Goal: Task Accomplishment & Management: Use online tool/utility

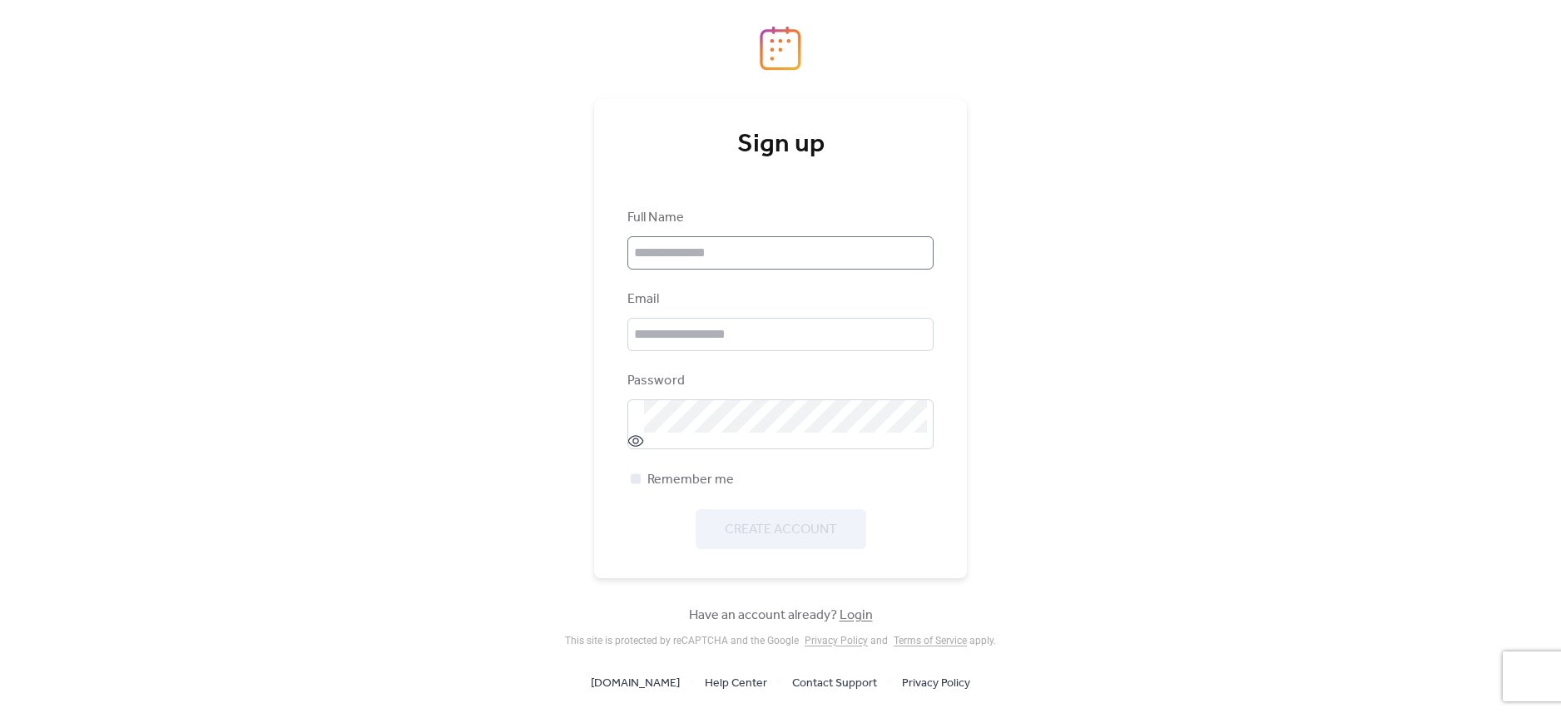
click at [933, 253] on div at bounding box center [933, 253] width 0 height 0
click at [912, 248] on input "text" at bounding box center [780, 252] width 306 height 33
type input "**********"
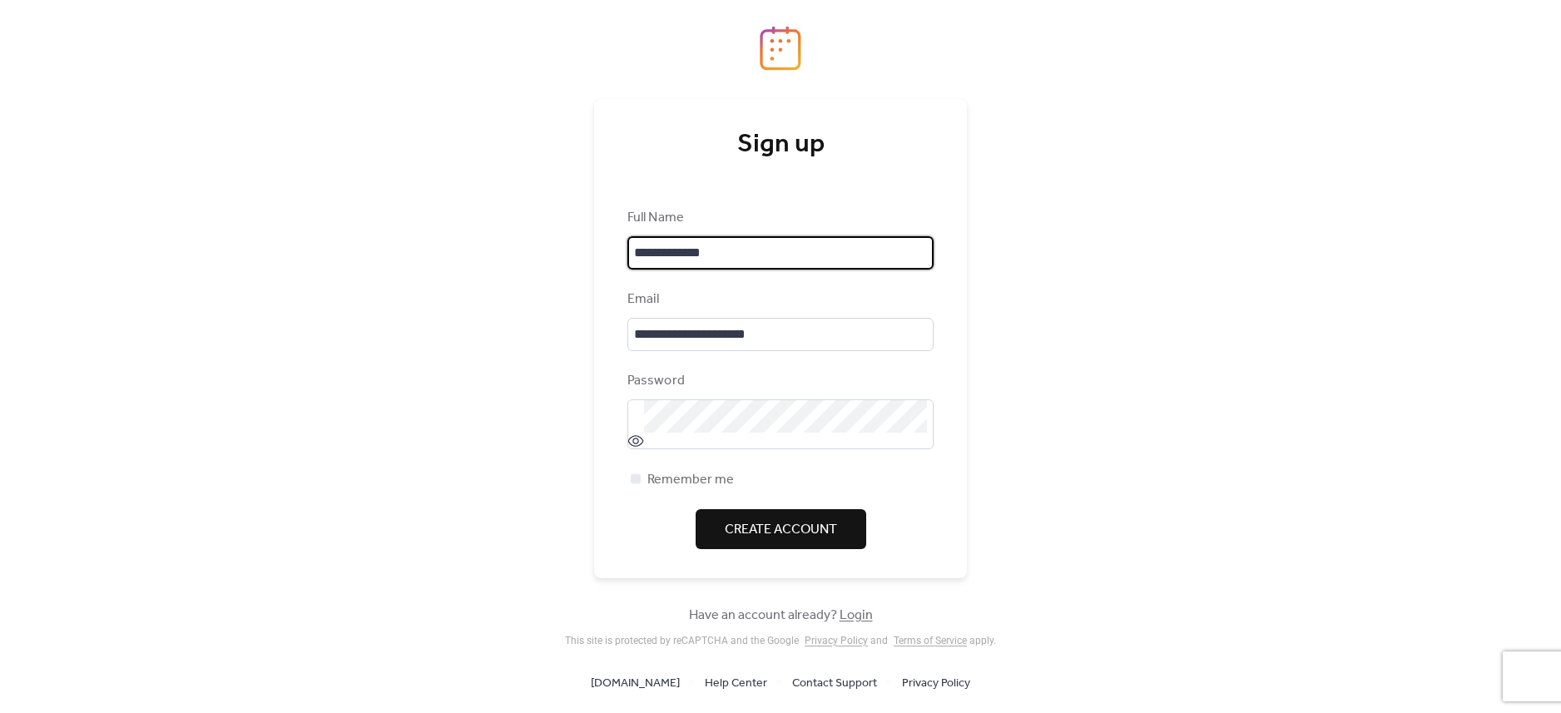
drag, startPoint x: 671, startPoint y: 250, endPoint x: 711, endPoint y: 272, distance: 45.4
click at [671, 250] on input "**********" at bounding box center [780, 252] width 306 height 33
click at [1231, 357] on div "**********" at bounding box center [780, 356] width 1561 height 713
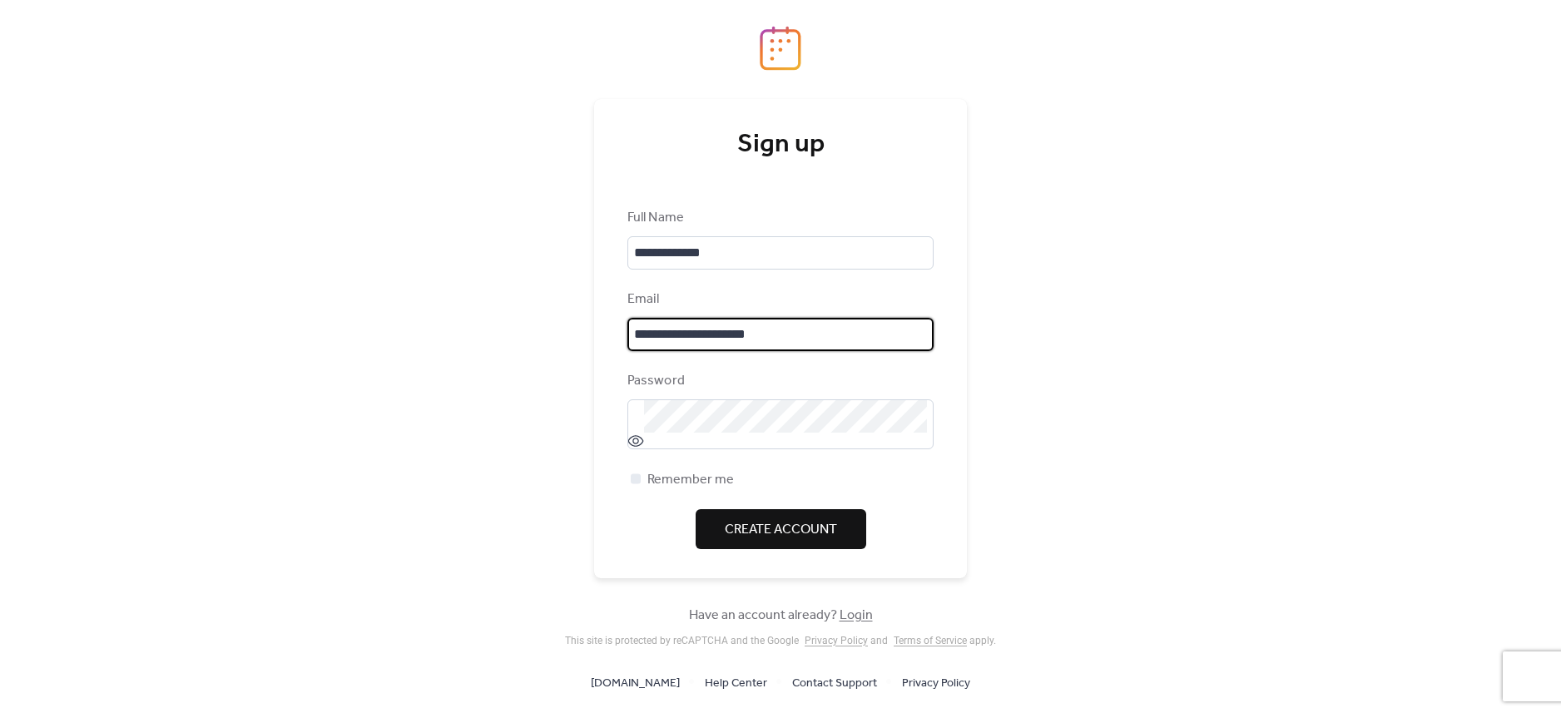
scroll to position [2, 0]
drag, startPoint x: 641, startPoint y: 331, endPoint x: 928, endPoint y: 352, distance: 287.8
click at [305, 2] on div "**********" at bounding box center [780, 356] width 1561 height 713
type input "**********"
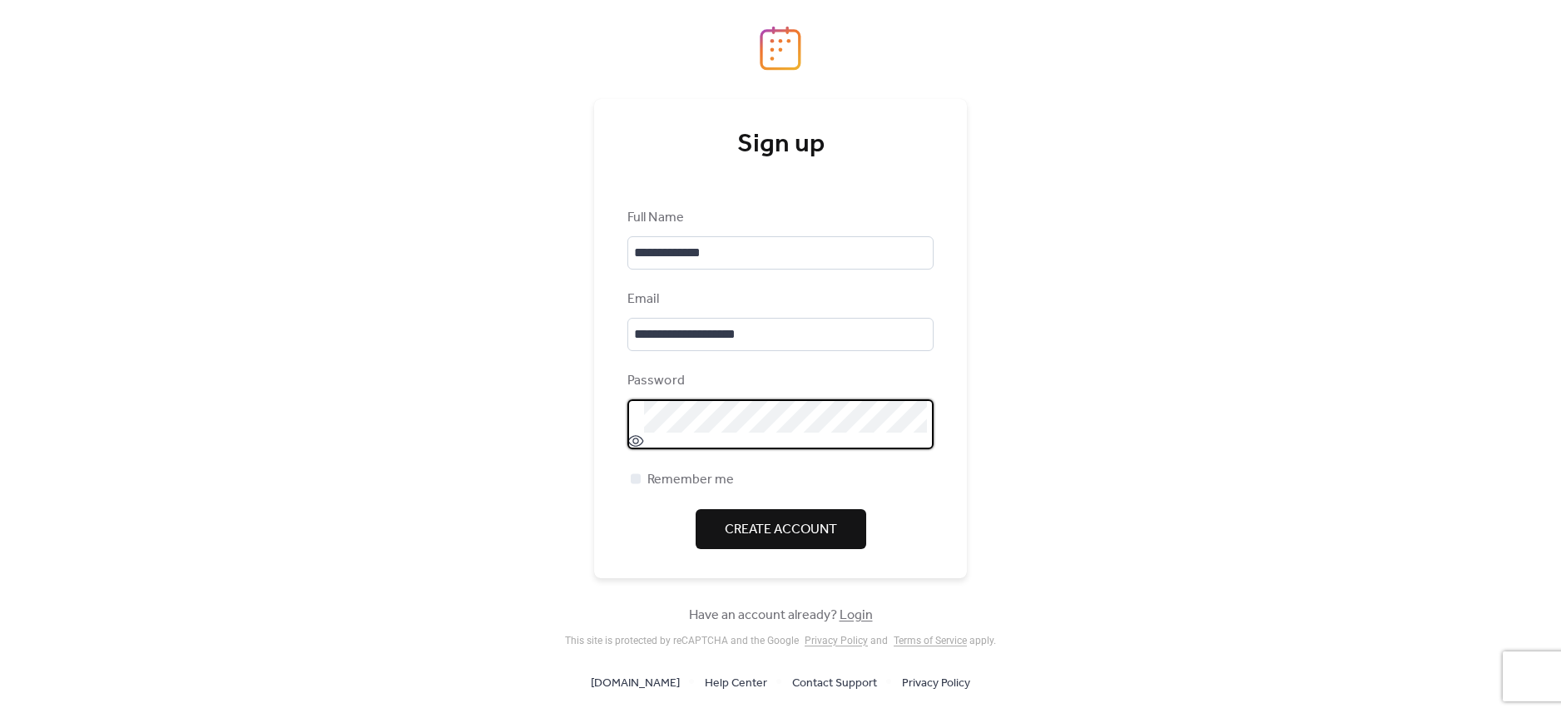
scroll to position [0, 0]
click at [933, 416] on div at bounding box center [933, 416] width 0 height 0
click at [811, 535] on span "Create Account" at bounding box center [781, 530] width 112 height 20
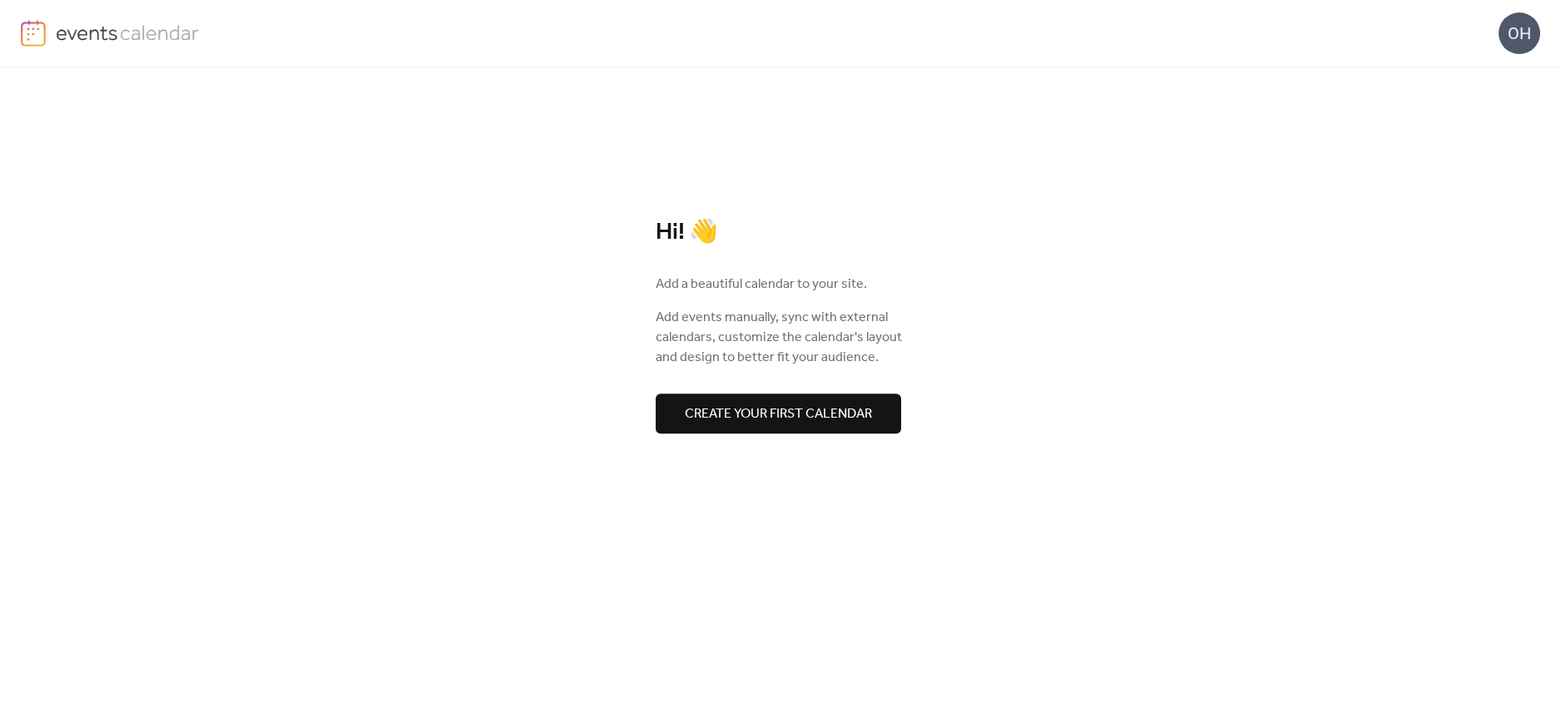
click at [729, 418] on span "Create your first calendar" at bounding box center [778, 414] width 187 height 20
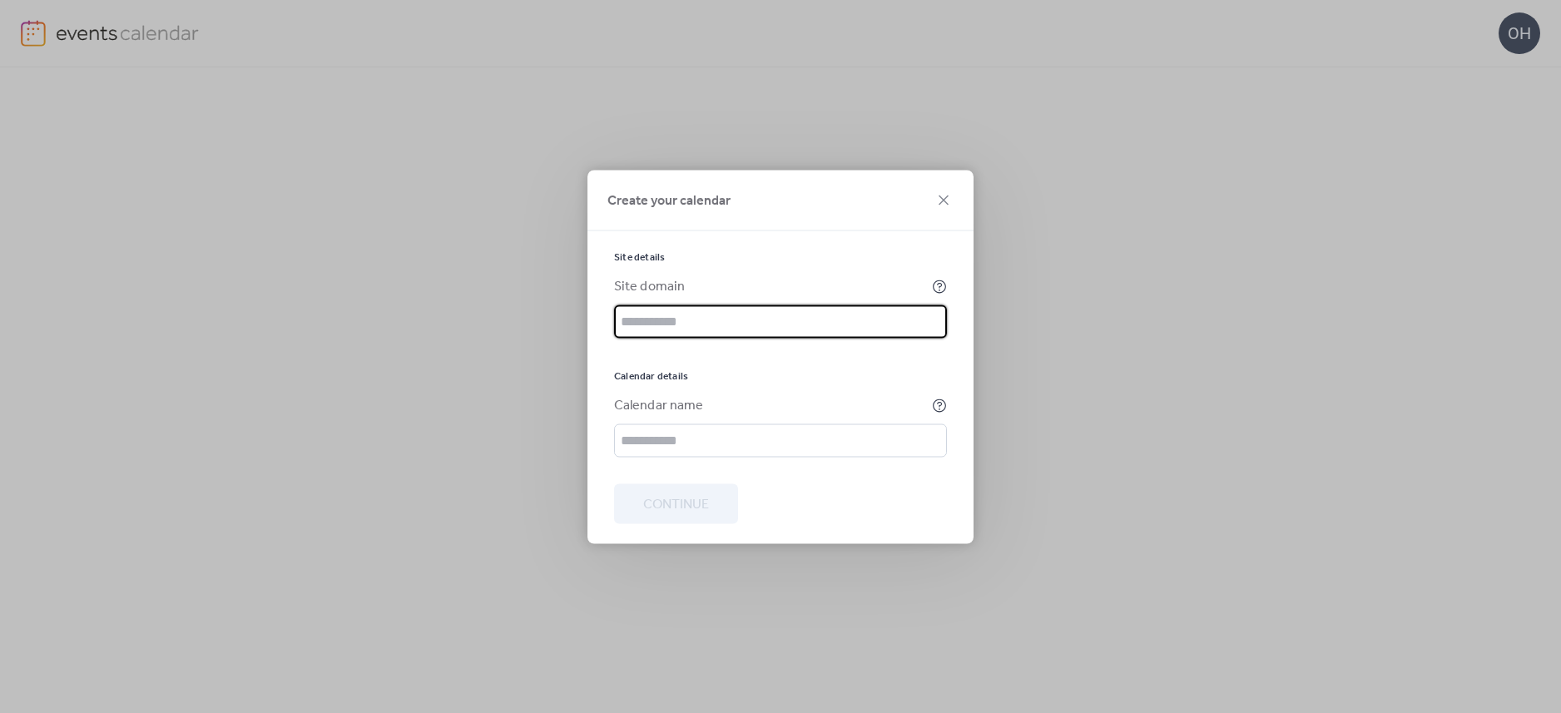
paste input "**********"
type input "**********"
click at [703, 438] on input "text" at bounding box center [780, 439] width 333 height 33
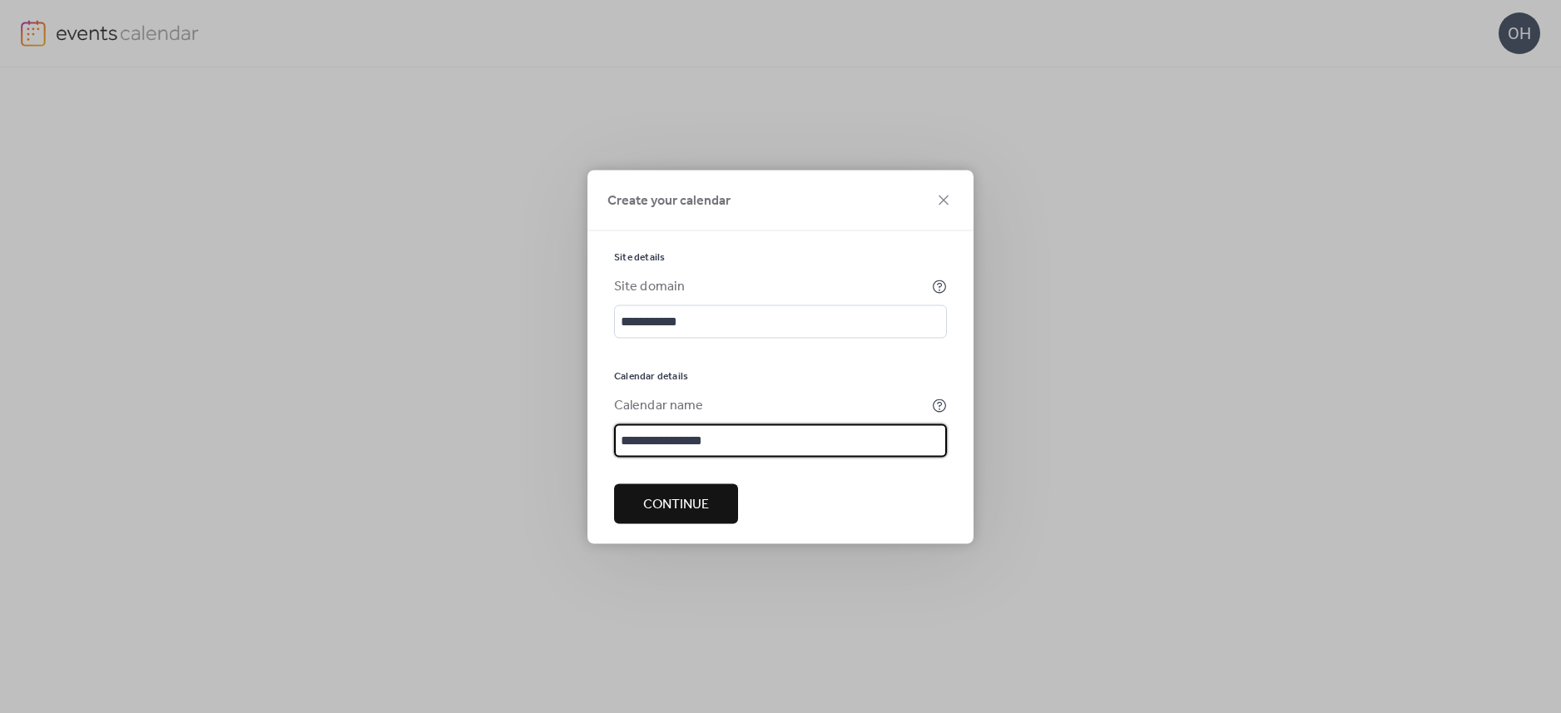
type input "**********"
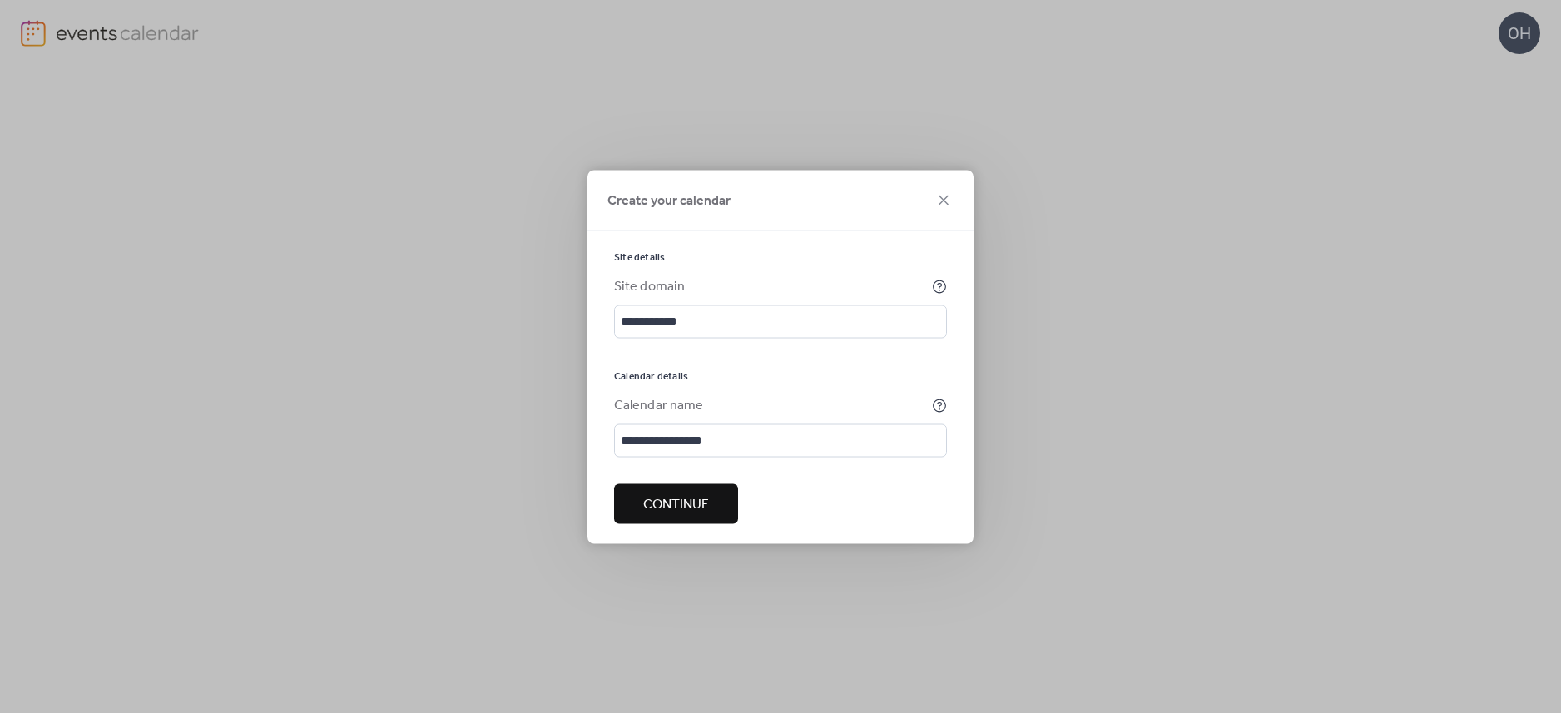
click at [650, 502] on span "Continue" at bounding box center [676, 504] width 66 height 20
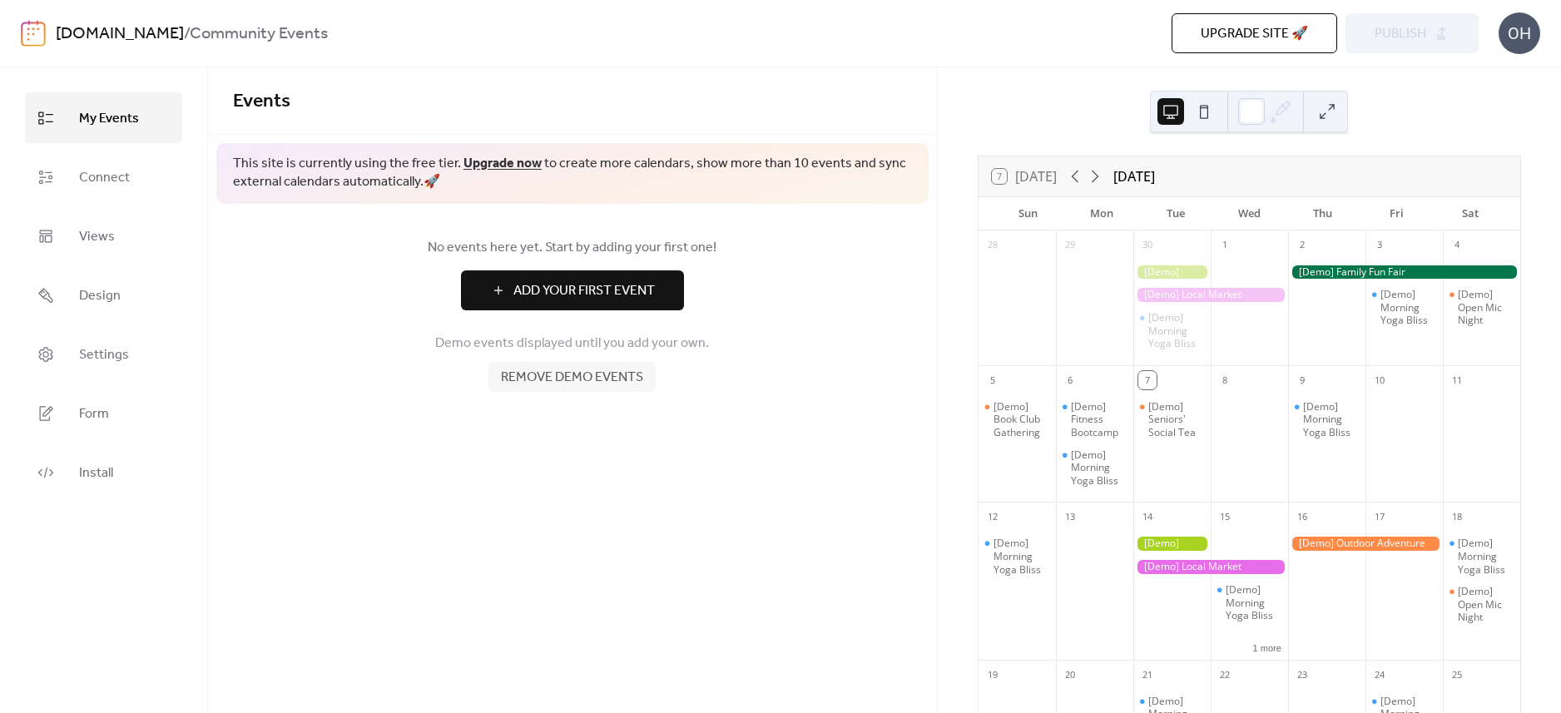
click at [1324, 117] on button at bounding box center [1327, 111] width 27 height 27
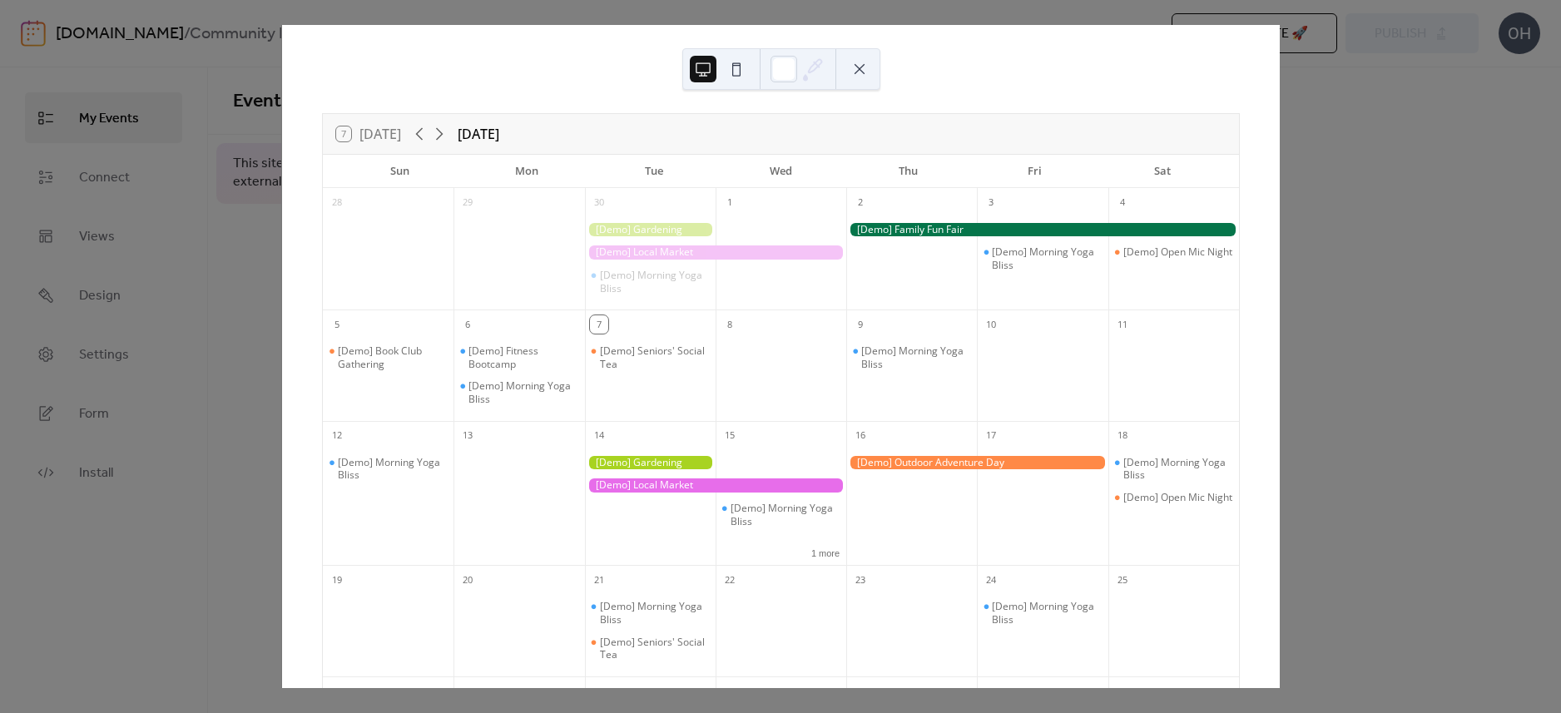
click at [1279, 185] on div "7 Today October 2025 Sun Mon Tue Wed Thu Fri Sat 28 29 30 [Demo] Morning Yoga B…" at bounding box center [780, 356] width 998 height 663
click at [736, 77] on button at bounding box center [736, 69] width 27 height 27
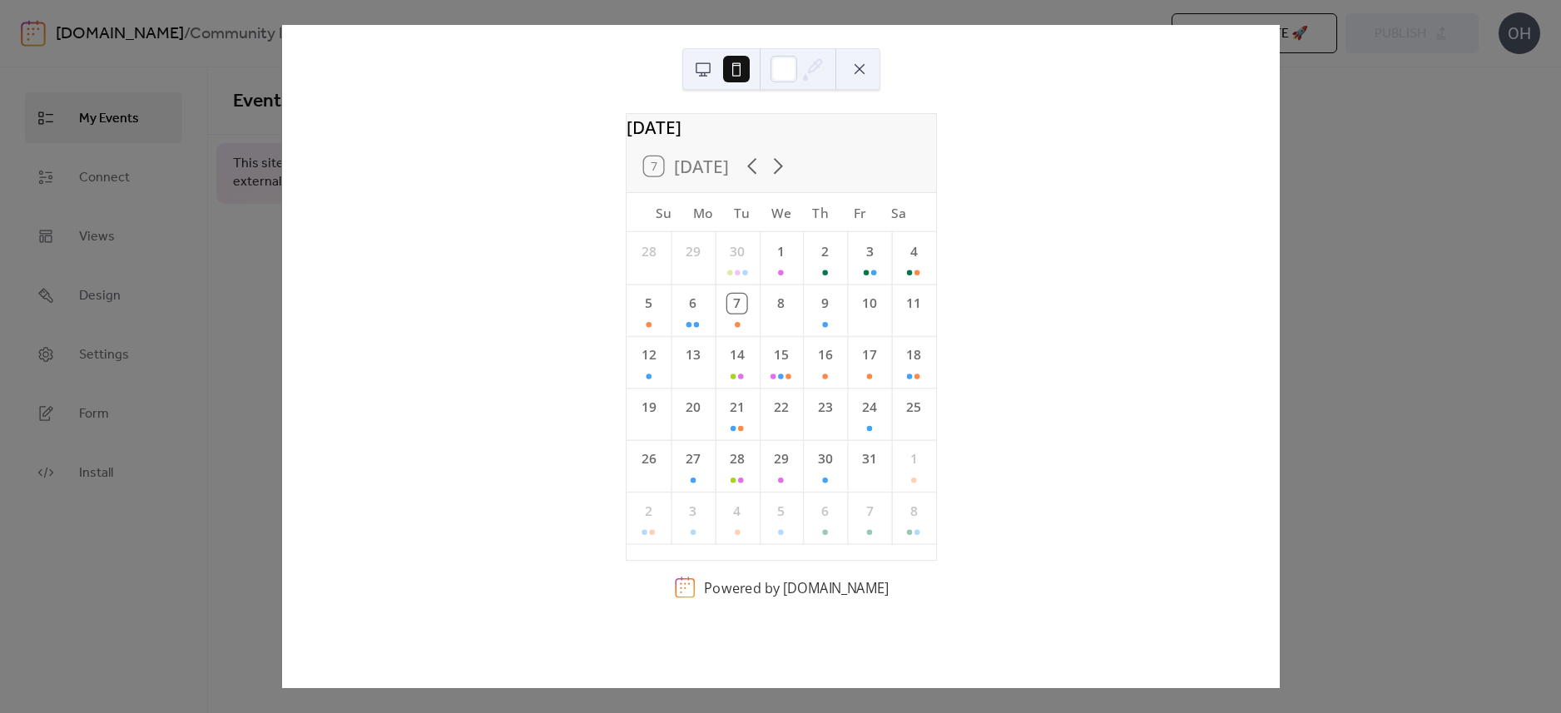
click at [710, 75] on button at bounding box center [703, 69] width 27 height 27
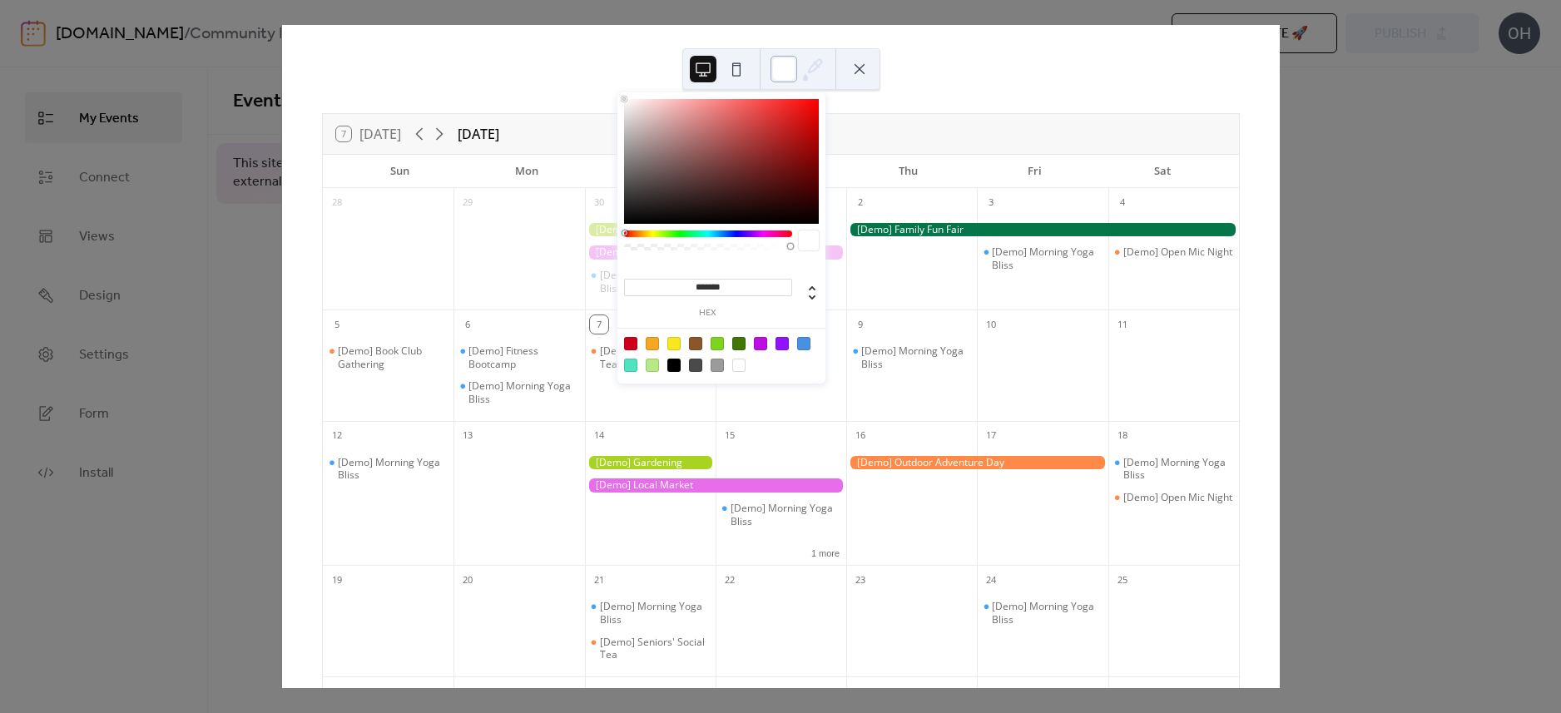
click at [787, 72] on div at bounding box center [783, 69] width 27 height 27
click at [675, 344] on div at bounding box center [673, 343] width 13 height 13
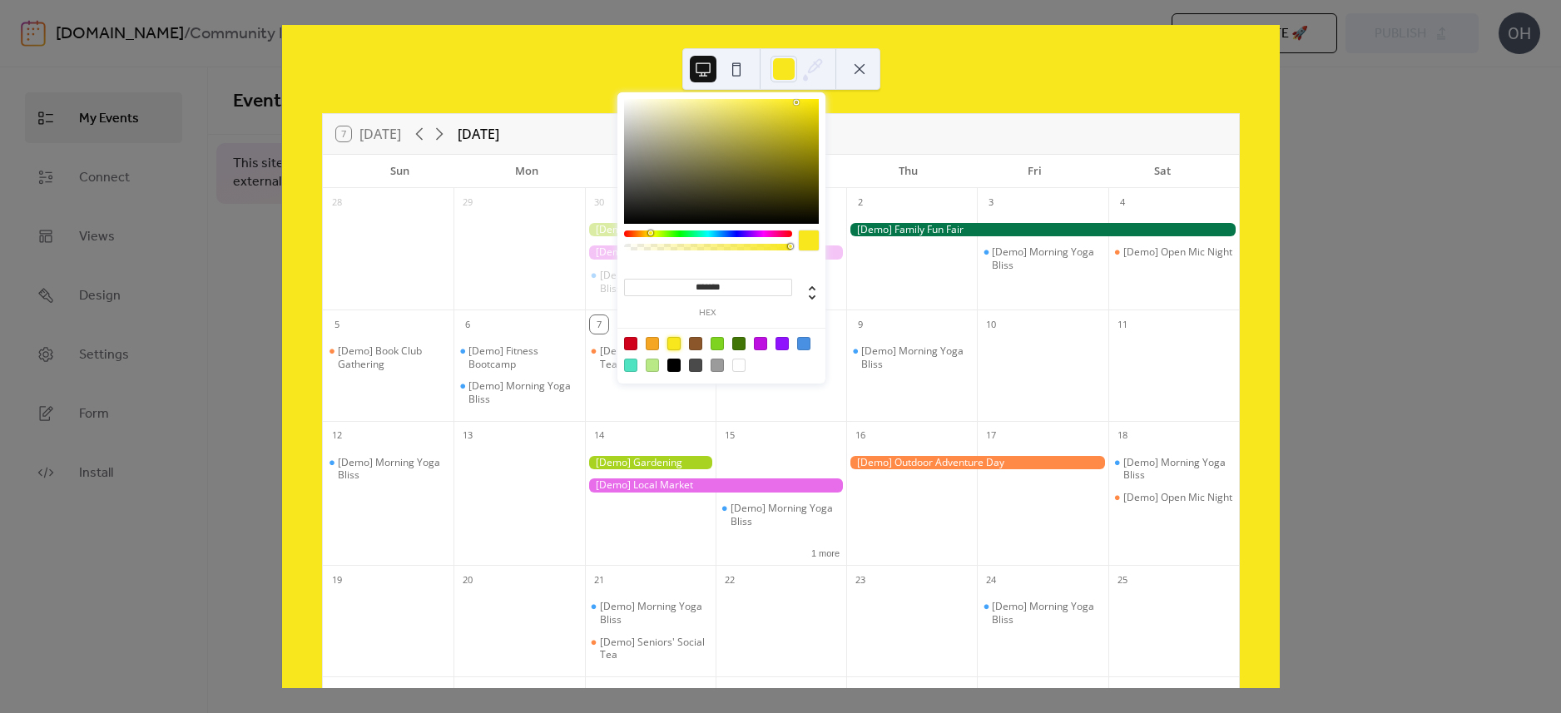
click at [741, 369] on div at bounding box center [738, 365] width 13 height 13
type input "*******"
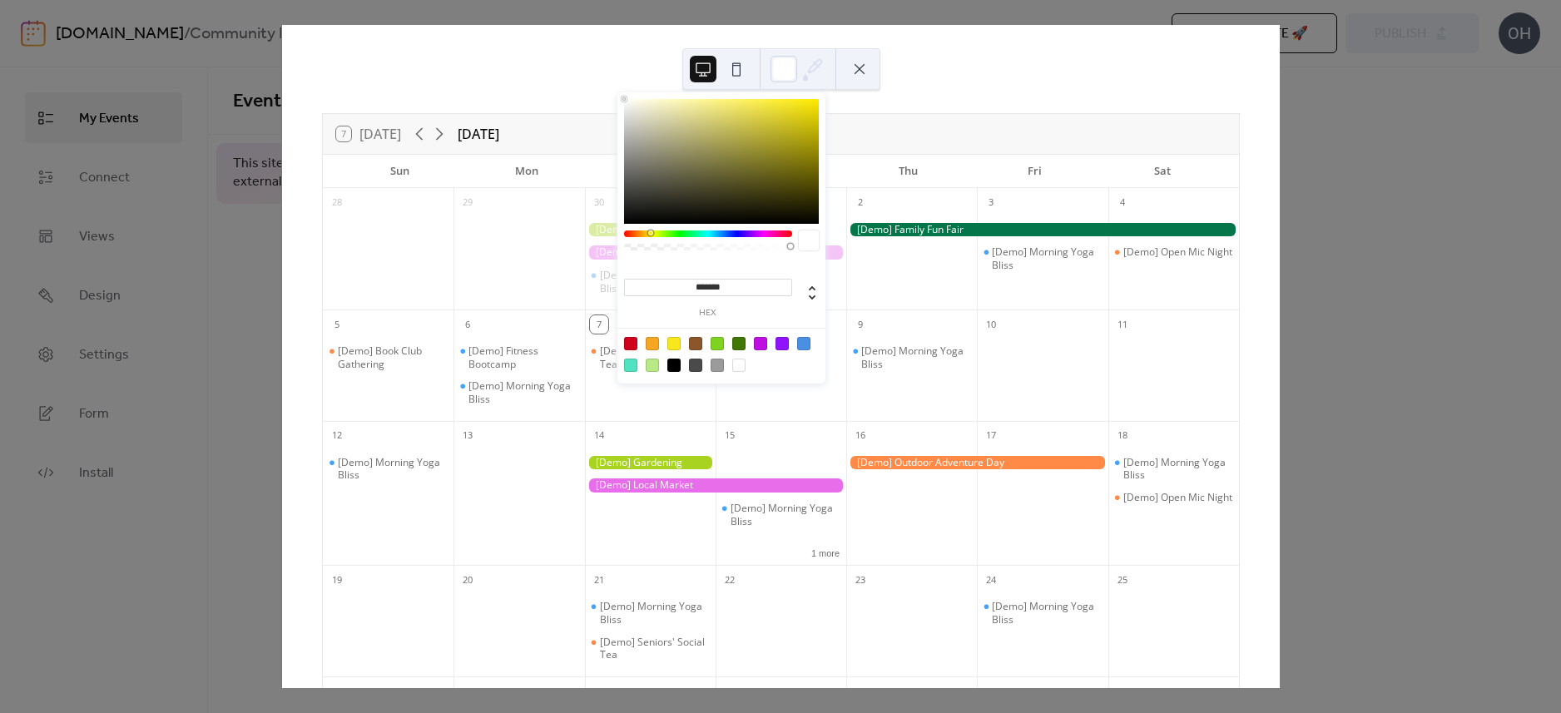
click at [1136, 82] on div "7 Today October 2025 Sun Mon Tue Wed Thu Fri Sat 28 29 30 [Demo] Morning Yoga B…" at bounding box center [780, 356] width 997 height 663
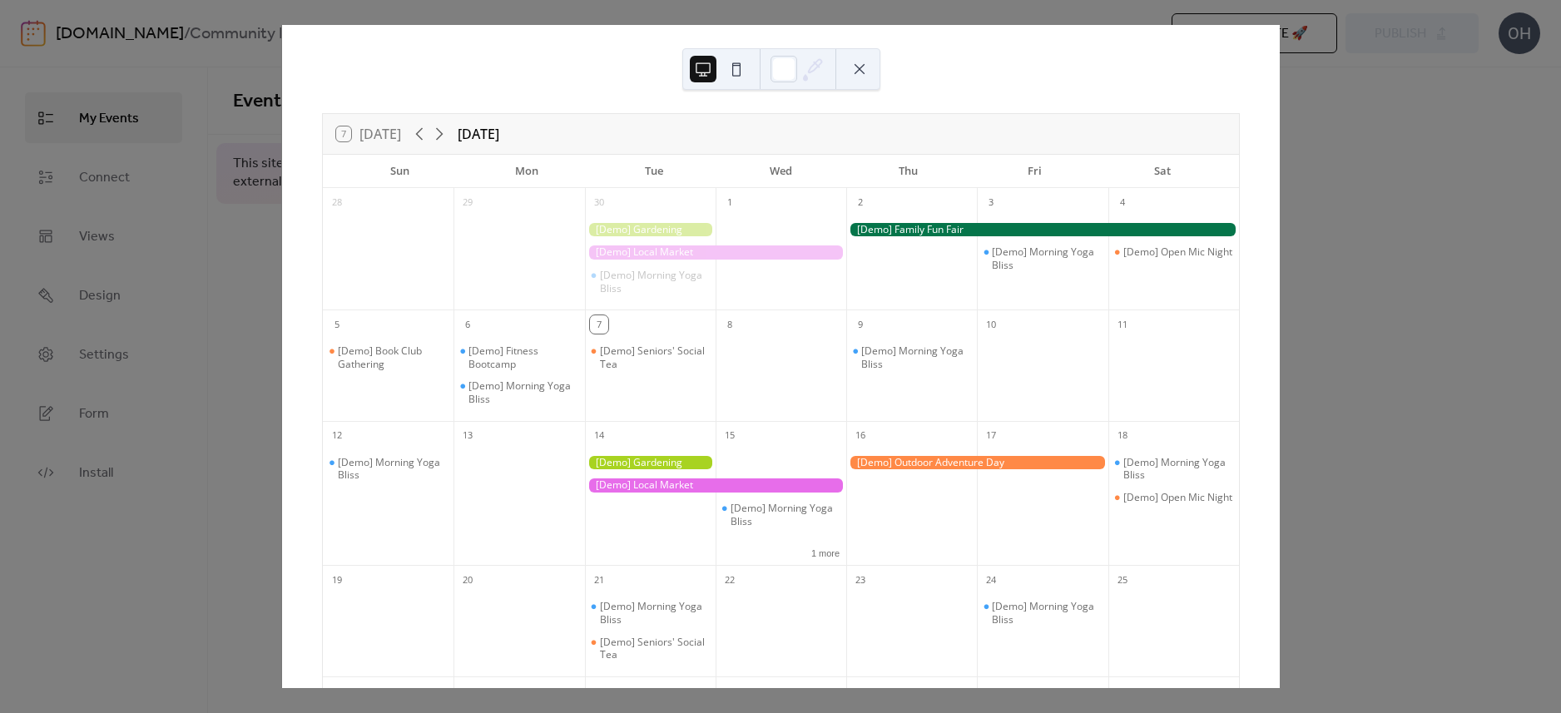
click at [1279, 189] on div "7 Today October 2025 Sun Mon Tue Wed Thu Fri Sat 28 29 30 [Demo] Morning Yoga B…" at bounding box center [780, 356] width 998 height 663
click at [857, 67] on button at bounding box center [859, 69] width 27 height 27
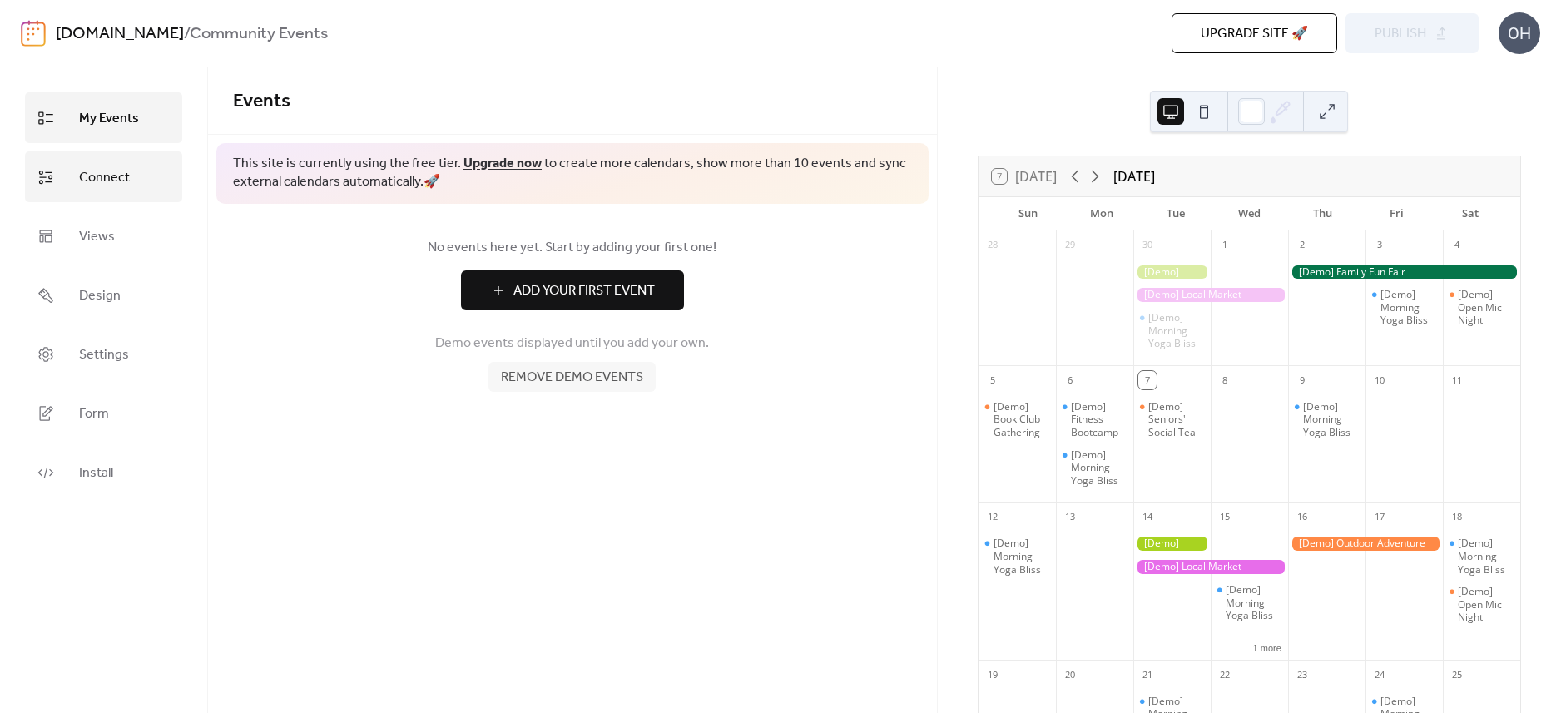
click at [145, 186] on link "Connect" at bounding box center [103, 176] width 157 height 51
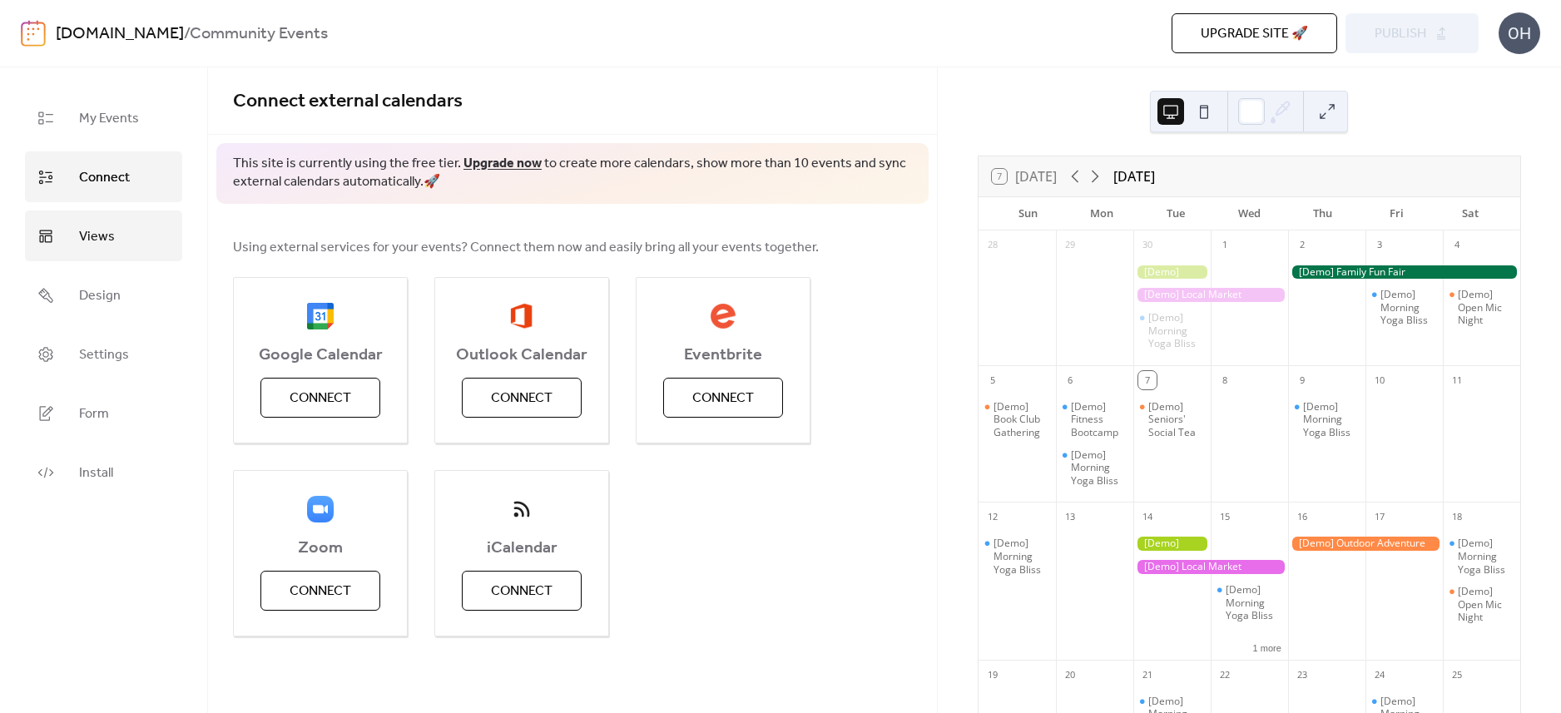
click at [116, 233] on link "Views" at bounding box center [103, 235] width 157 height 51
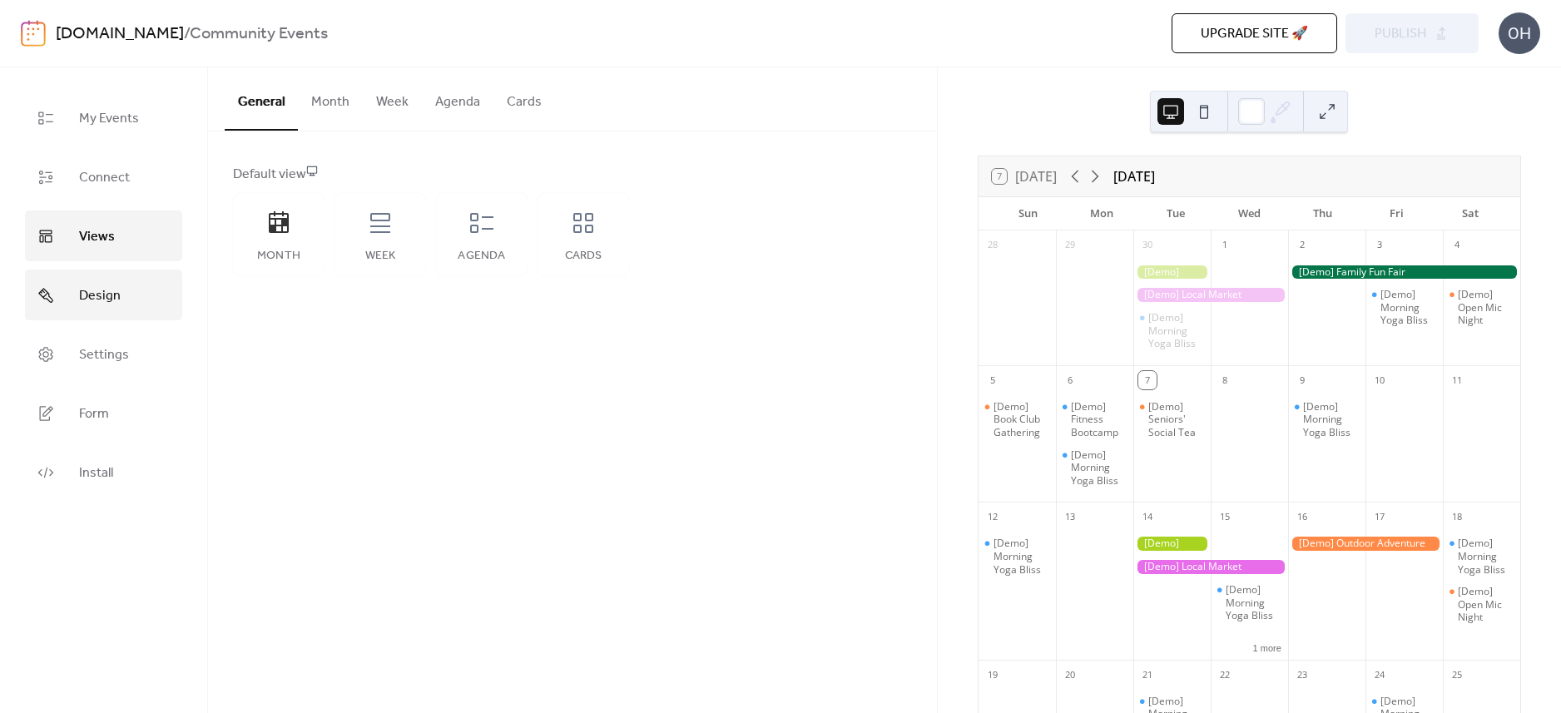
click at [96, 289] on span "Design" at bounding box center [100, 296] width 42 height 26
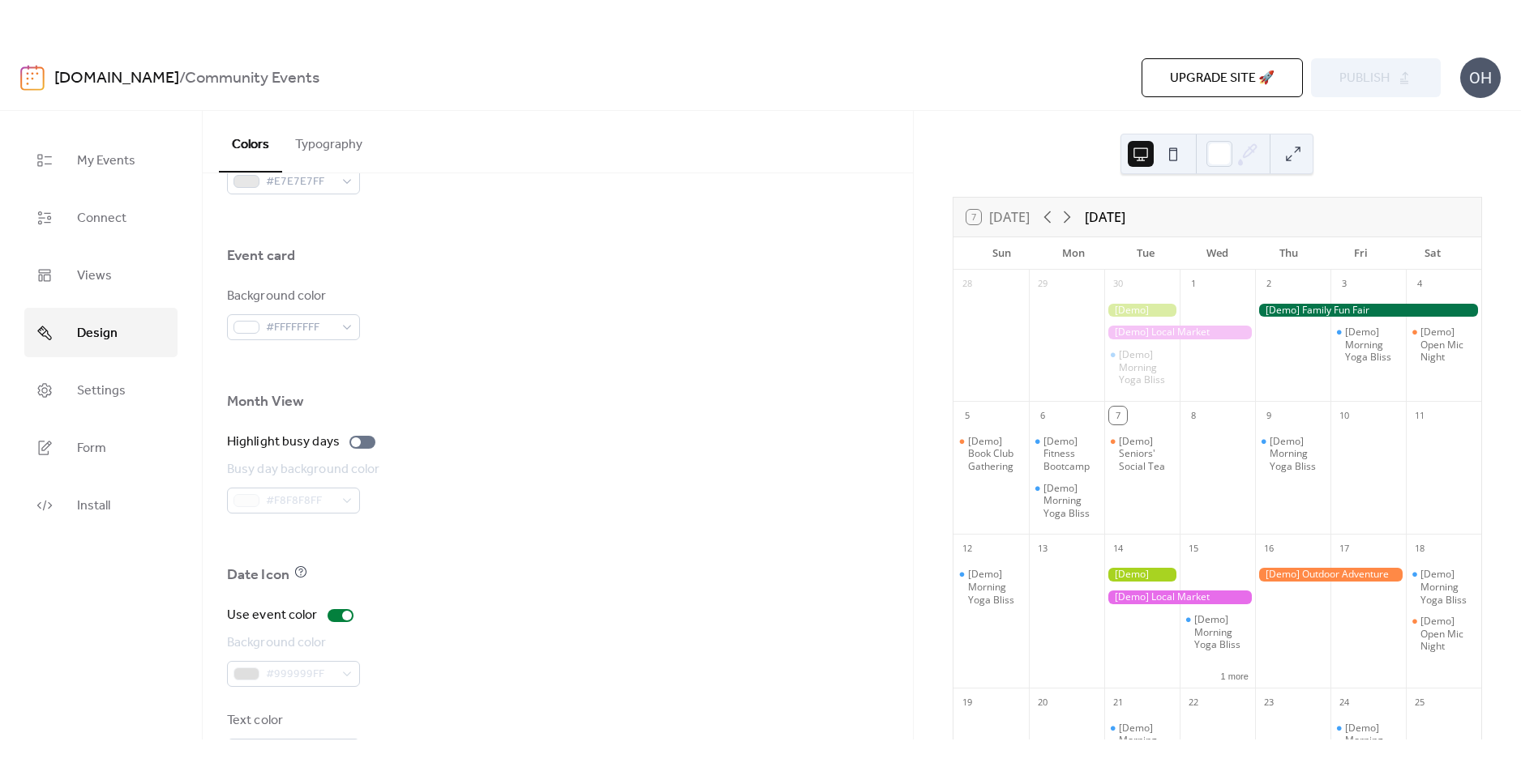
scroll to position [1004, 0]
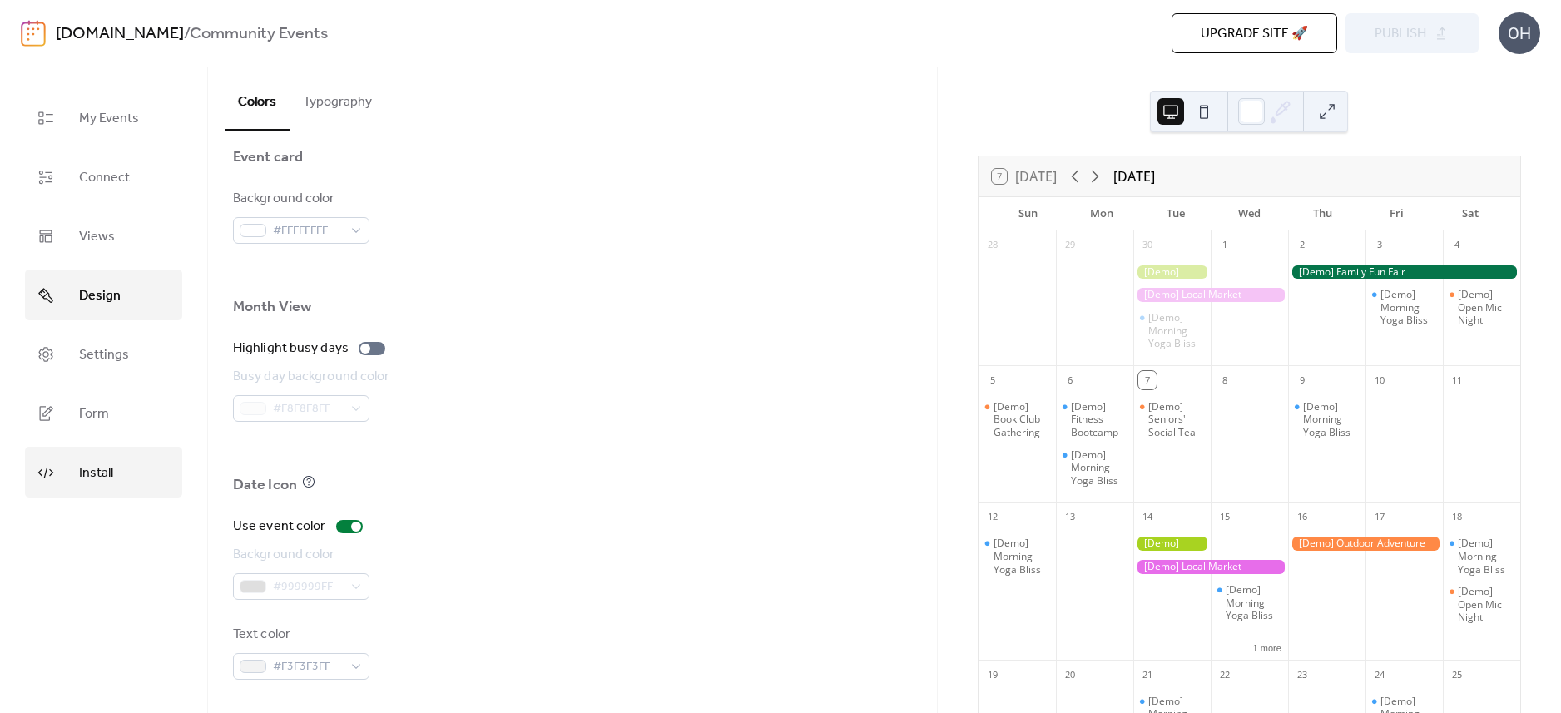
click at [71, 463] on link "Install" at bounding box center [103, 472] width 157 height 51
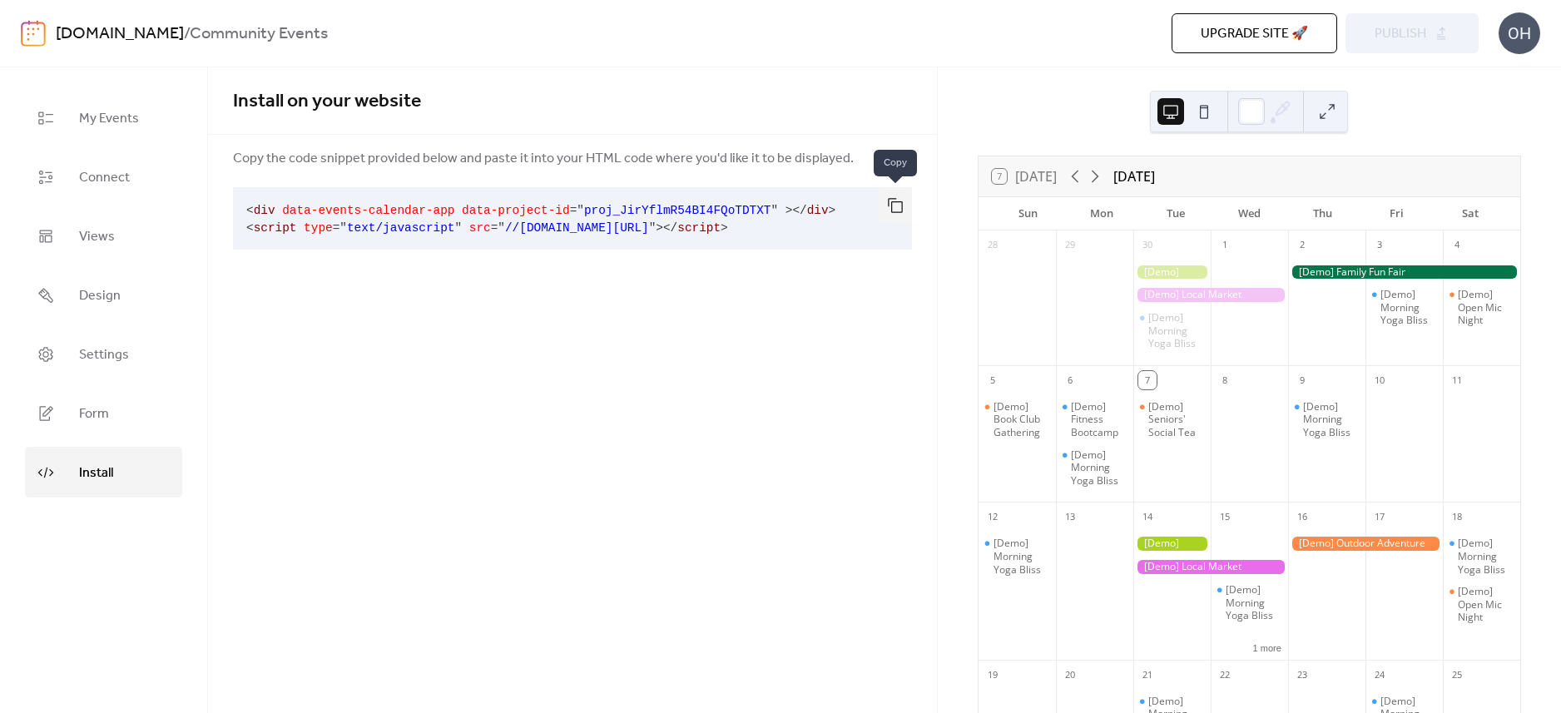
click at [893, 209] on button "button" at bounding box center [894, 205] width 33 height 37
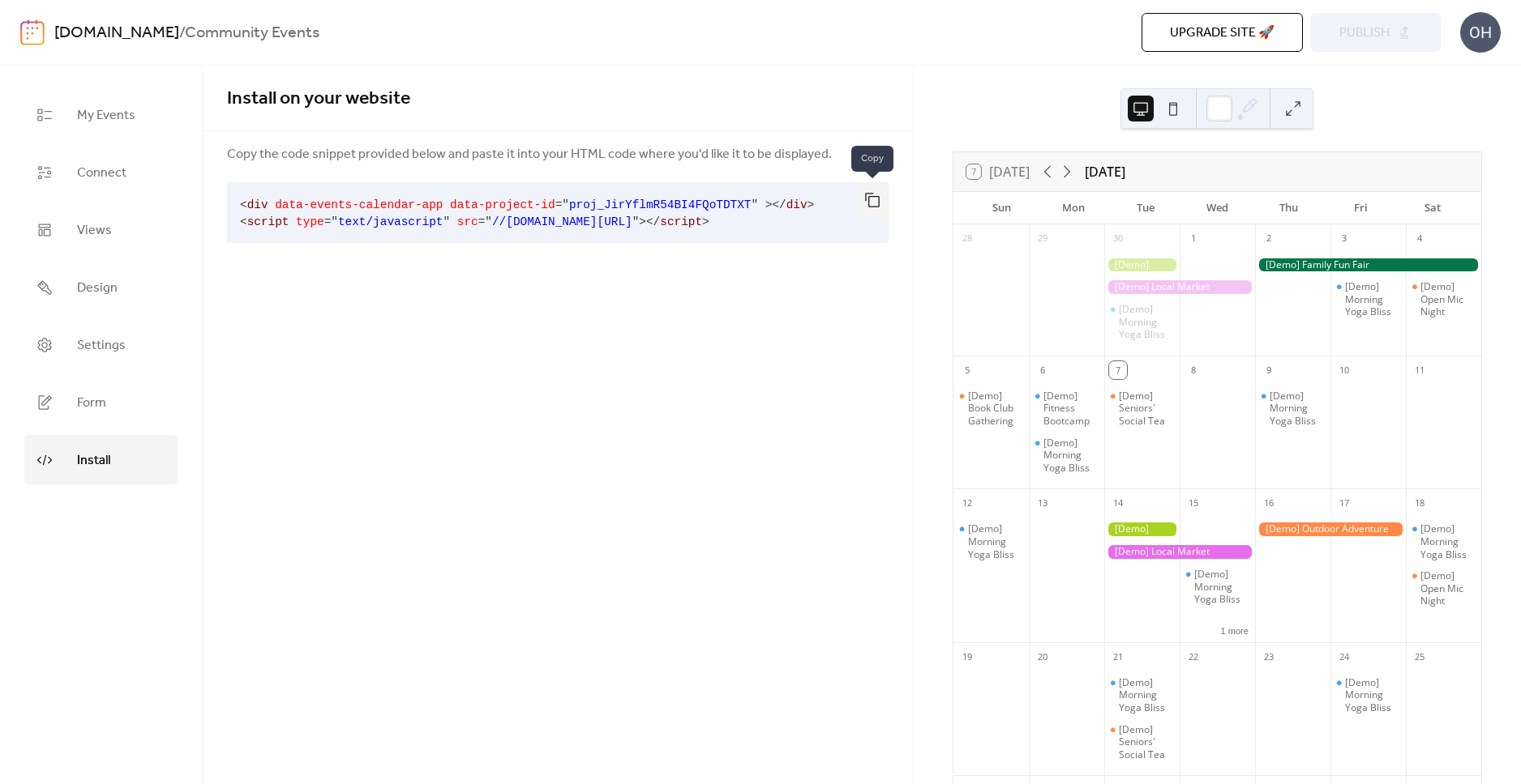
click at [875, 195] on button "button" at bounding box center [871, 200] width 32 height 36
click at [768, 585] on div "Install on your website Copy the code snippet provided below and paste it into …" at bounding box center [557, 425] width 710 height 719
click at [70, 350] on link "Settings" at bounding box center [100, 345] width 153 height 50
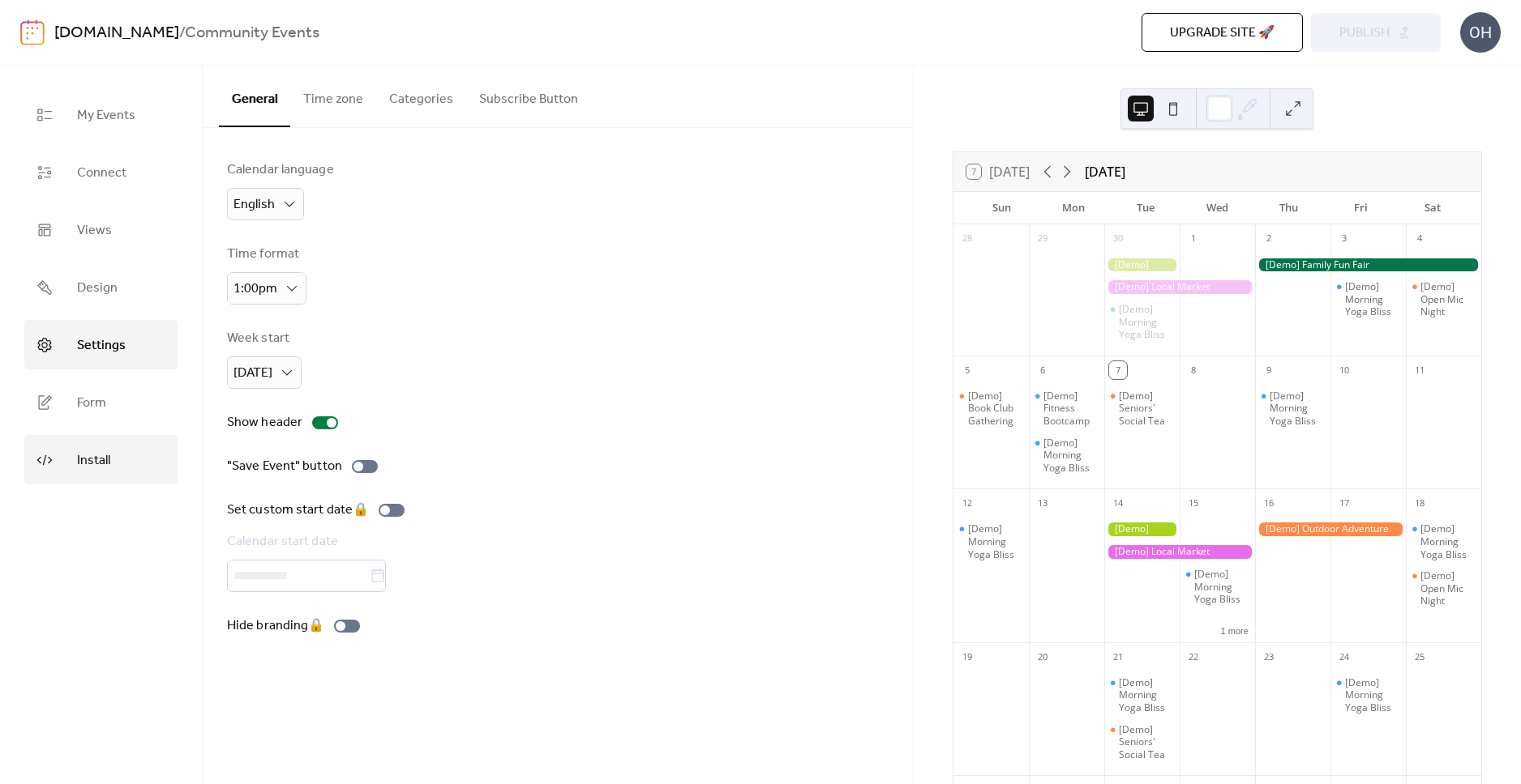
click at [83, 460] on span "Install" at bounding box center [94, 461] width 33 height 25
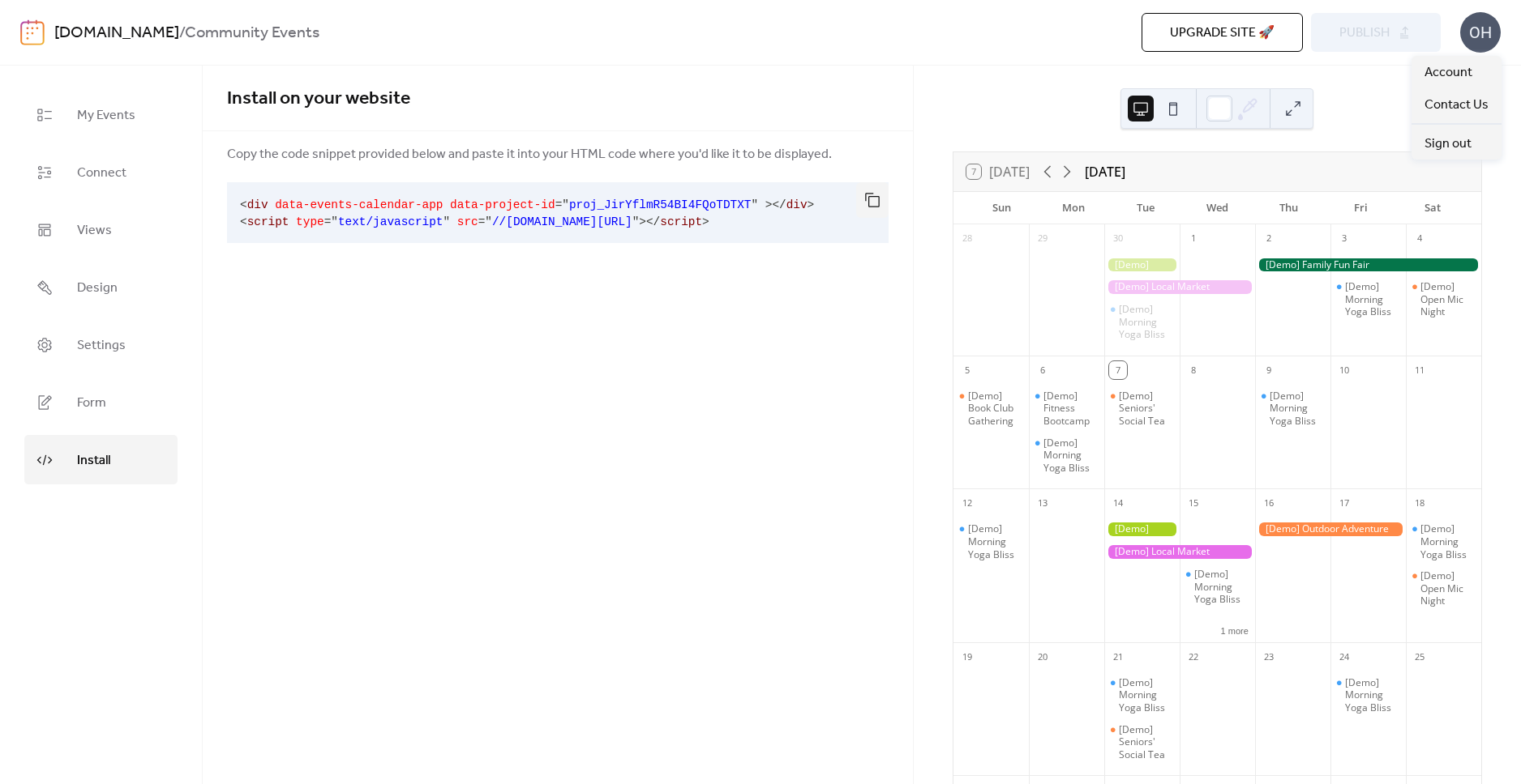
click at [1493, 32] on div "OH" at bounding box center [1480, 32] width 41 height 41
click at [1453, 75] on span "Account" at bounding box center [1448, 73] width 48 height 19
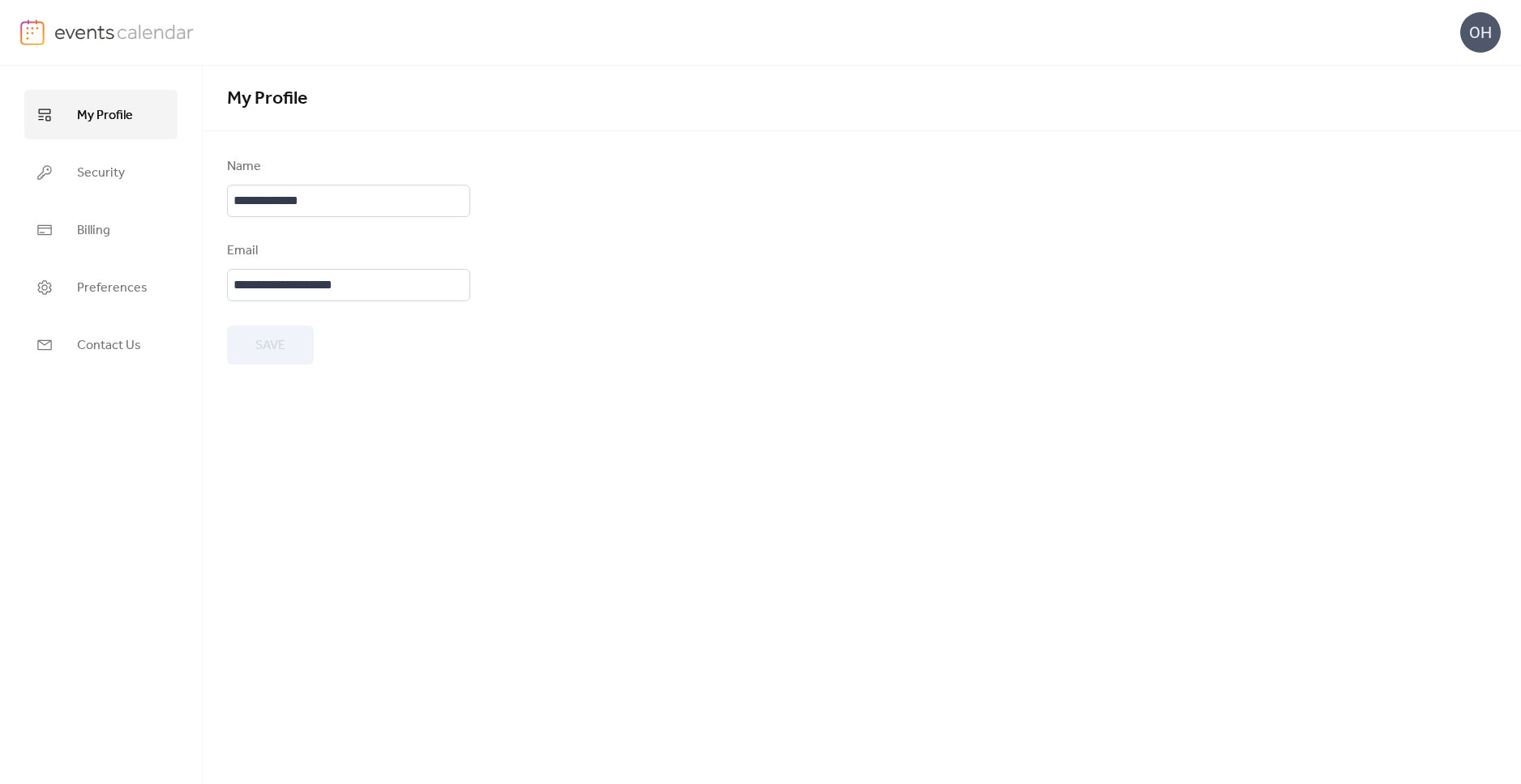
click at [1472, 40] on div "OH" at bounding box center [1480, 32] width 41 height 41
click at [29, 34] on img at bounding box center [32, 32] width 24 height 26
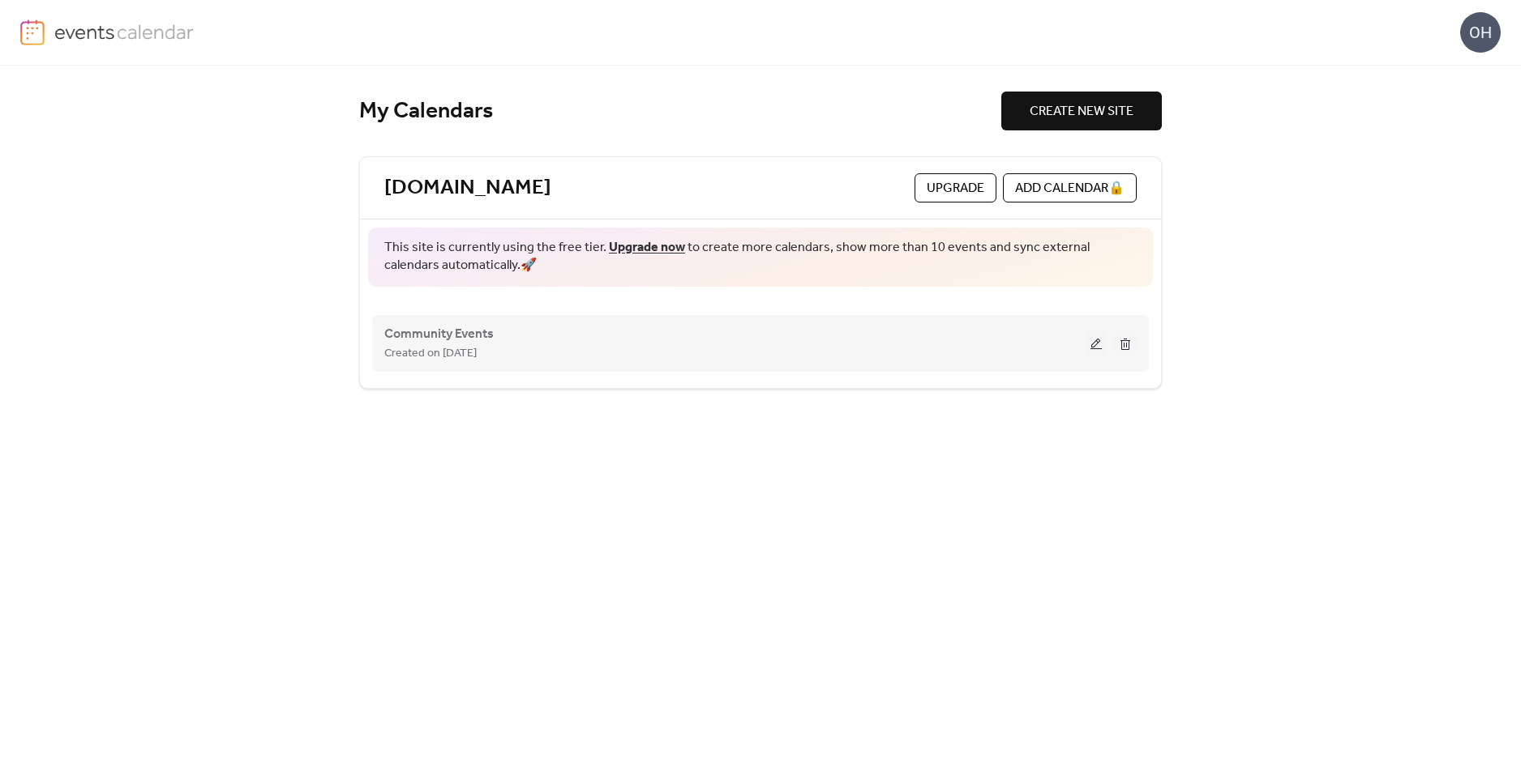
click at [551, 342] on div "Community Events Created on 7-Oct-2025" at bounding box center [734, 344] width 701 height 39
click at [1090, 343] on button at bounding box center [1095, 343] width 22 height 24
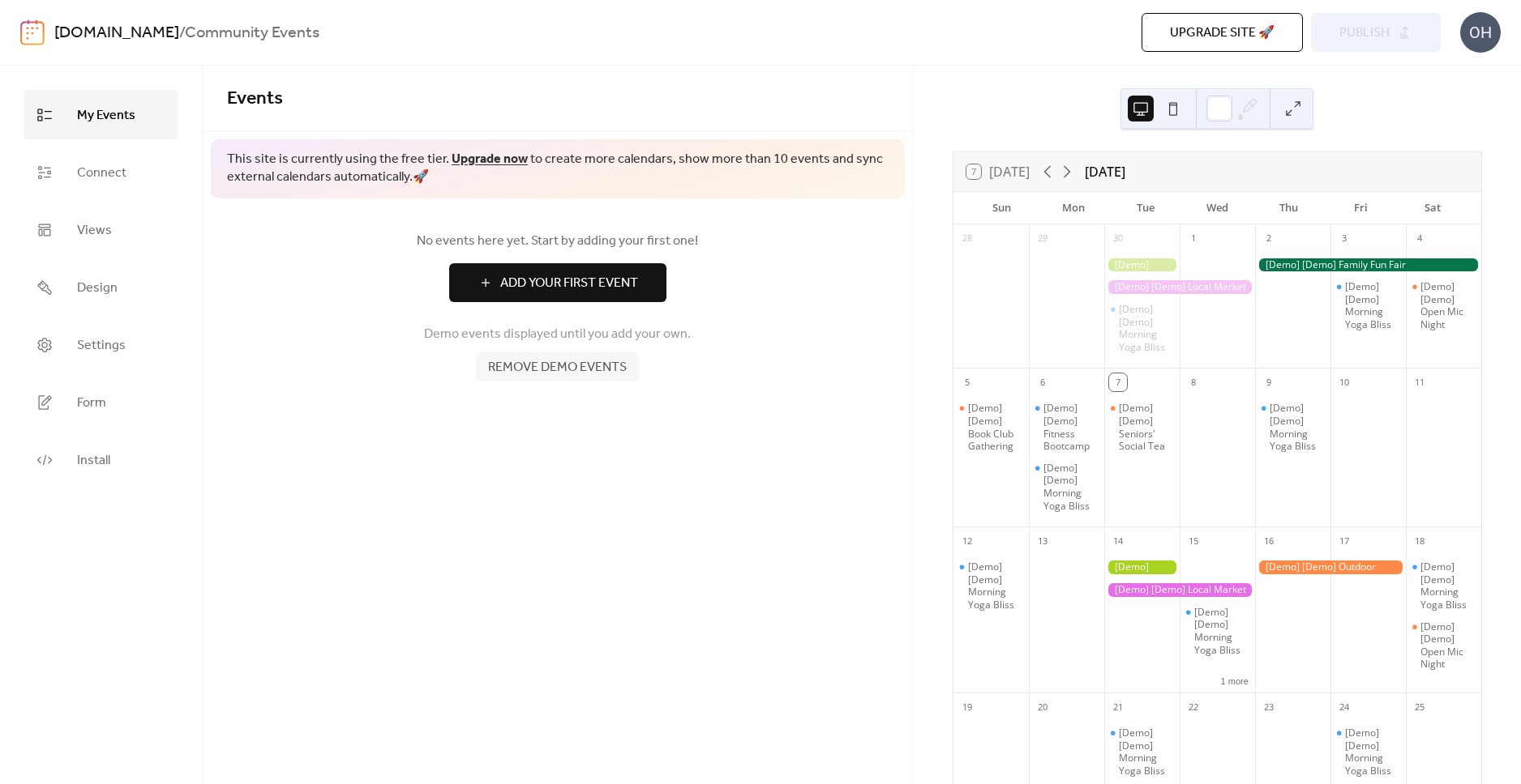
click at [840, 432] on div "Events This site is currently using the free tier. Upgrade now to create more c…" at bounding box center [557, 425] width 710 height 719
click at [77, 173] on span "Connect" at bounding box center [101, 173] width 50 height 25
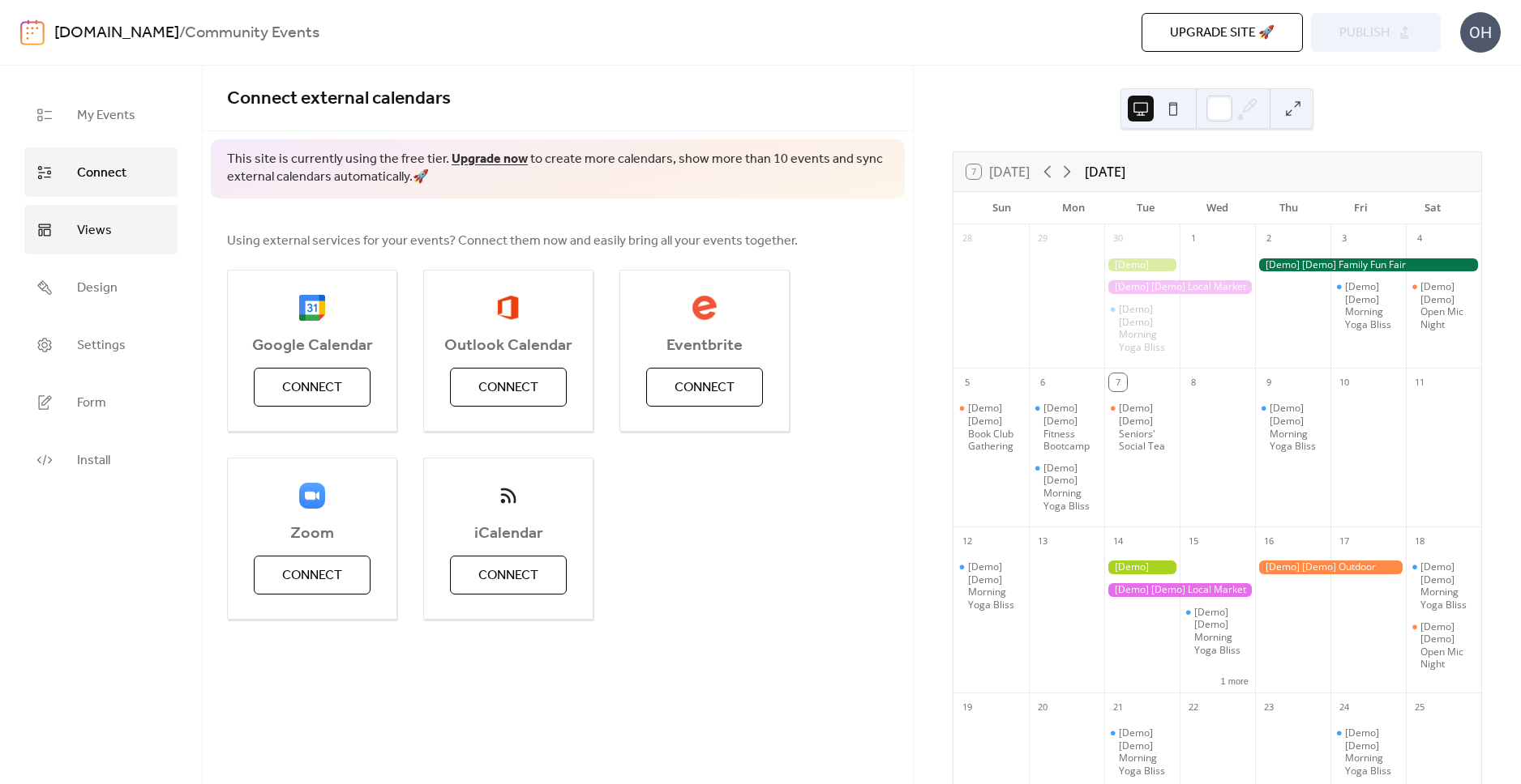
click at [93, 237] on span "Views" at bounding box center [95, 231] width 35 height 25
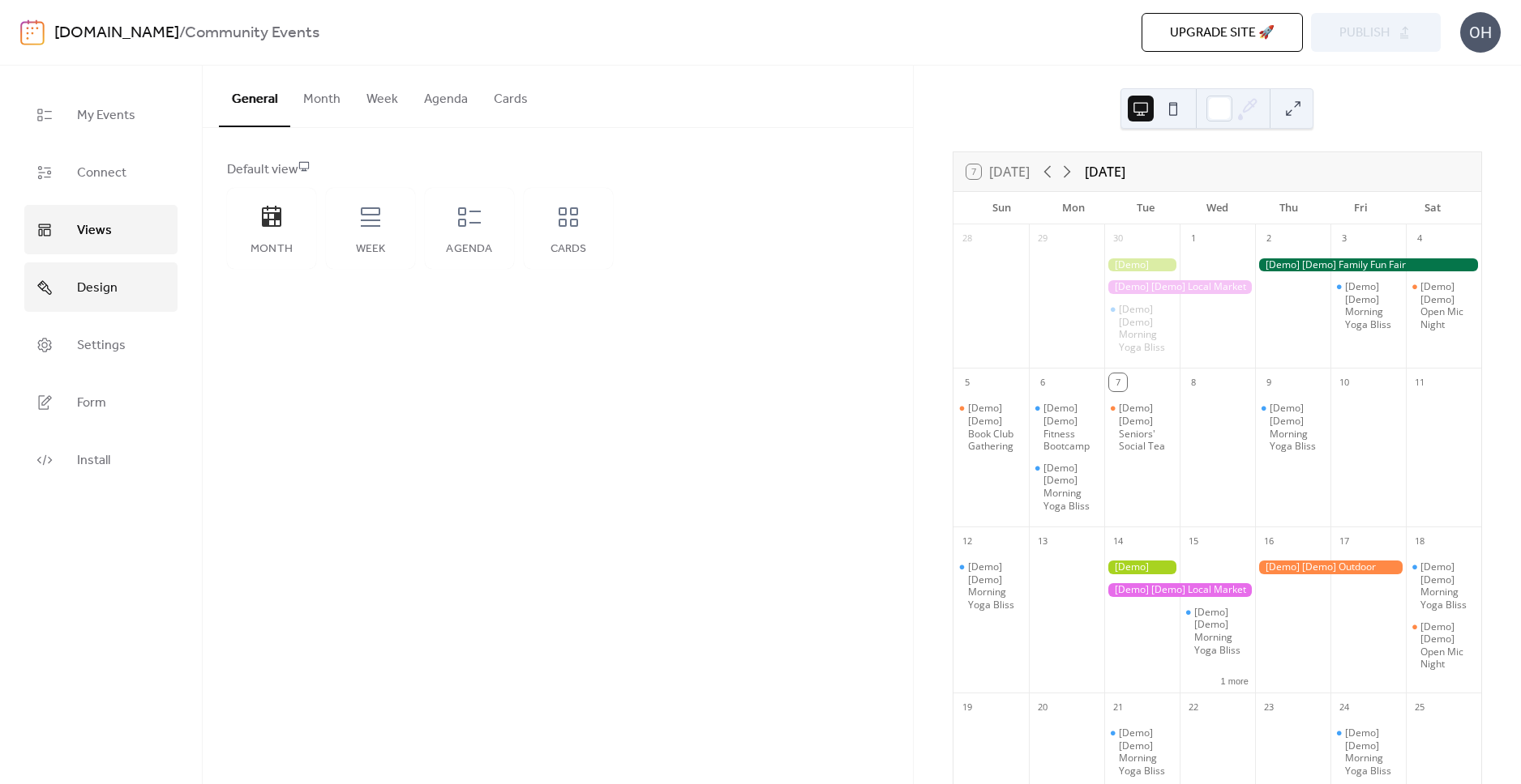
click at [80, 284] on span "Design" at bounding box center [97, 288] width 41 height 25
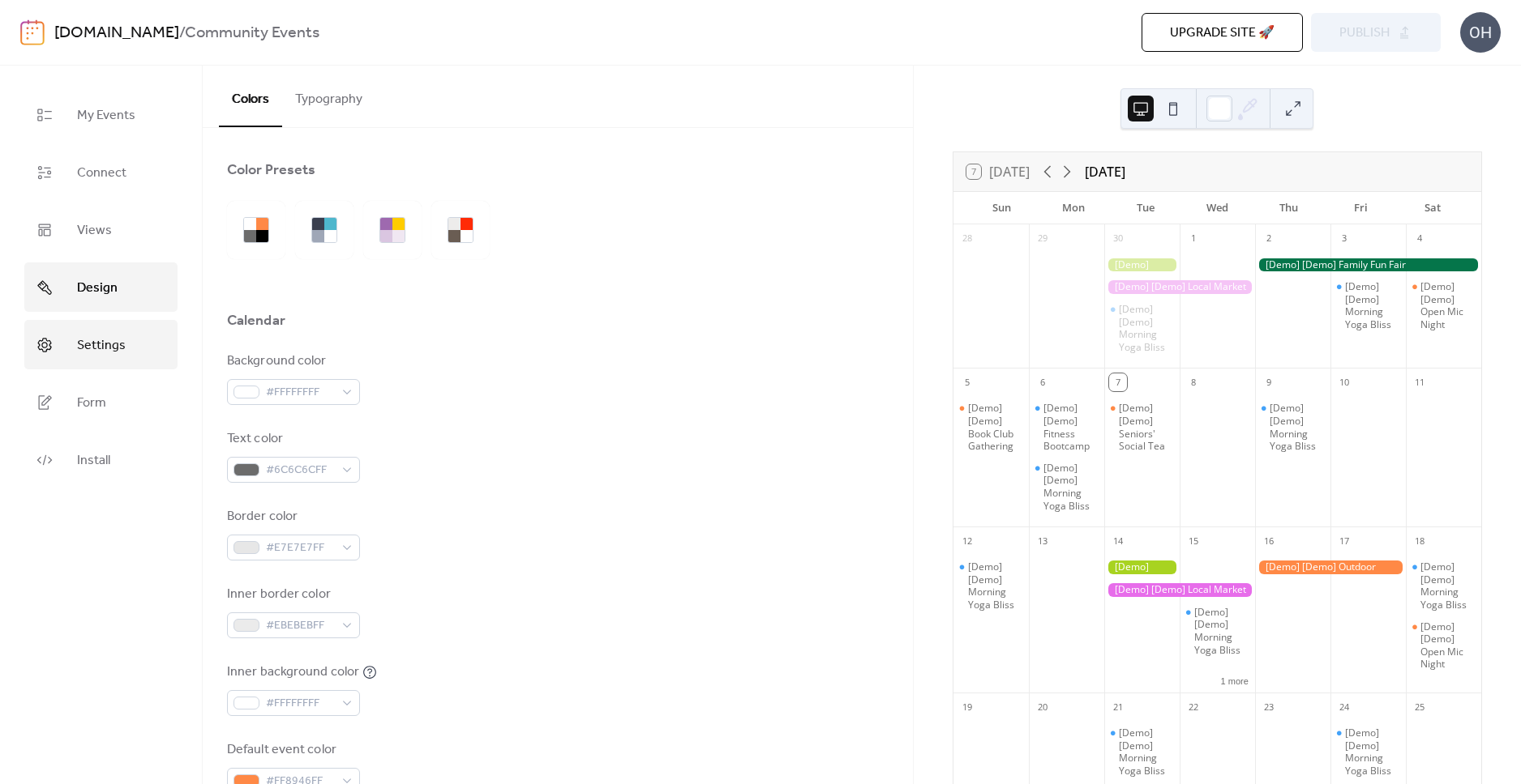
click at [85, 348] on span "Settings" at bounding box center [101, 346] width 49 height 25
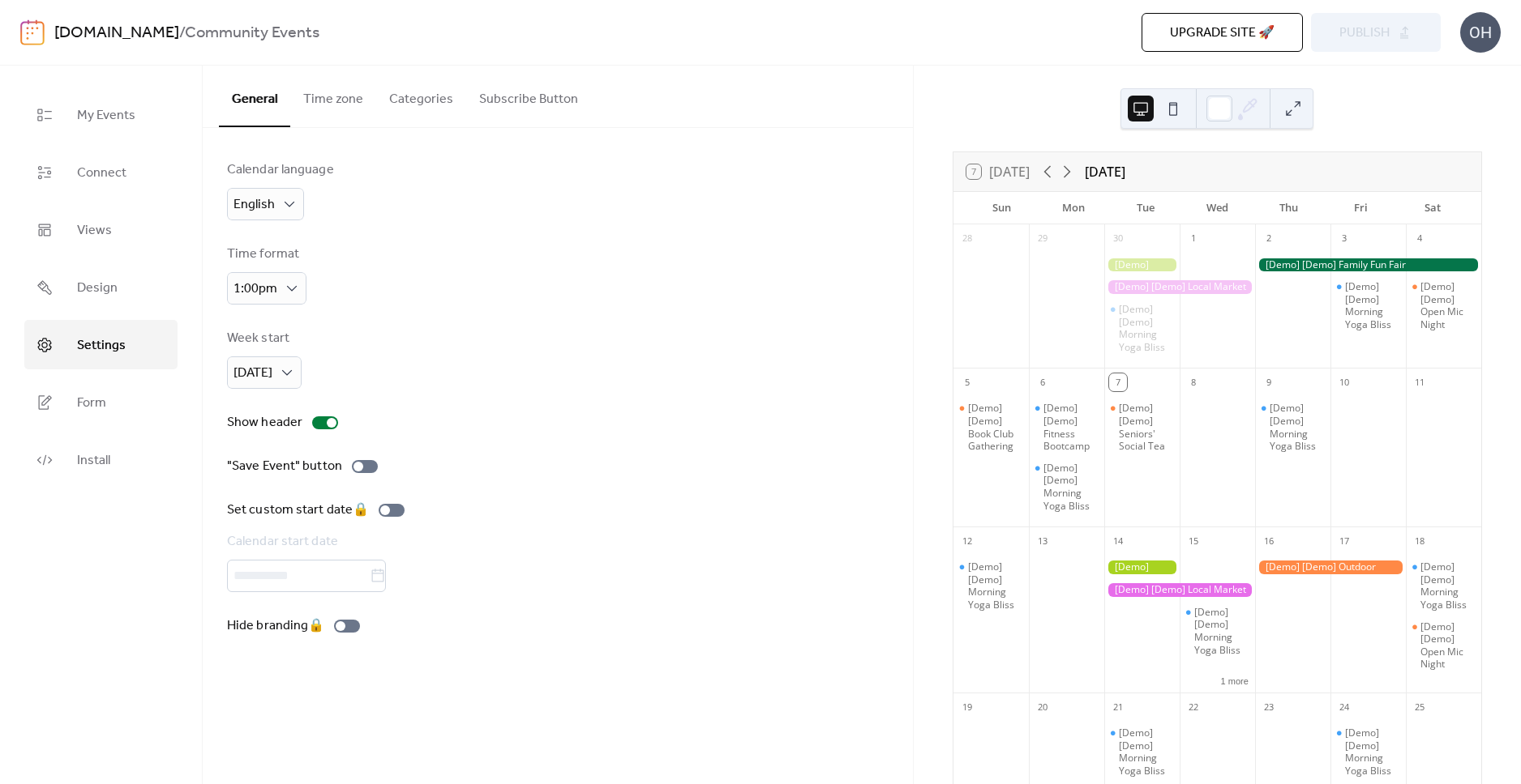
click at [422, 98] on button "Categories" at bounding box center [421, 95] width 90 height 60
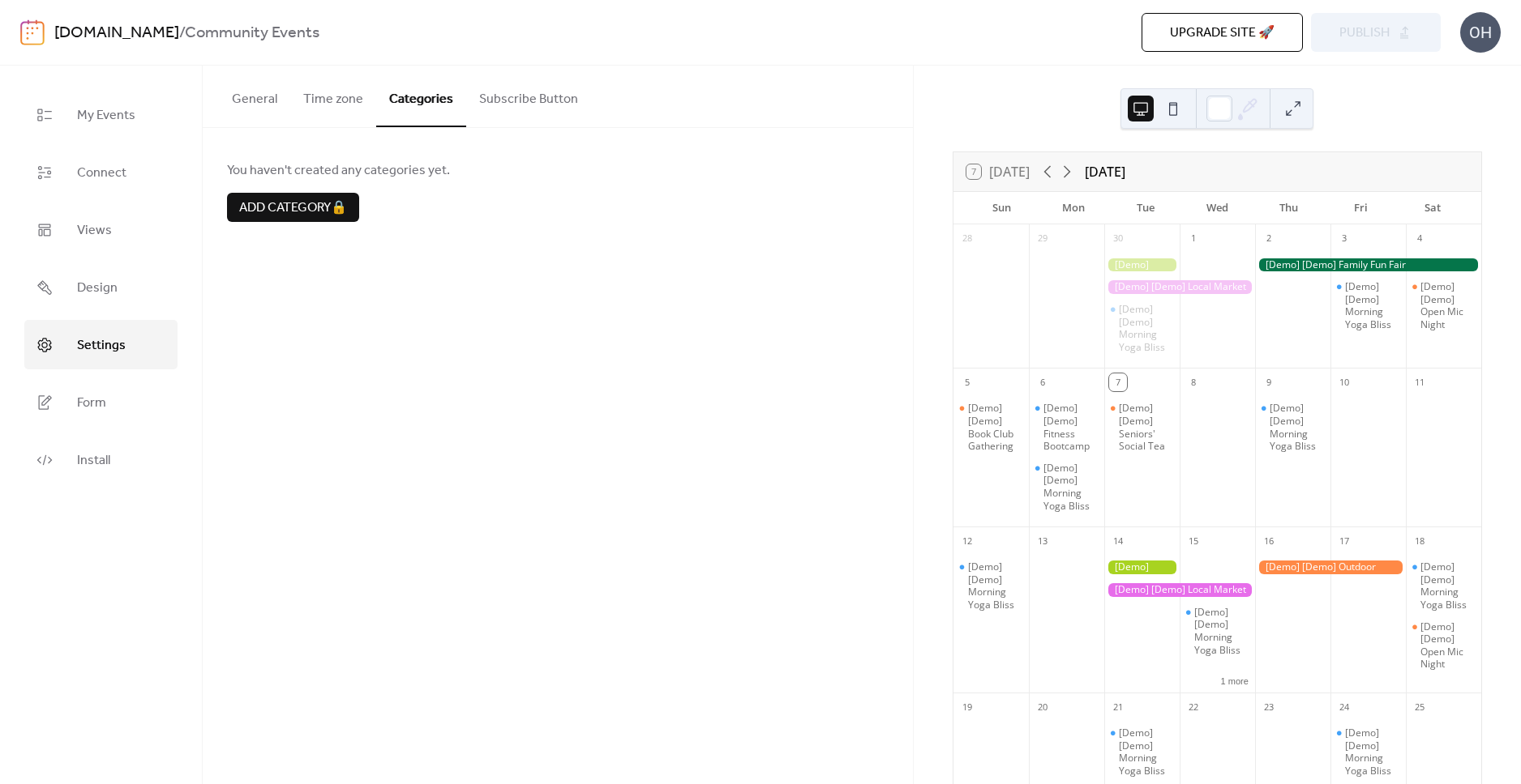
click at [321, 102] on button "Time zone" at bounding box center [333, 95] width 86 height 60
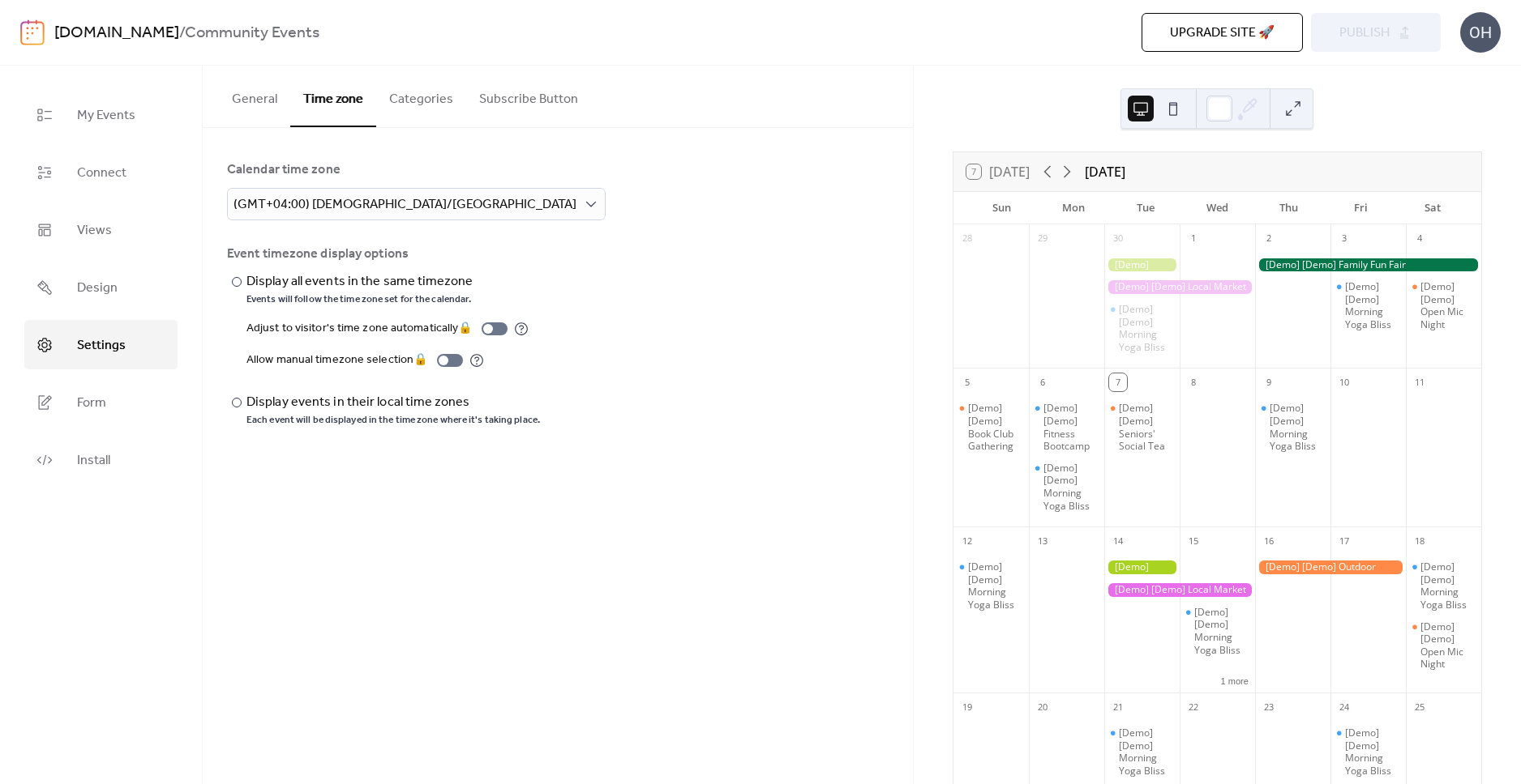
click at [513, 103] on button "Subscribe Button" at bounding box center [528, 95] width 125 height 60
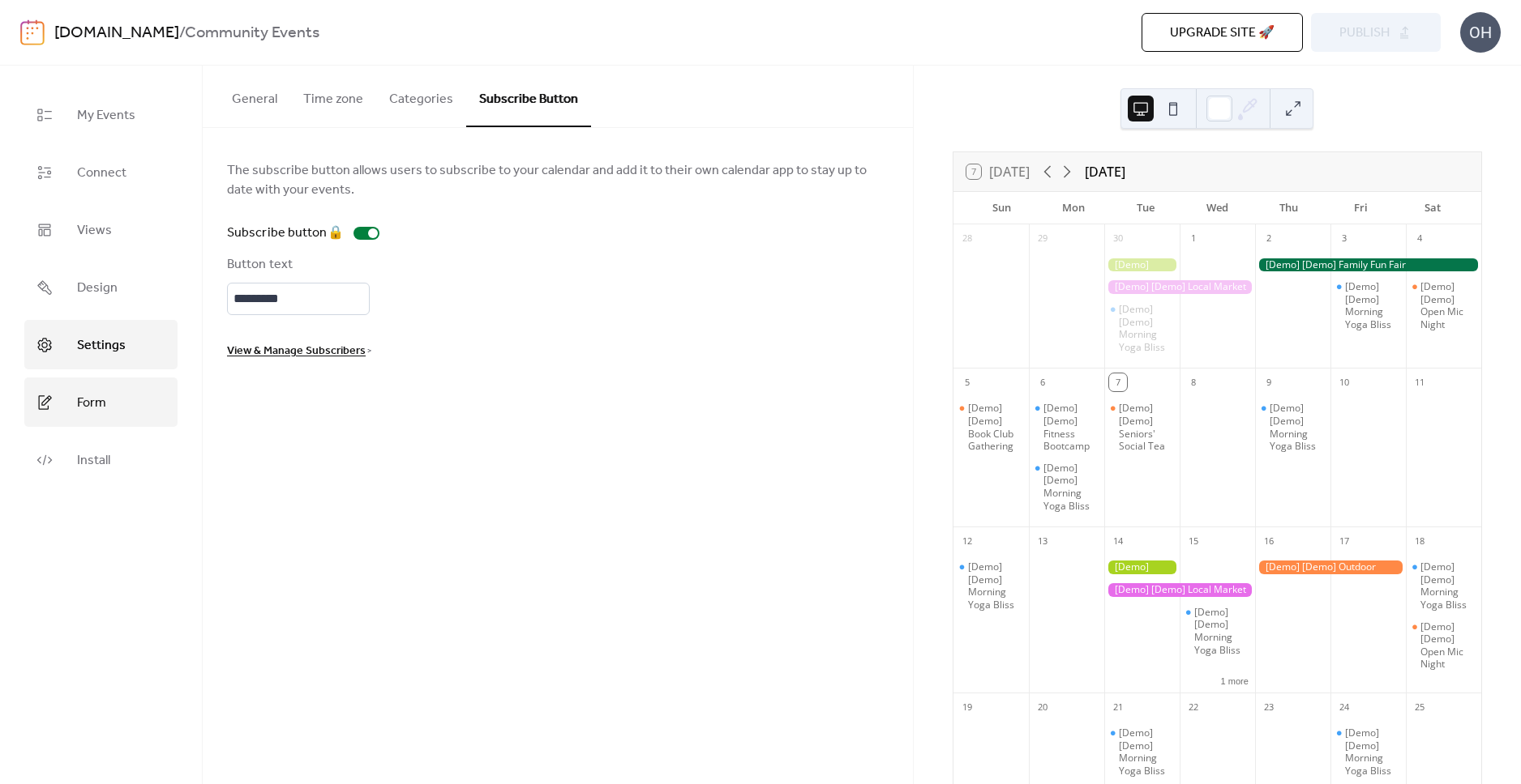
click at [103, 395] on span "Form" at bounding box center [92, 403] width 29 height 25
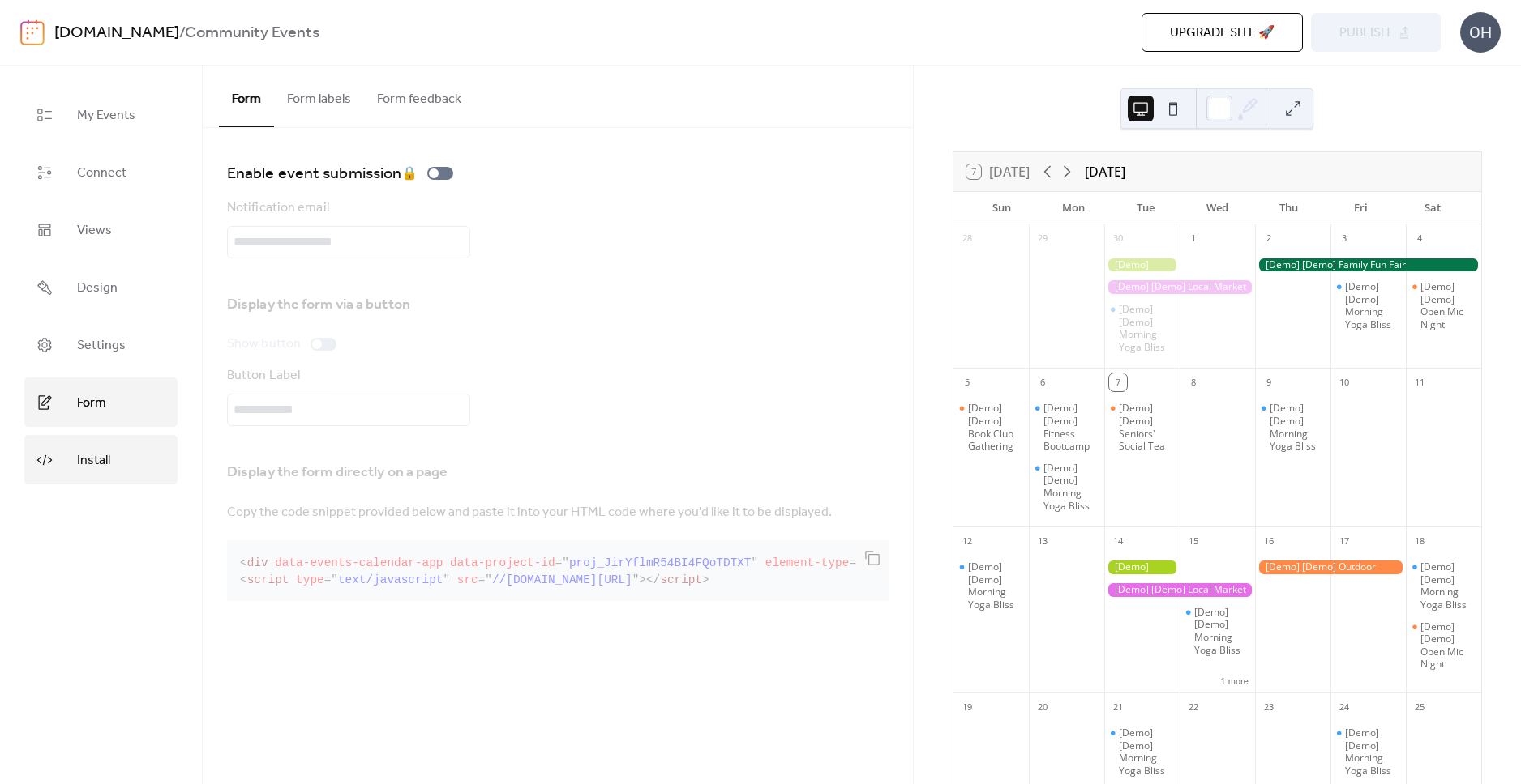
click at [86, 450] on span "Install" at bounding box center [94, 461] width 33 height 25
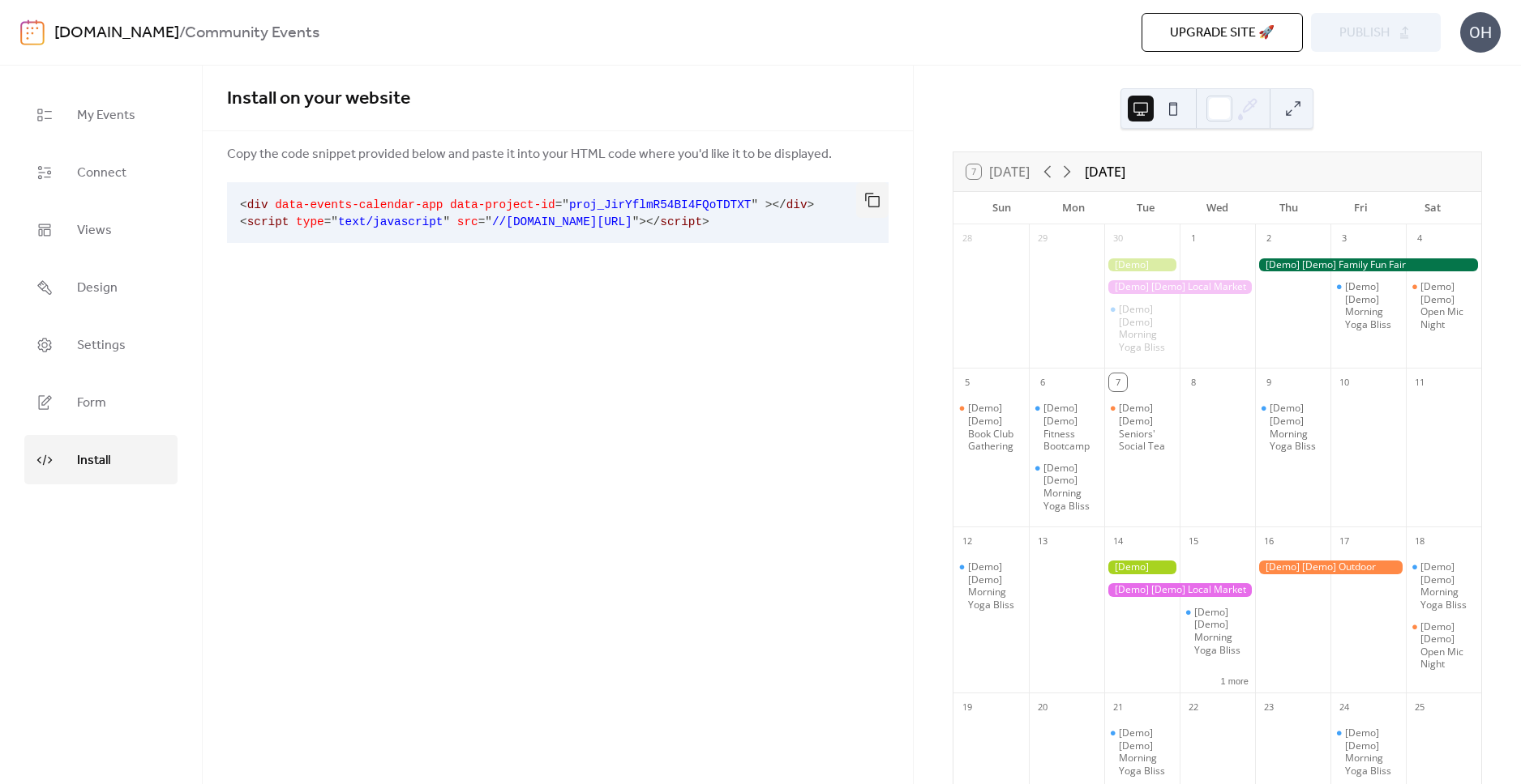
click at [663, 461] on div "Install on your website Copy the code snippet provided below and paste it into …" at bounding box center [557, 425] width 710 height 719
click at [954, 113] on div "7 Today October 2025 Sun Mon Tue Wed Thu Fri Sat 28 29 30 [Demo] [Demo] Morning…" at bounding box center [1217, 425] width 607 height 719
click at [872, 195] on button "button" at bounding box center [871, 200] width 32 height 36
click at [870, 202] on button "button" at bounding box center [871, 200] width 32 height 36
click at [851, 127] on div "Install on your website" at bounding box center [557, 97] width 710 height 65
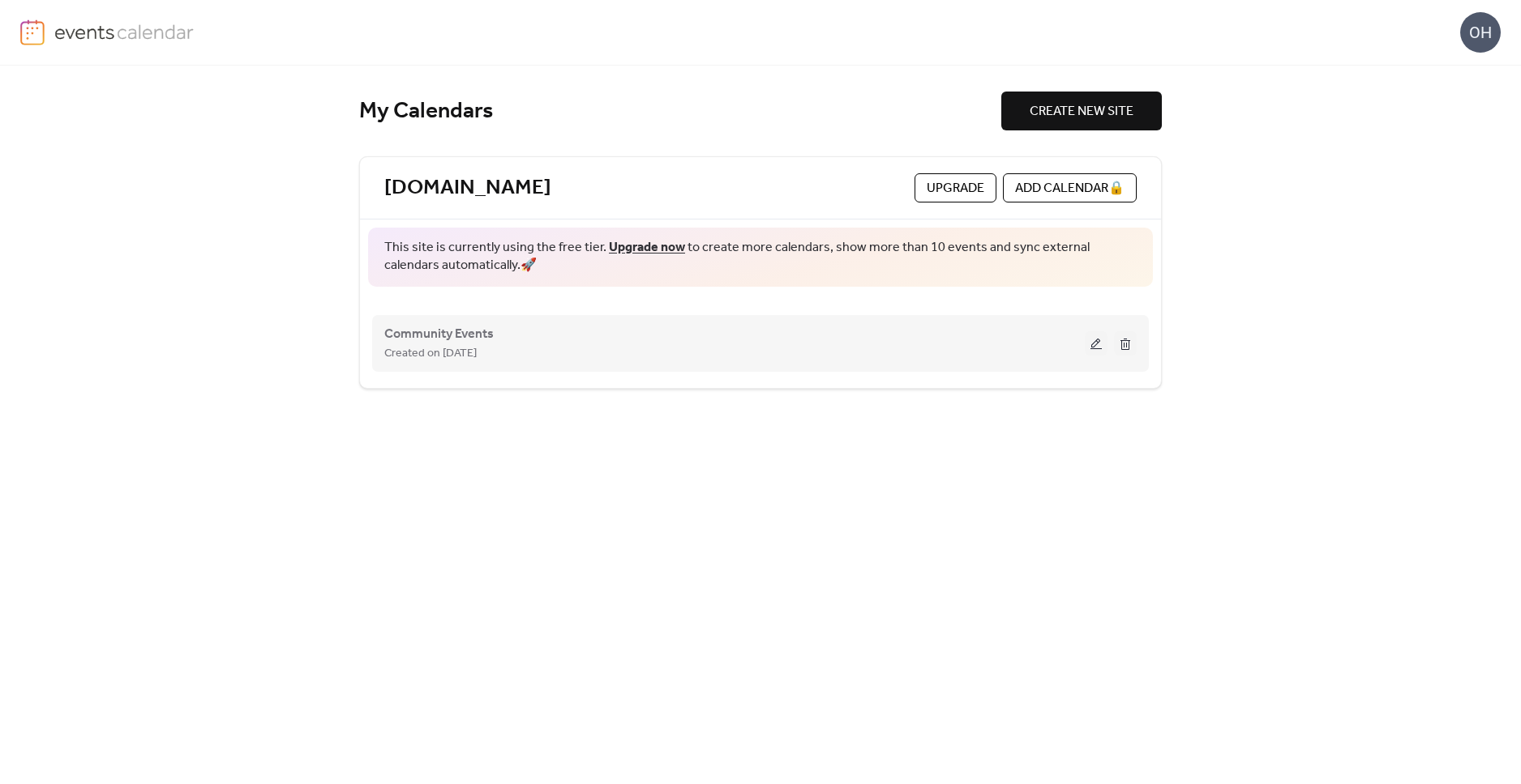
click at [1098, 344] on button at bounding box center [1095, 343] width 22 height 24
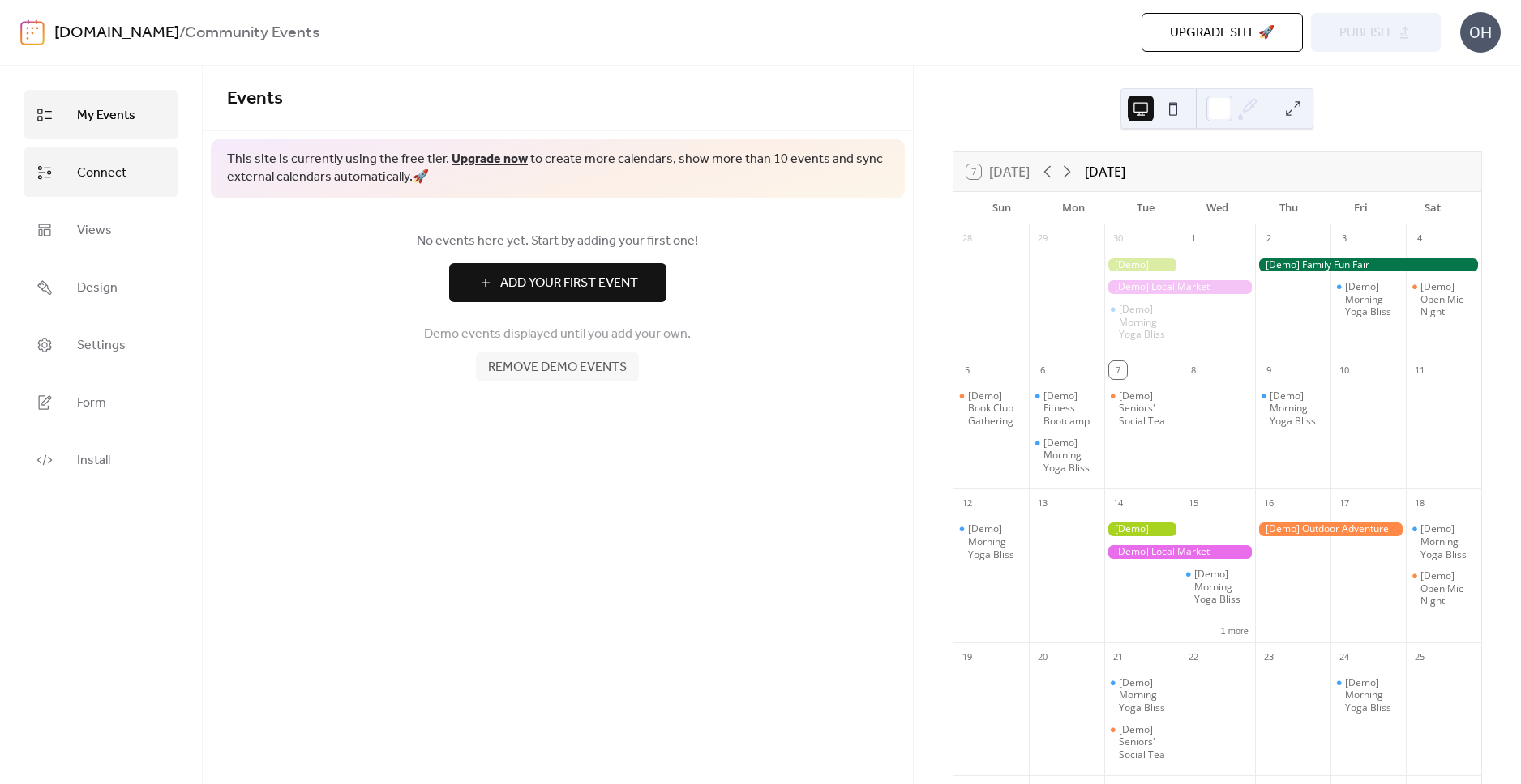
click at [78, 178] on span "Connect" at bounding box center [101, 173] width 50 height 25
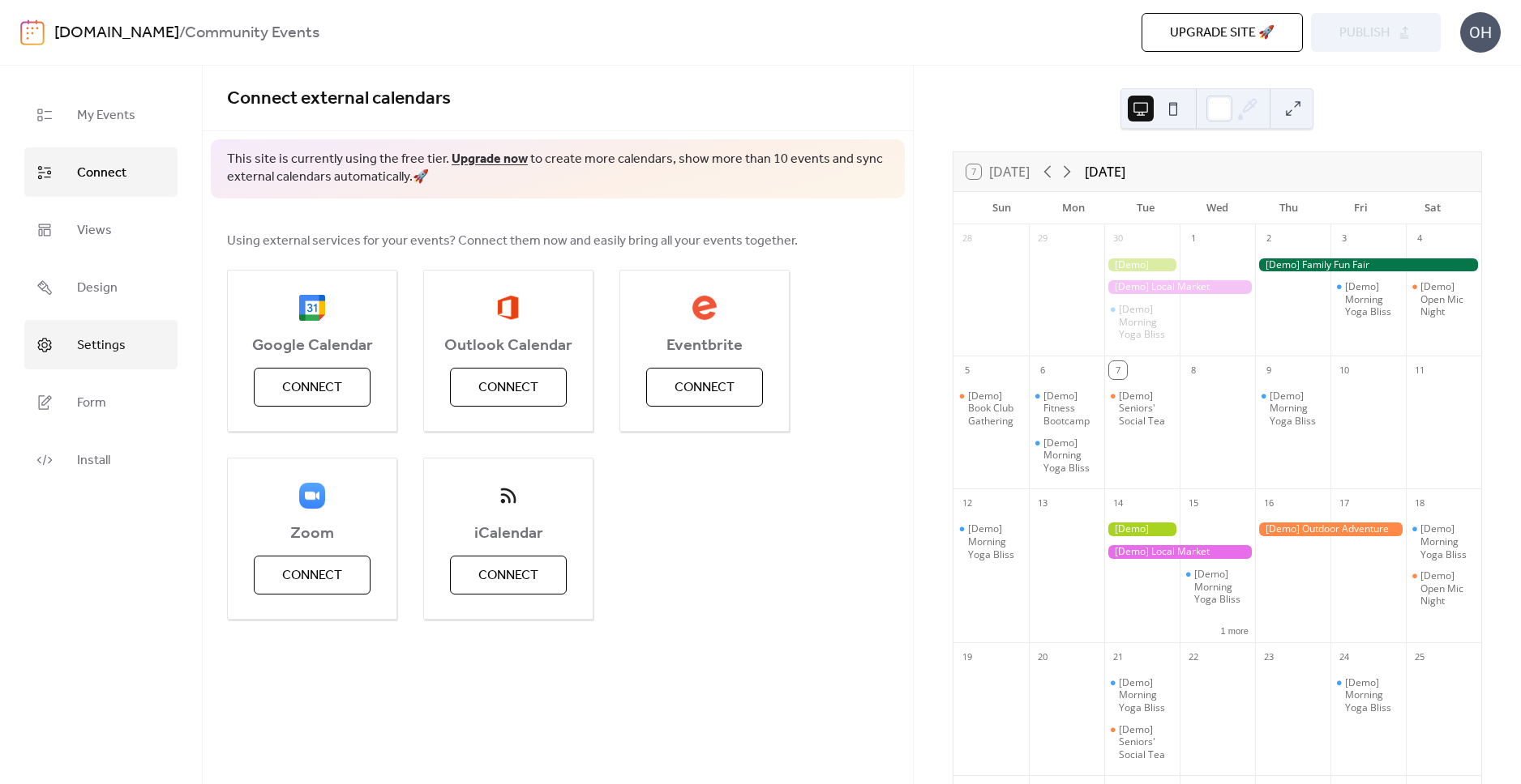
click at [113, 345] on span "Settings" at bounding box center [101, 346] width 49 height 25
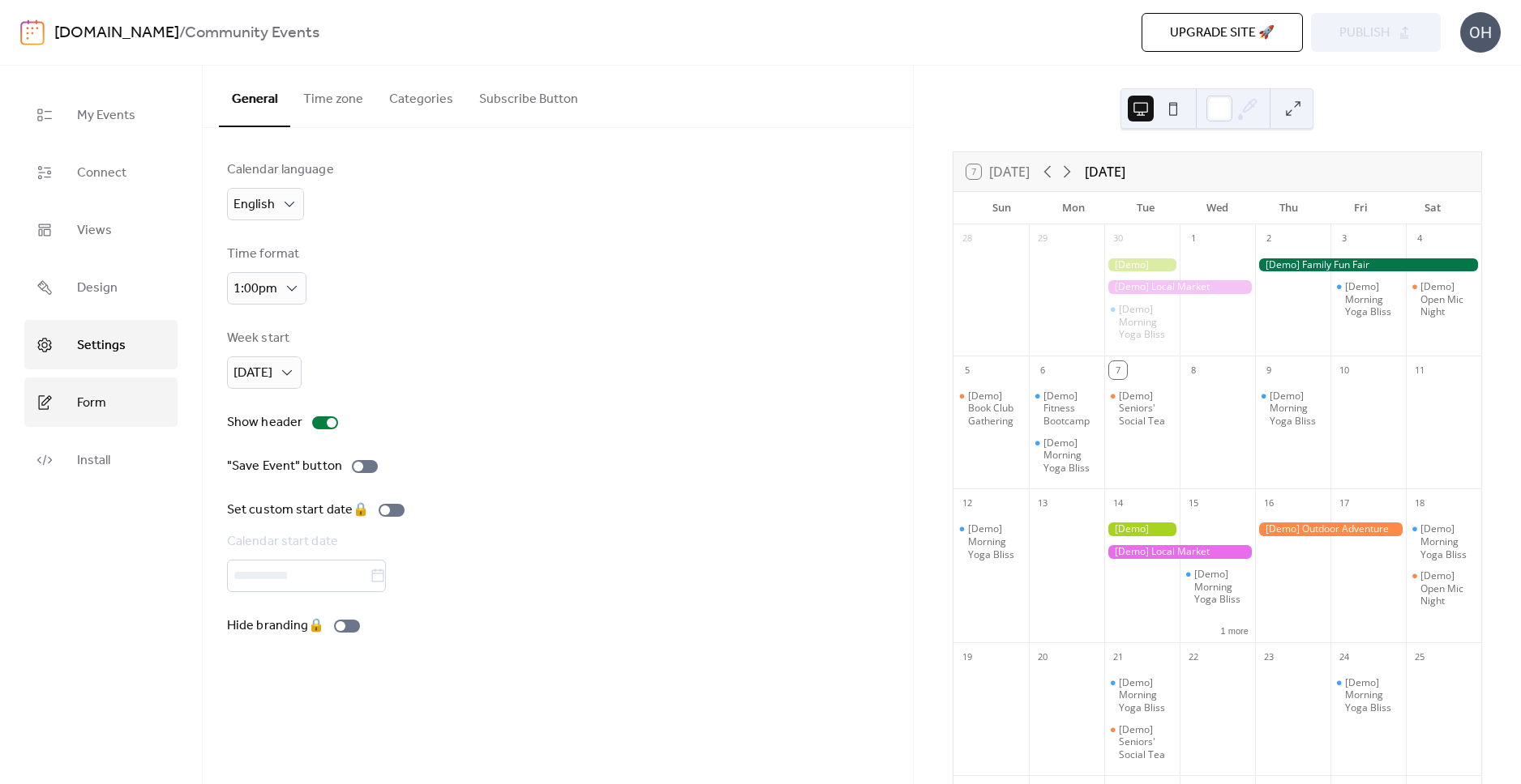
click at [99, 412] on span "Form" at bounding box center [92, 403] width 29 height 25
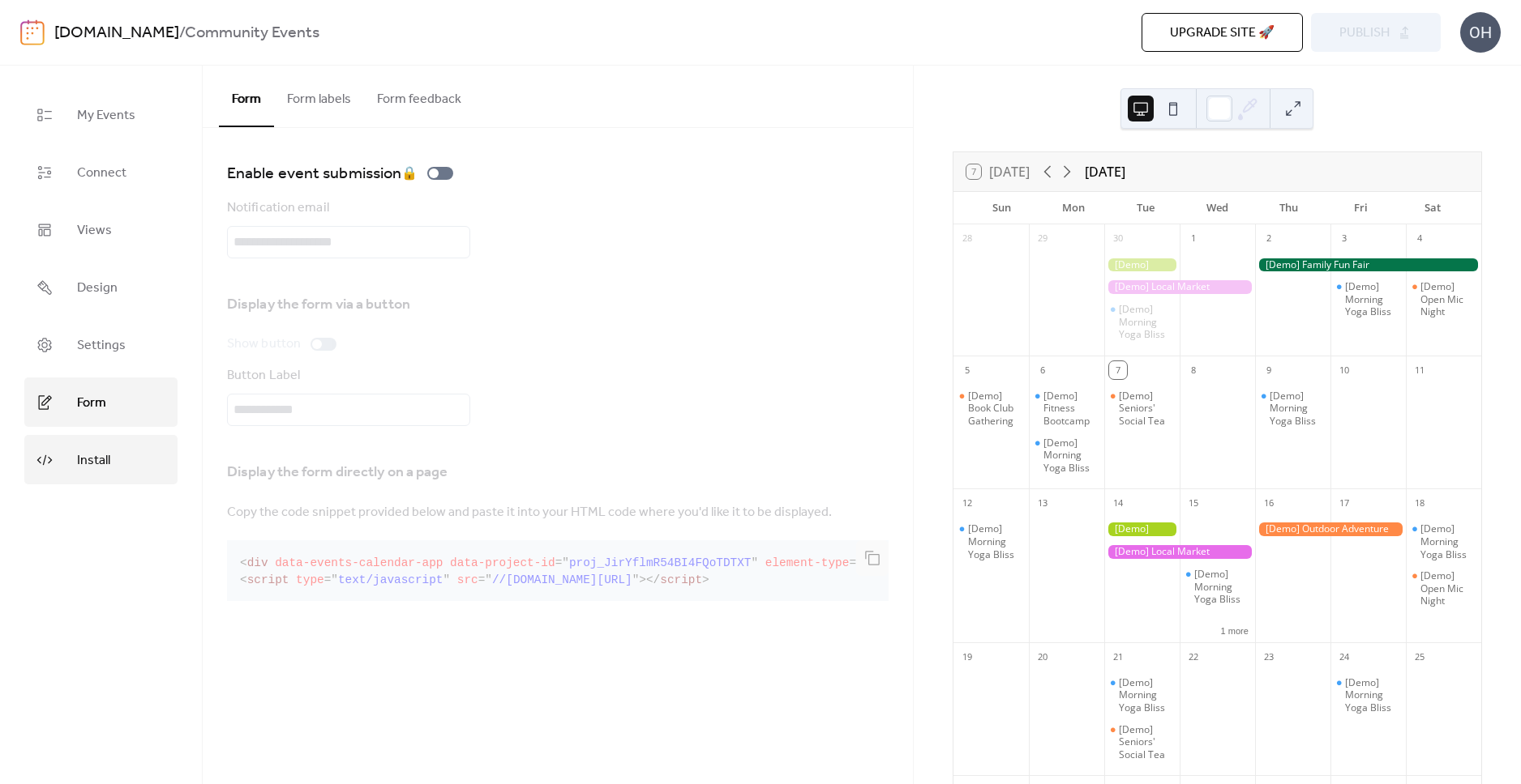
click at [84, 466] on span "Install" at bounding box center [94, 461] width 33 height 25
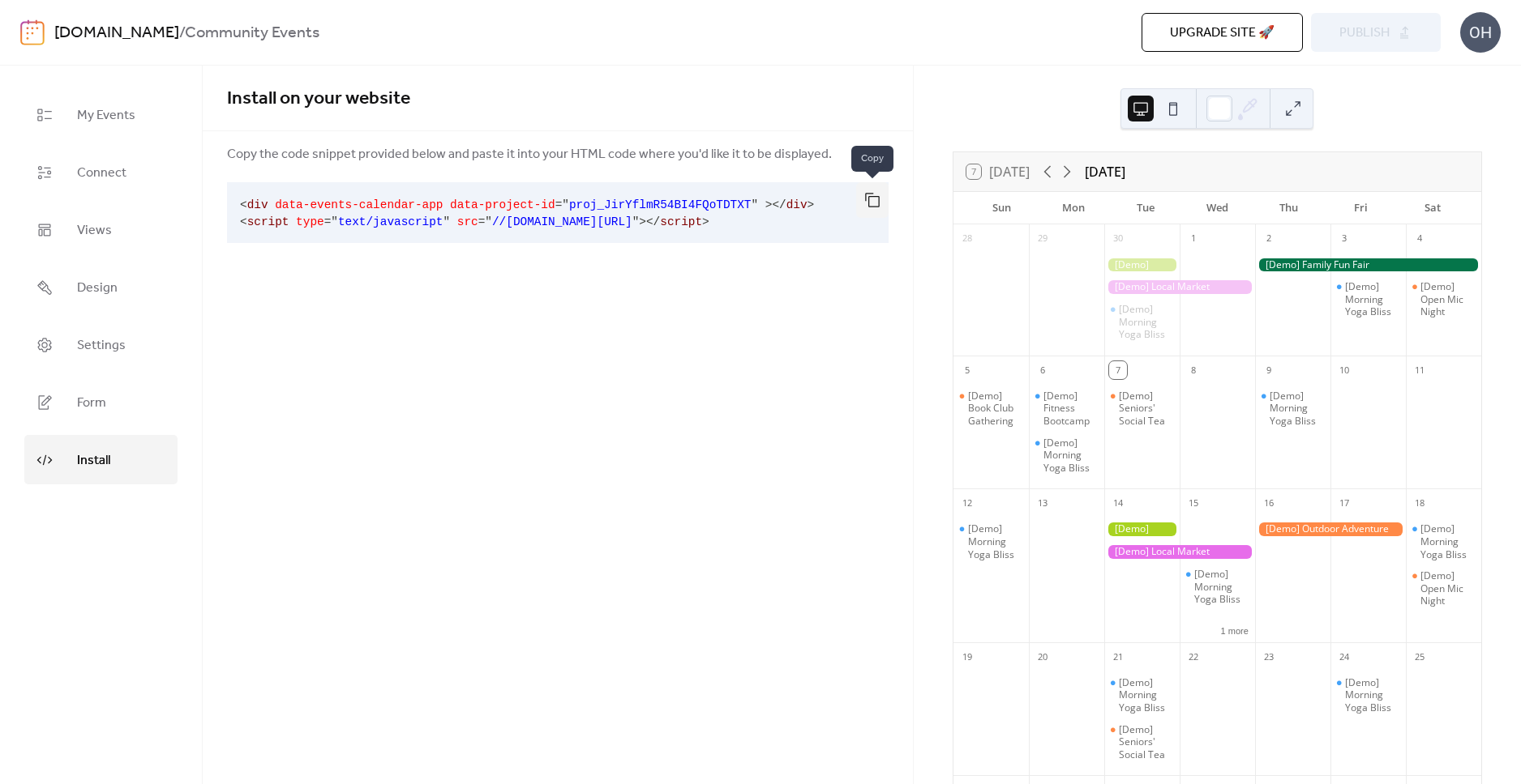
click at [875, 201] on button "button" at bounding box center [871, 200] width 32 height 36
click at [863, 201] on button "button" at bounding box center [871, 200] width 32 height 36
drag, startPoint x: 508, startPoint y: 218, endPoint x: 722, endPoint y: 221, distance: 214.0
click at [722, 221] on code "< div data-events-calendar-app data-project-id = " proj_JirYflmR54BI4FQoTDTXT "…" at bounding box center [526, 213] width 574 height 30
click at [1053, 70] on div "7 Today October 2025 Sun Mon Tue Wed Thu Fri Sat 28 29 30 [Demo] Morning Yoga B…" at bounding box center [1217, 425] width 607 height 719
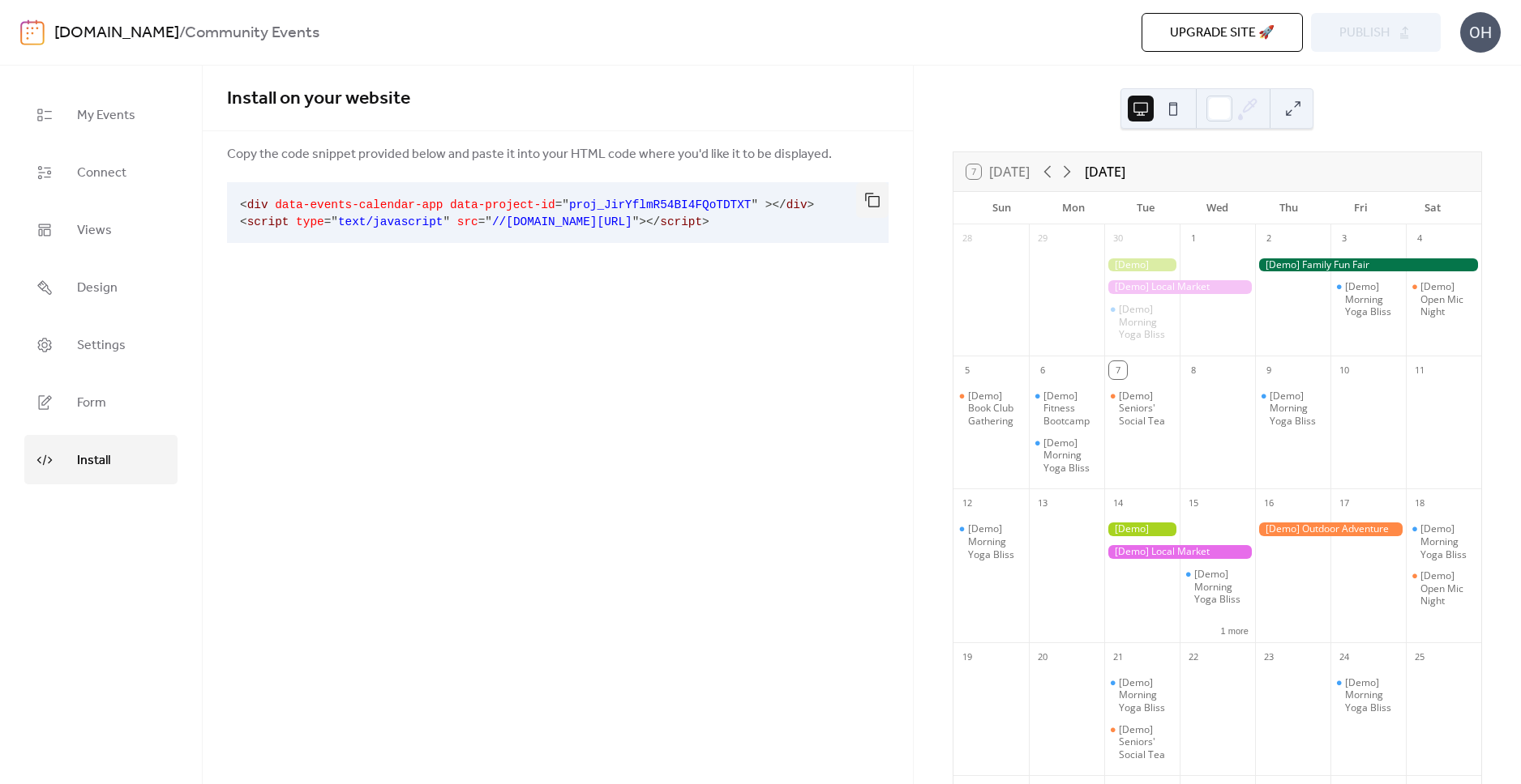
click at [1372, 98] on div "7 Today October 2025 Sun Mon Tue Wed Thu Fri Sat 28 29 30 [Demo] Morning Yoga B…" at bounding box center [1217, 425] width 607 height 719
click at [1372, 29] on div "Upgrade site 🚀 Preview Publish" at bounding box center [1088, 32] width 705 height 39
click at [1218, 31] on span "Upgrade site 🚀" at bounding box center [1221, 33] width 104 height 19
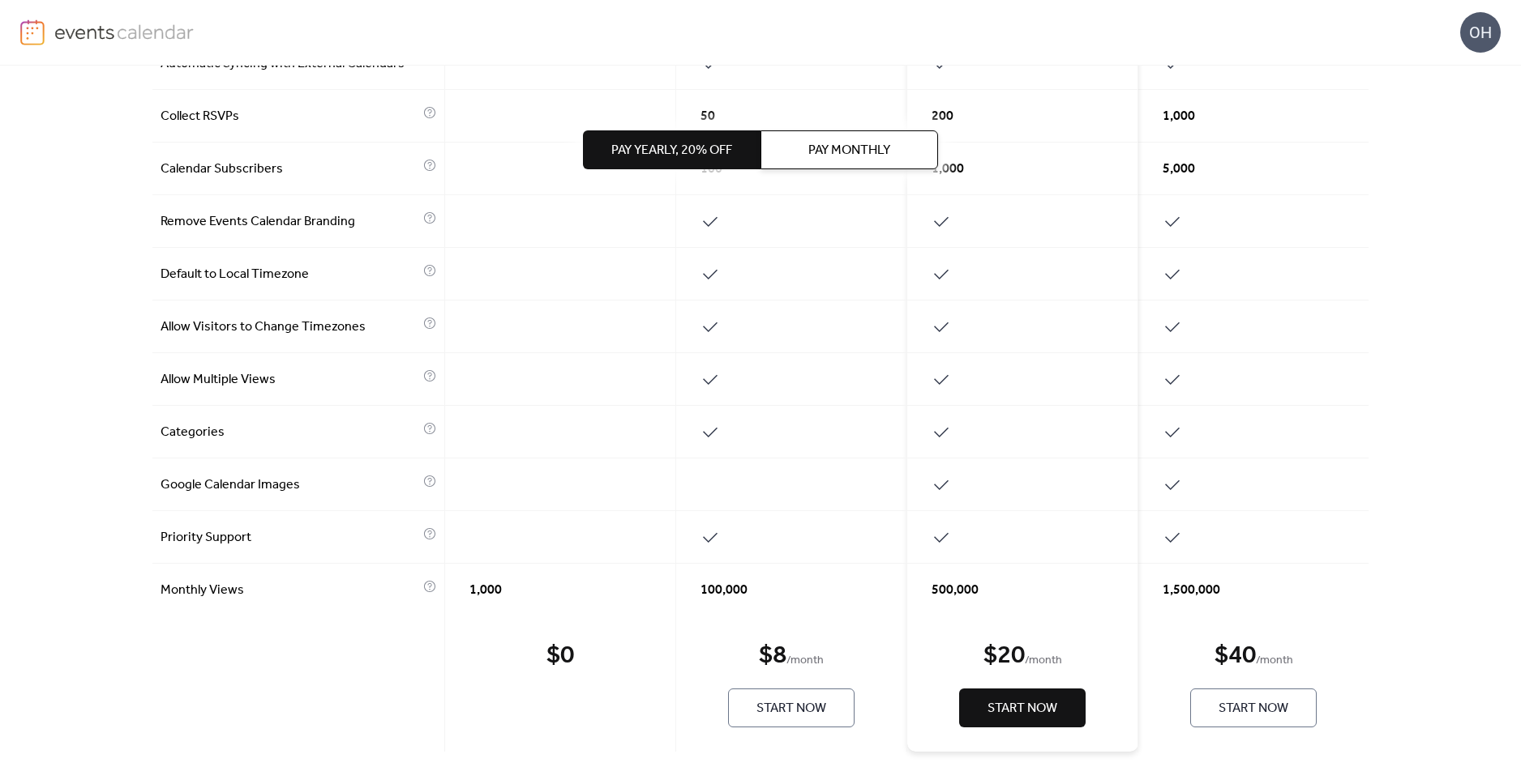
scroll to position [601, 0]
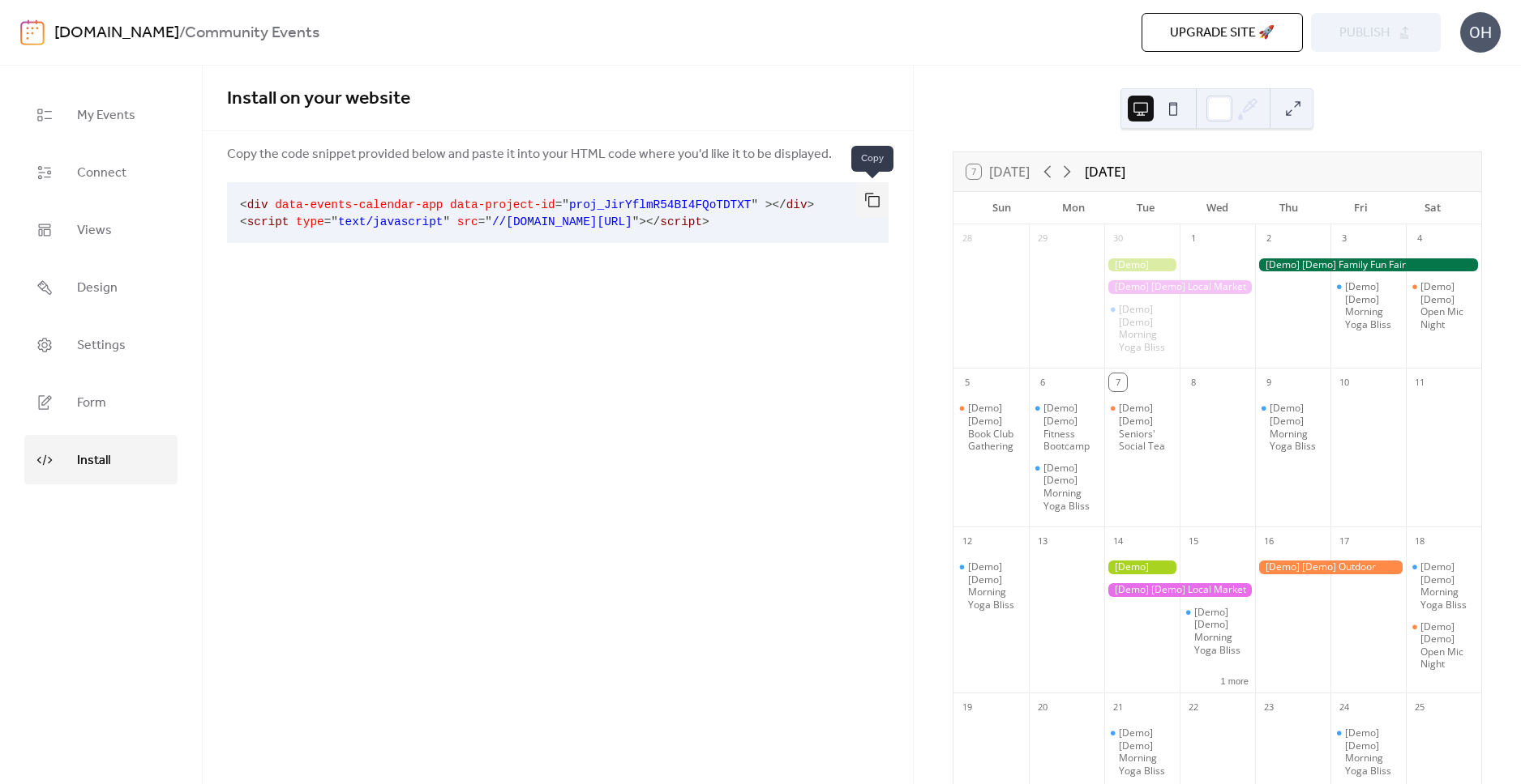
click at [872, 197] on button "button" at bounding box center [871, 200] width 32 height 36
click at [649, 321] on div "Install on your website Copy the code snippet provided below and paste it into …" at bounding box center [557, 425] width 710 height 719
click at [111, 290] on span "Design" at bounding box center [97, 288] width 41 height 25
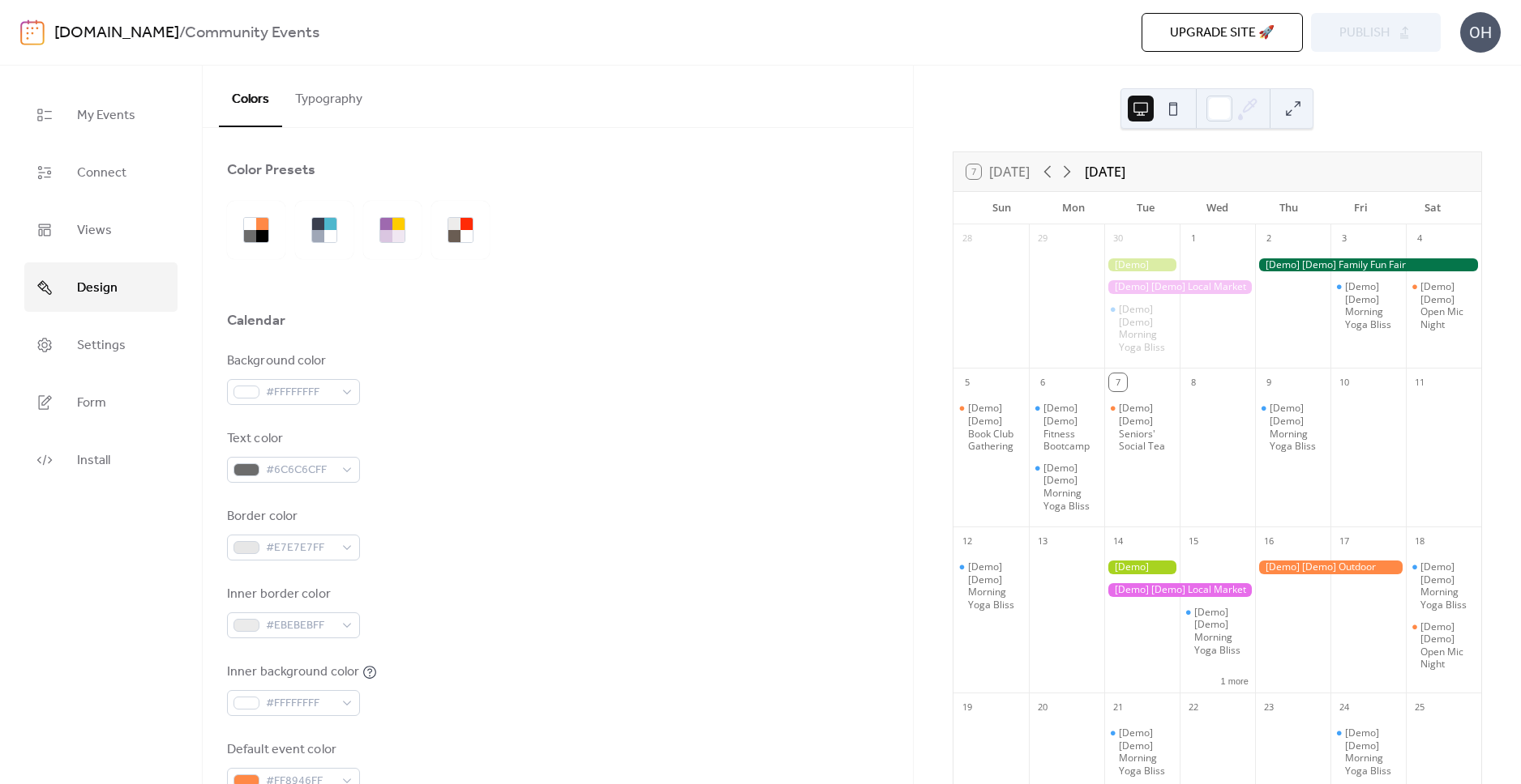
click at [335, 109] on button "Typography" at bounding box center [328, 95] width 94 height 60
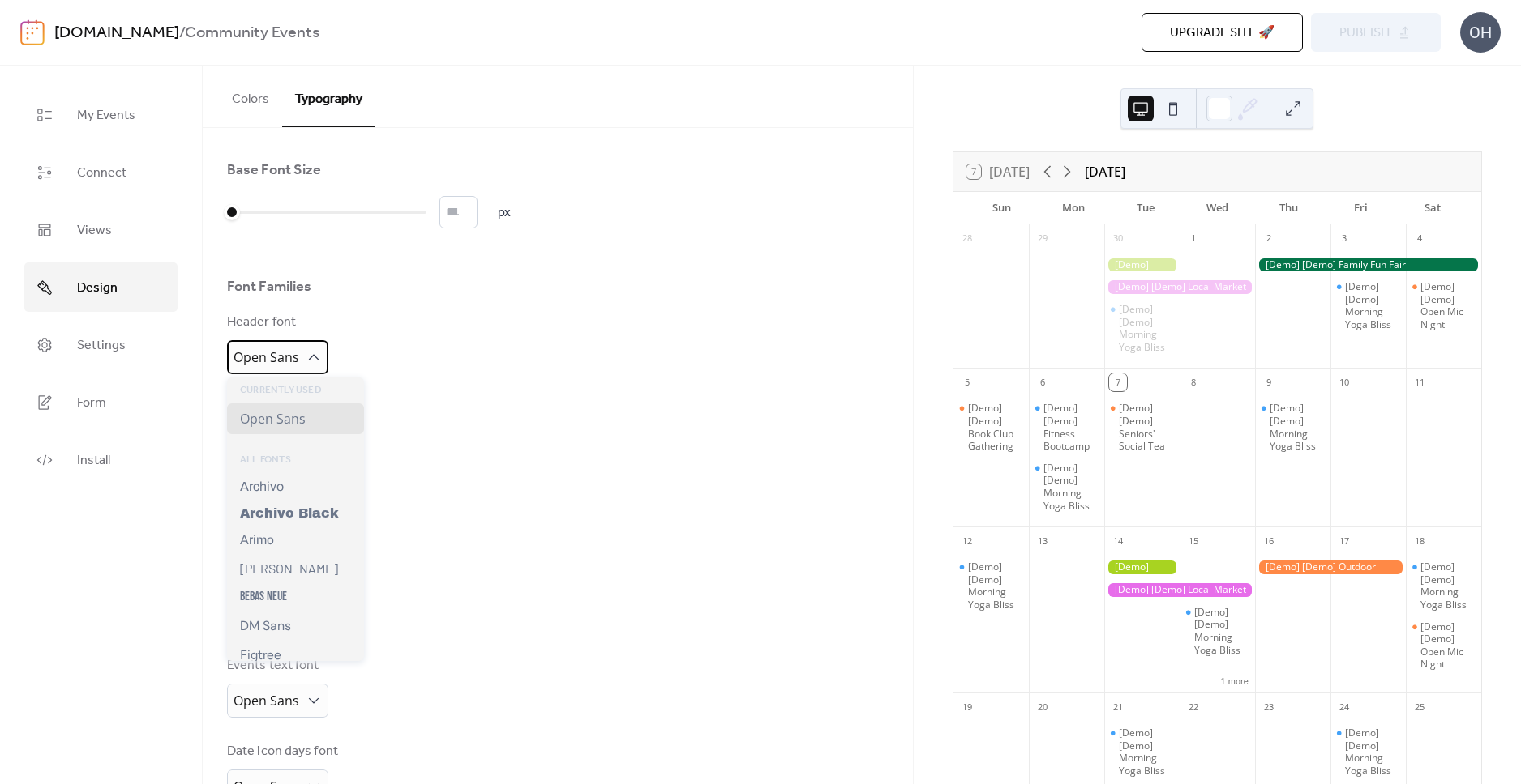
click at [298, 359] on div "Open Sans" at bounding box center [278, 356] width 101 height 34
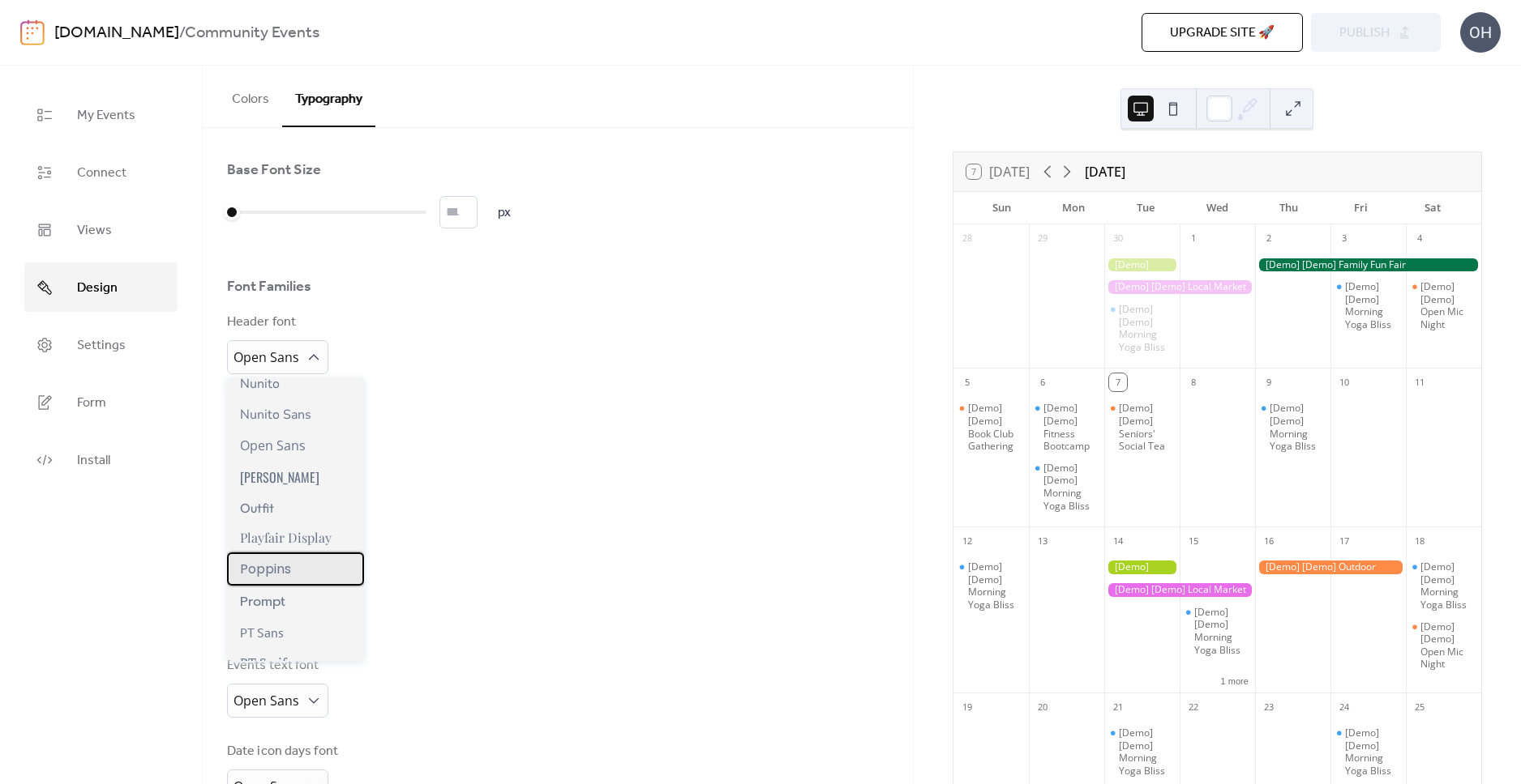
click at [287, 561] on span "Poppins" at bounding box center [265, 569] width 51 height 20
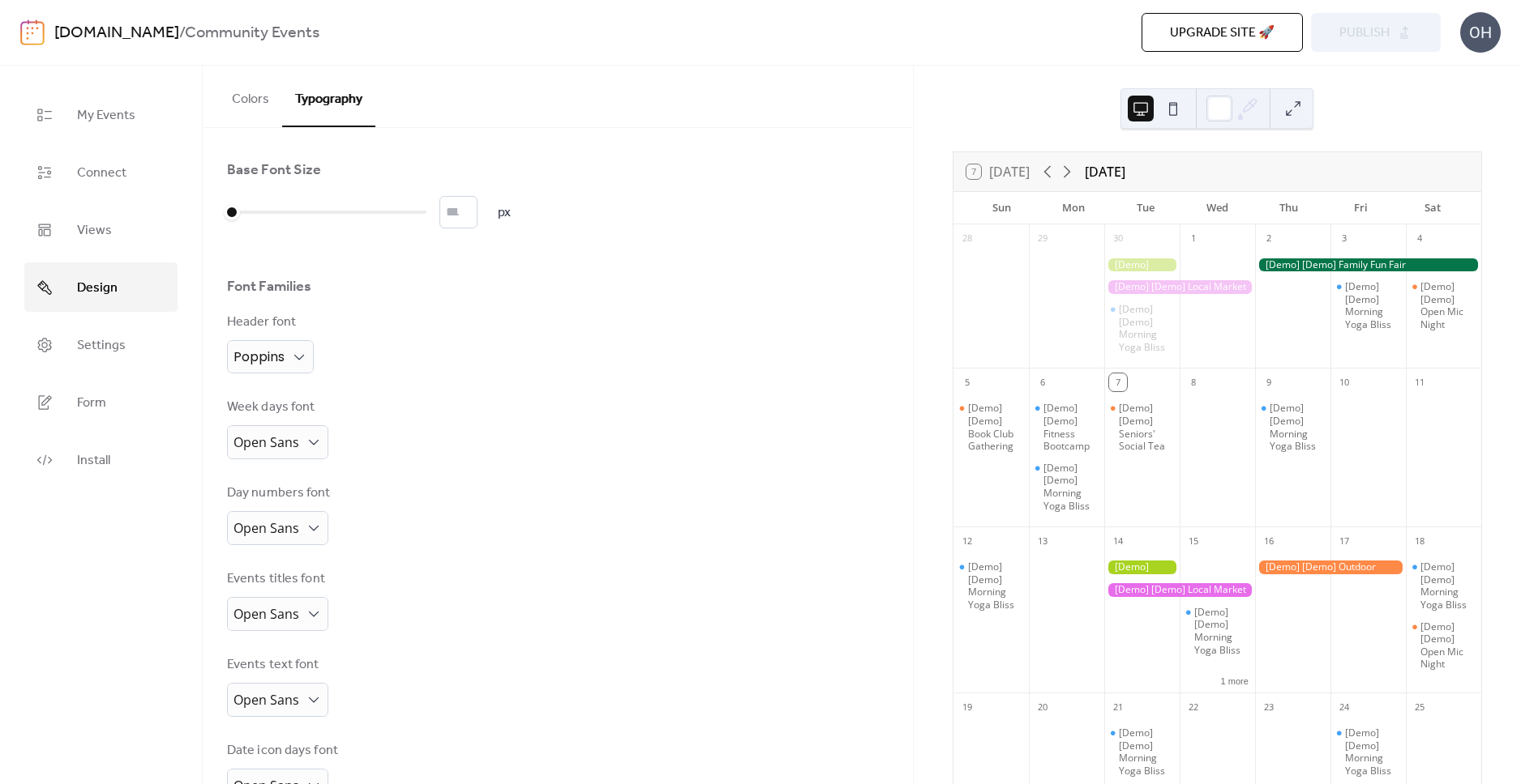
click at [543, 506] on div "Day numbers font Open Sans" at bounding box center [557, 514] width 662 height 61
click at [291, 445] on span "Open Sans" at bounding box center [266, 442] width 65 height 18
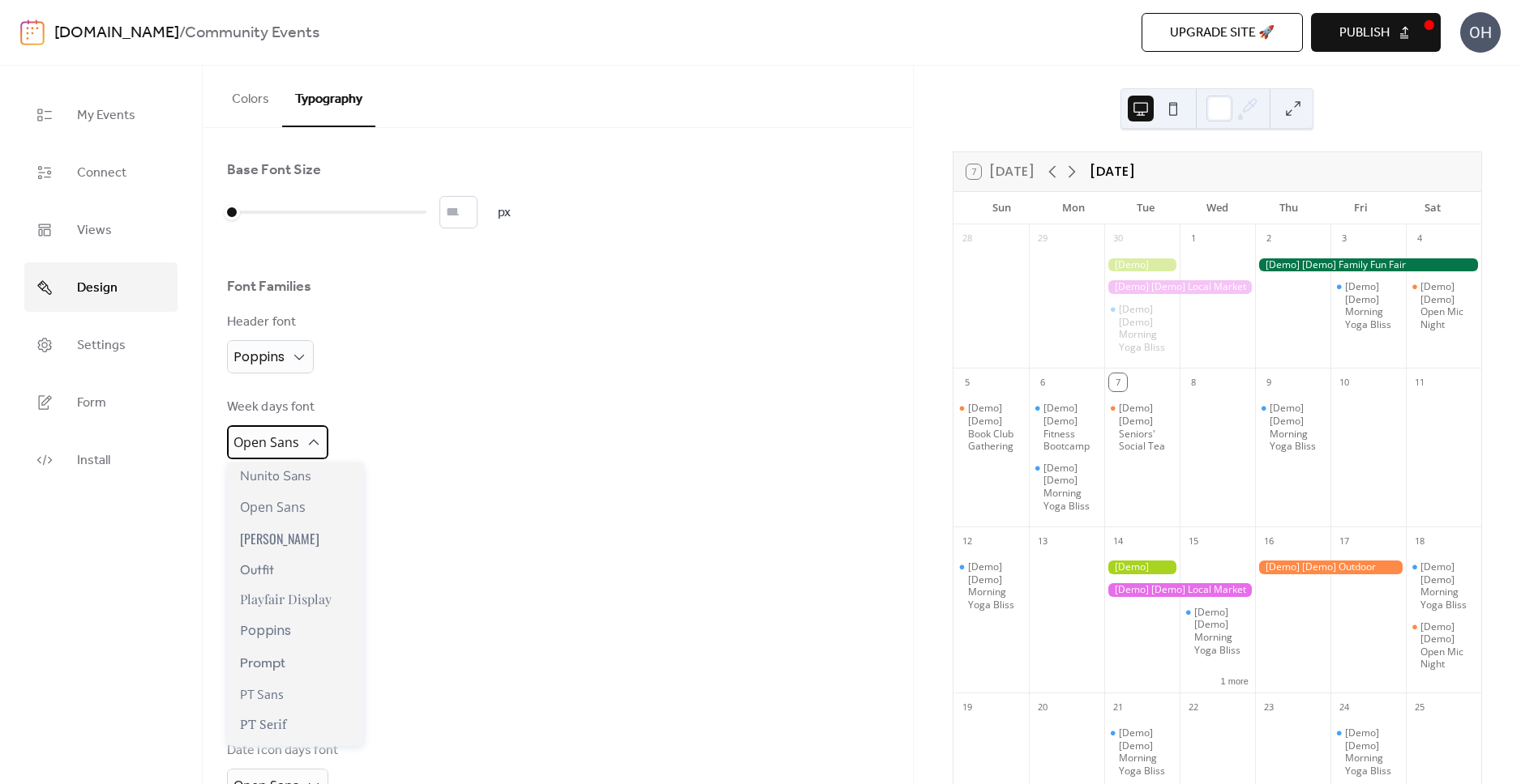
scroll to position [1138, 0]
click at [270, 492] on span "Poppins" at bounding box center [265, 485] width 51 height 20
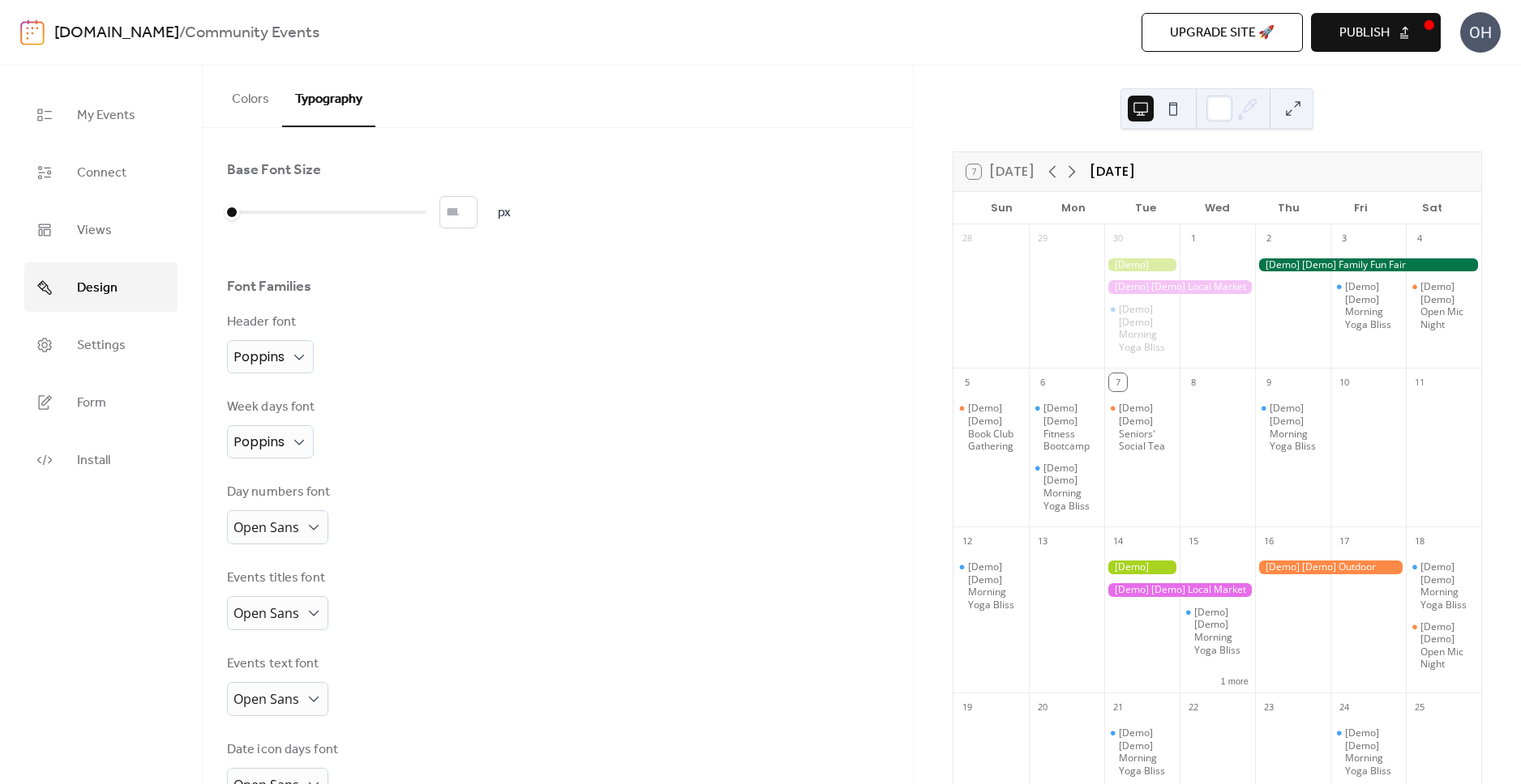
click at [615, 542] on div "Day numbers font Open Sans" at bounding box center [557, 513] width 662 height 61
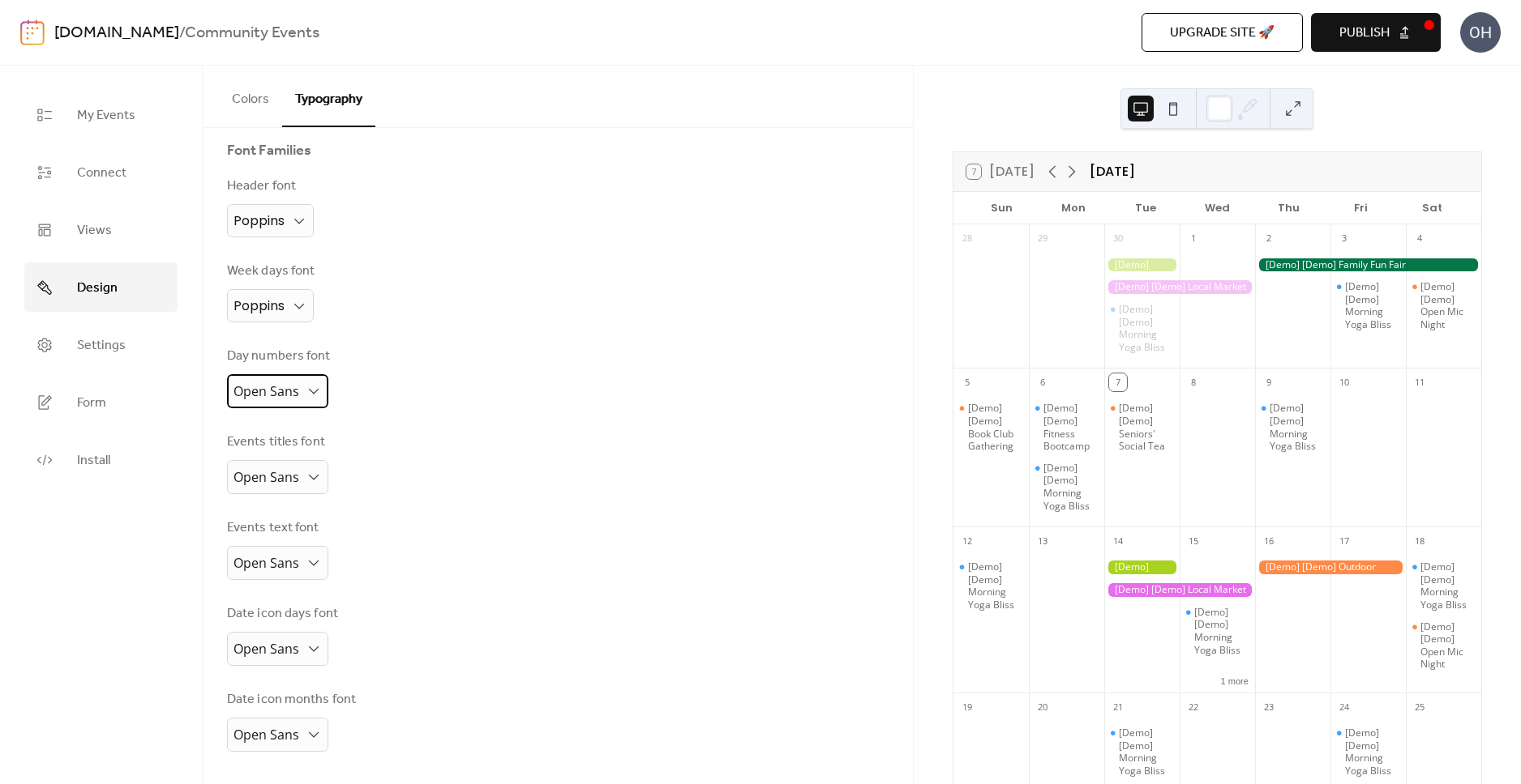
click at [285, 397] on span "Open Sans" at bounding box center [266, 392] width 65 height 18
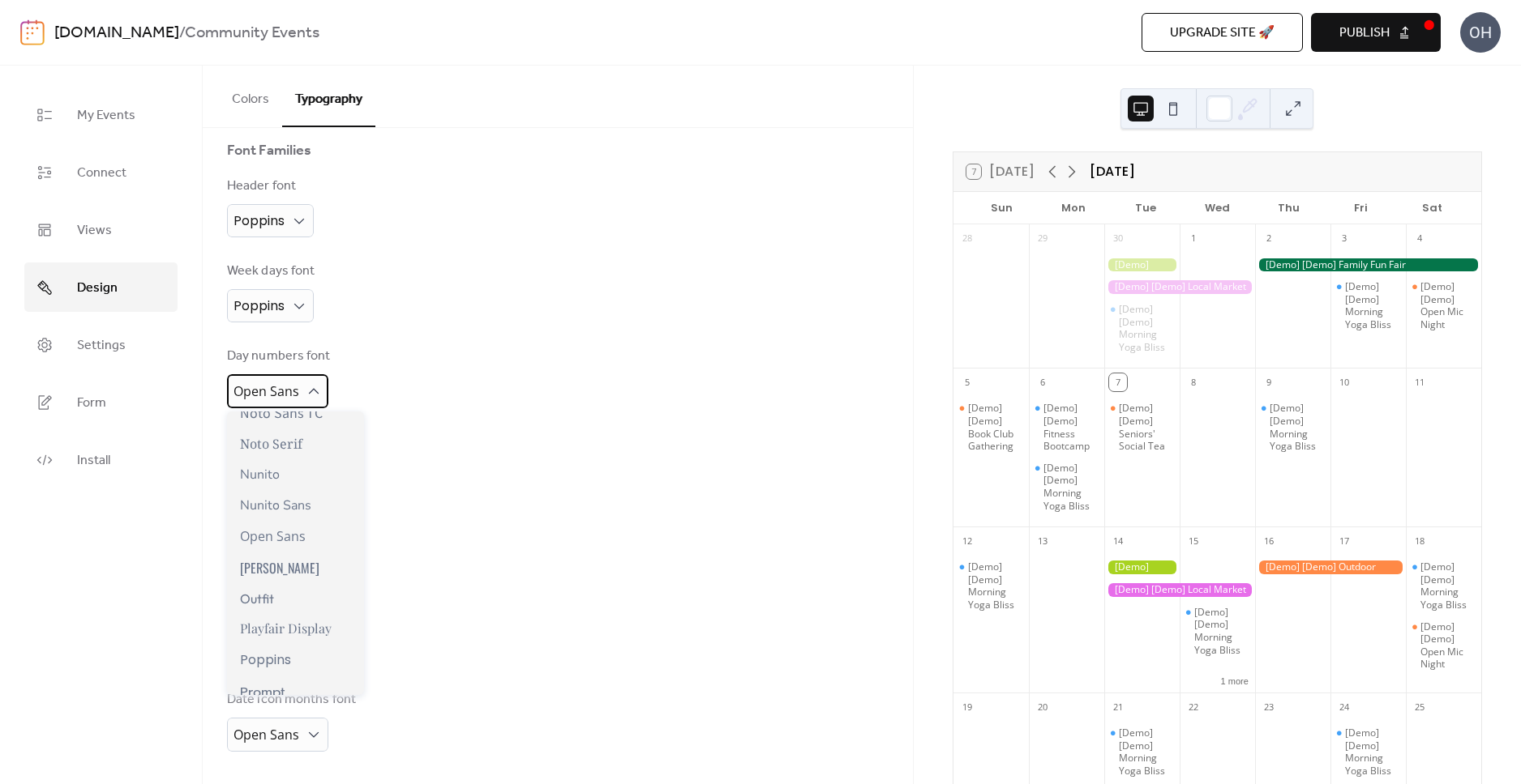
scroll to position [933, 0]
drag, startPoint x: 283, startPoint y: 633, endPoint x: 335, endPoint y: 615, distance: 55.0
click at [283, 633] on span "Poppins" at bounding box center [265, 639] width 51 height 20
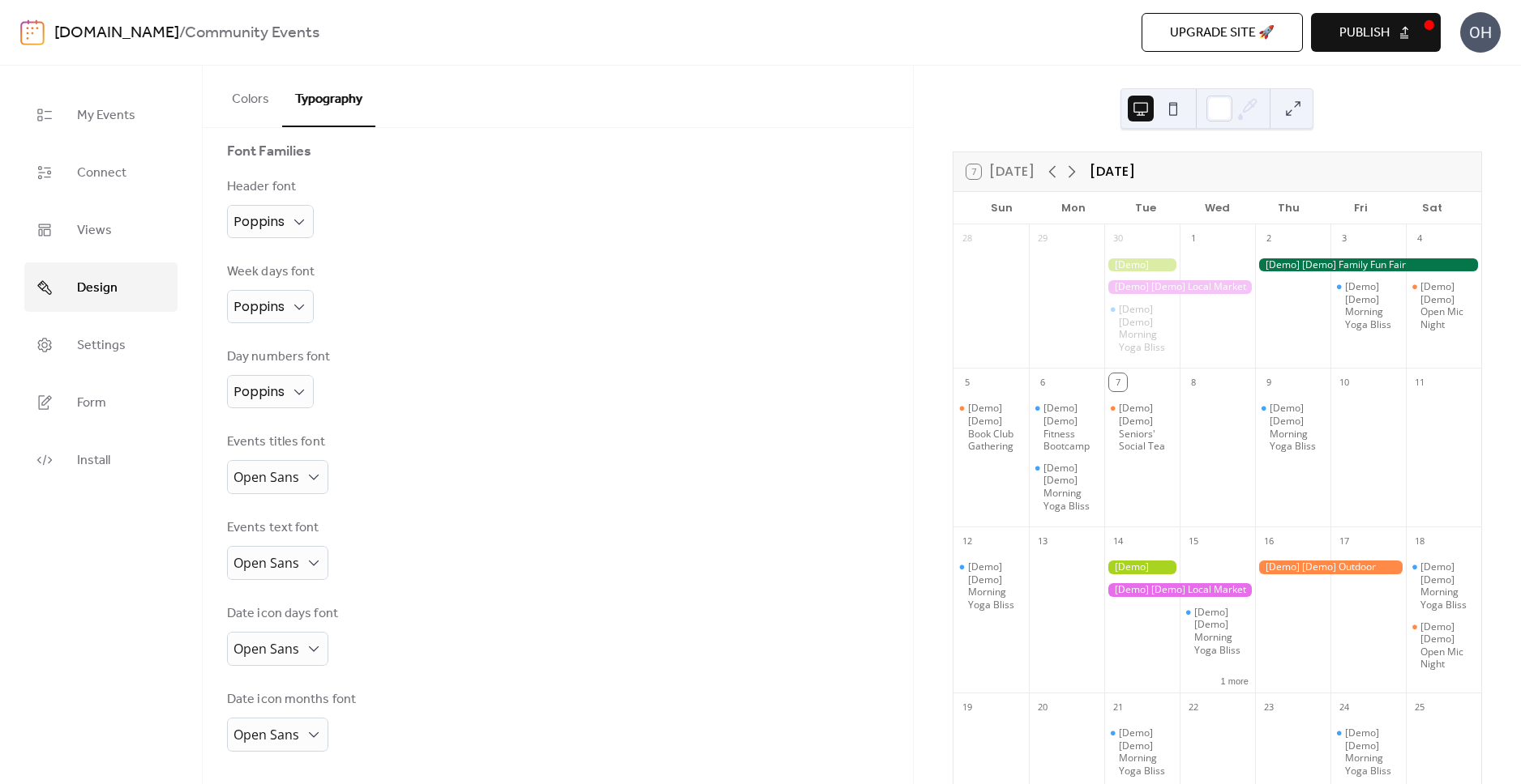
click at [646, 552] on div "Events text font Open Sans" at bounding box center [557, 548] width 662 height 61
click at [275, 476] on span "Open Sans" at bounding box center [266, 477] width 65 height 18
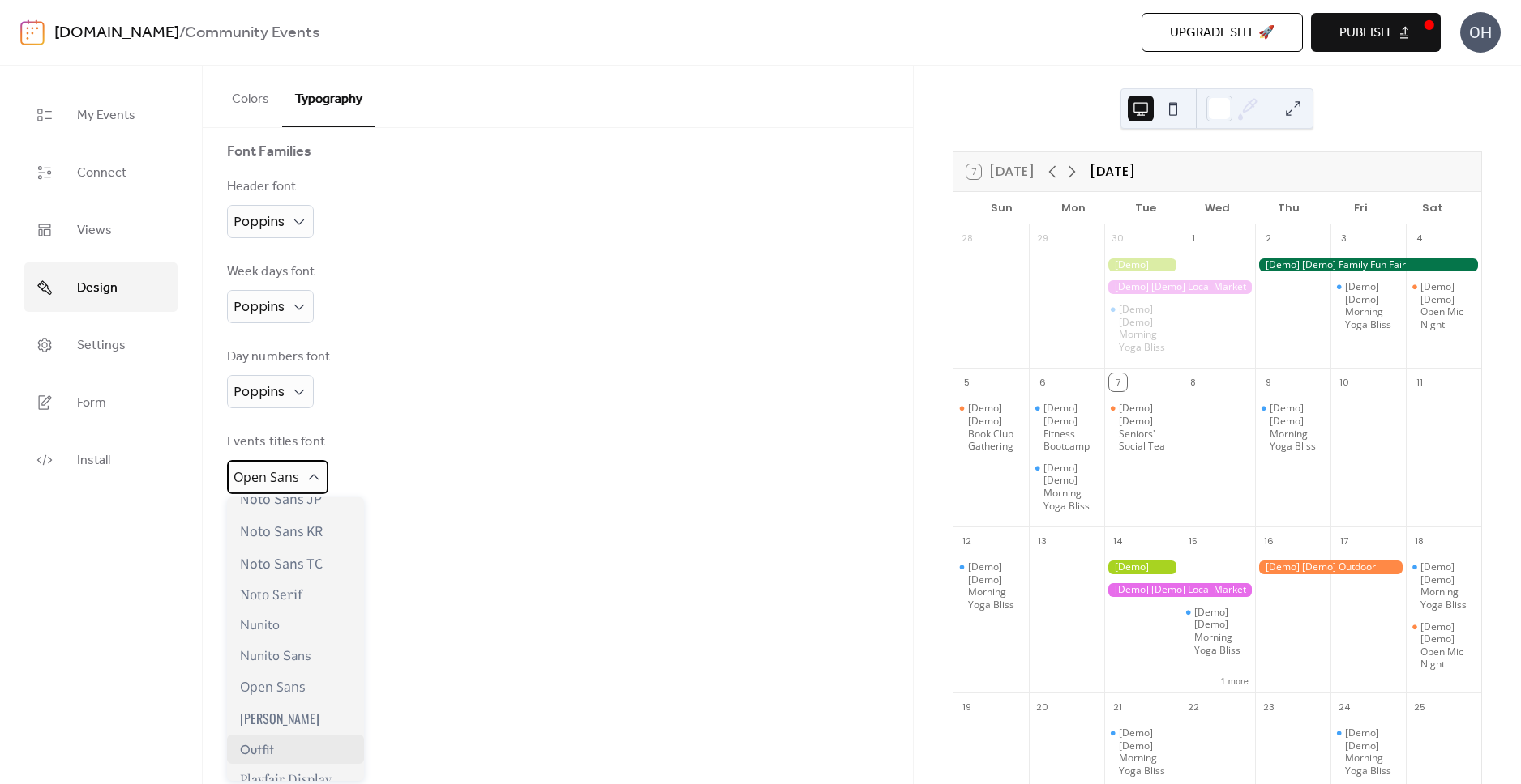
scroll to position [1030, 0]
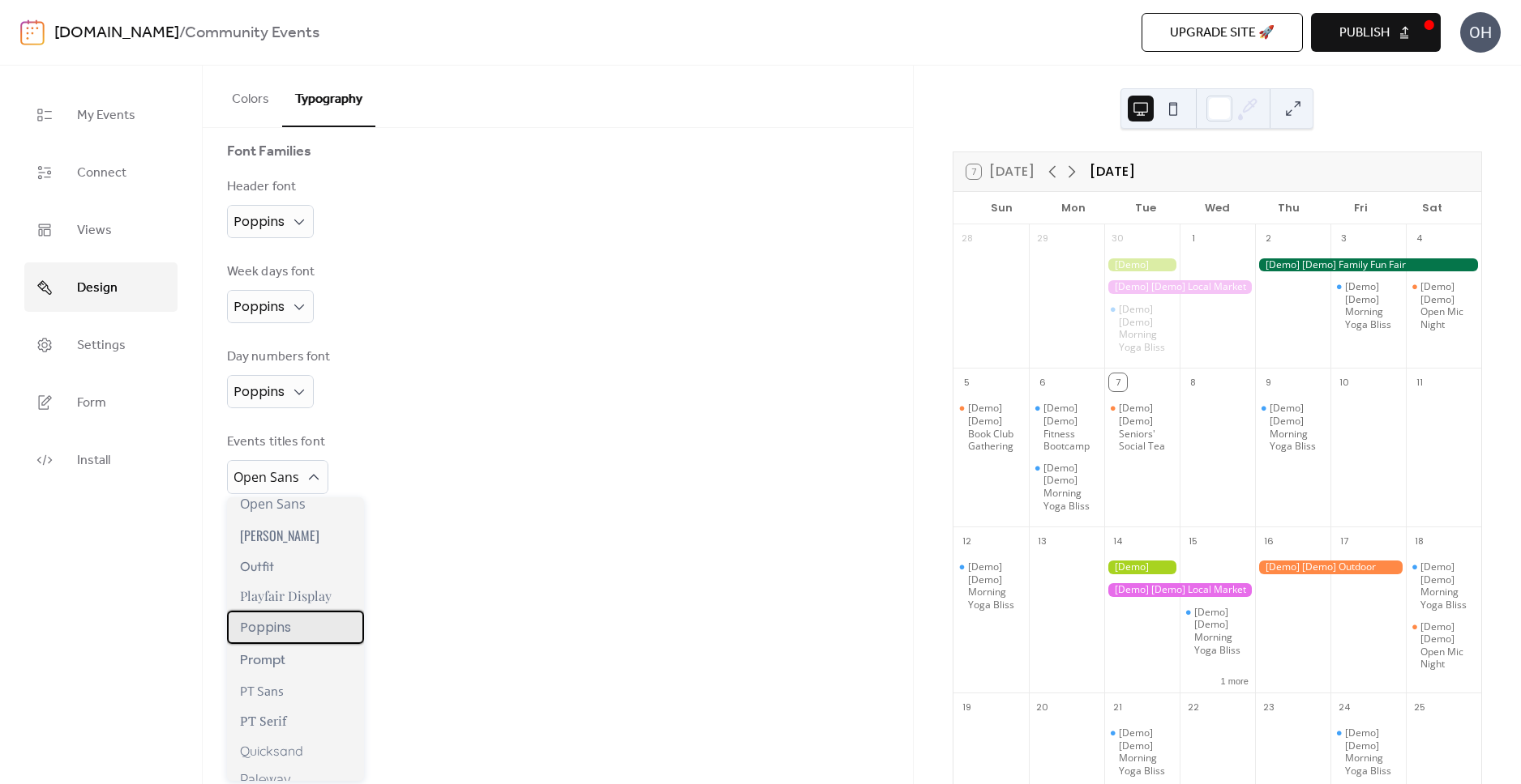
click at [270, 622] on span "Poppins" at bounding box center [265, 627] width 51 height 20
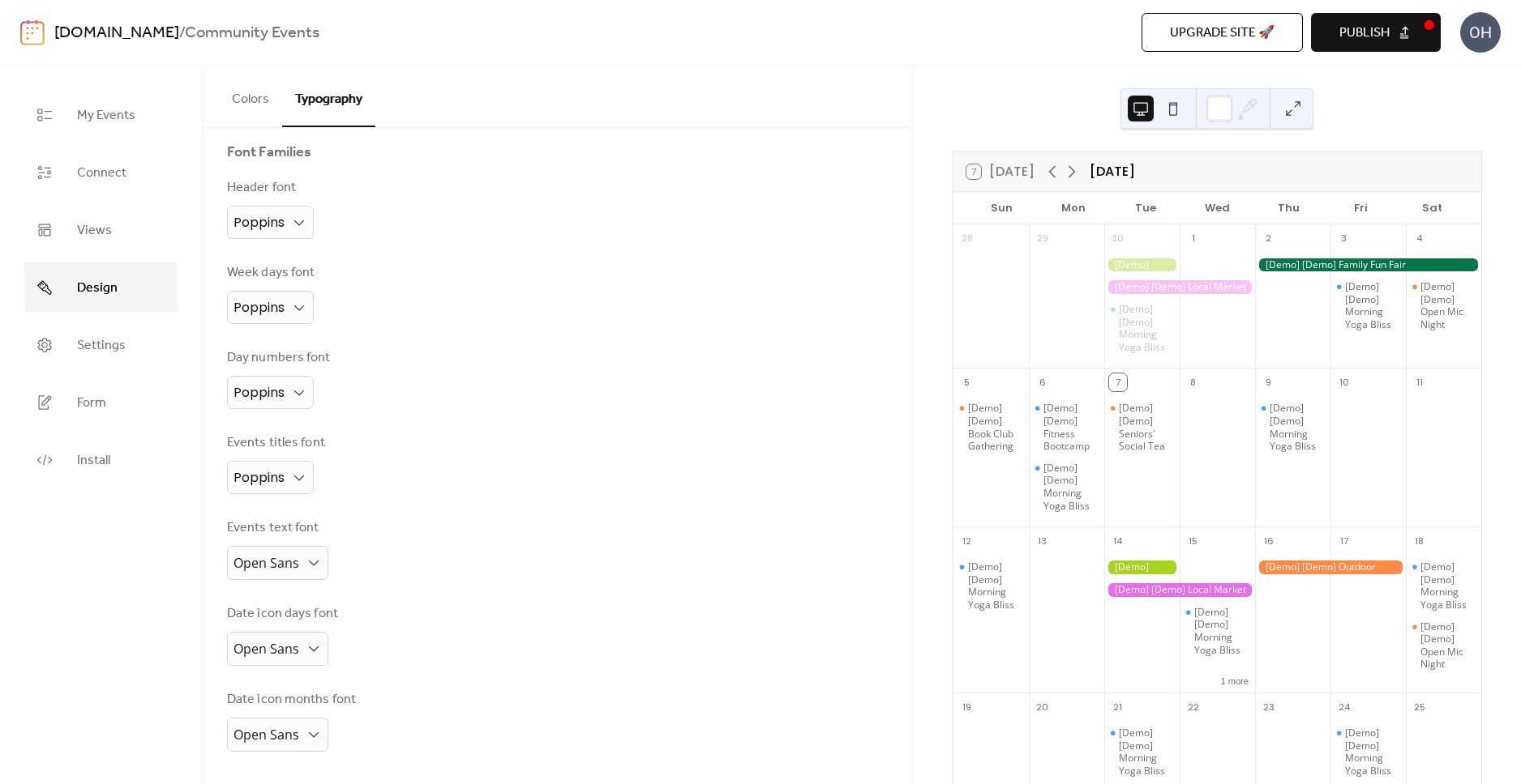
click at [562, 612] on div "Date icon days font Open Sans" at bounding box center [557, 635] width 662 height 61
click at [279, 550] on div "Open Sans" at bounding box center [278, 563] width 101 height 34
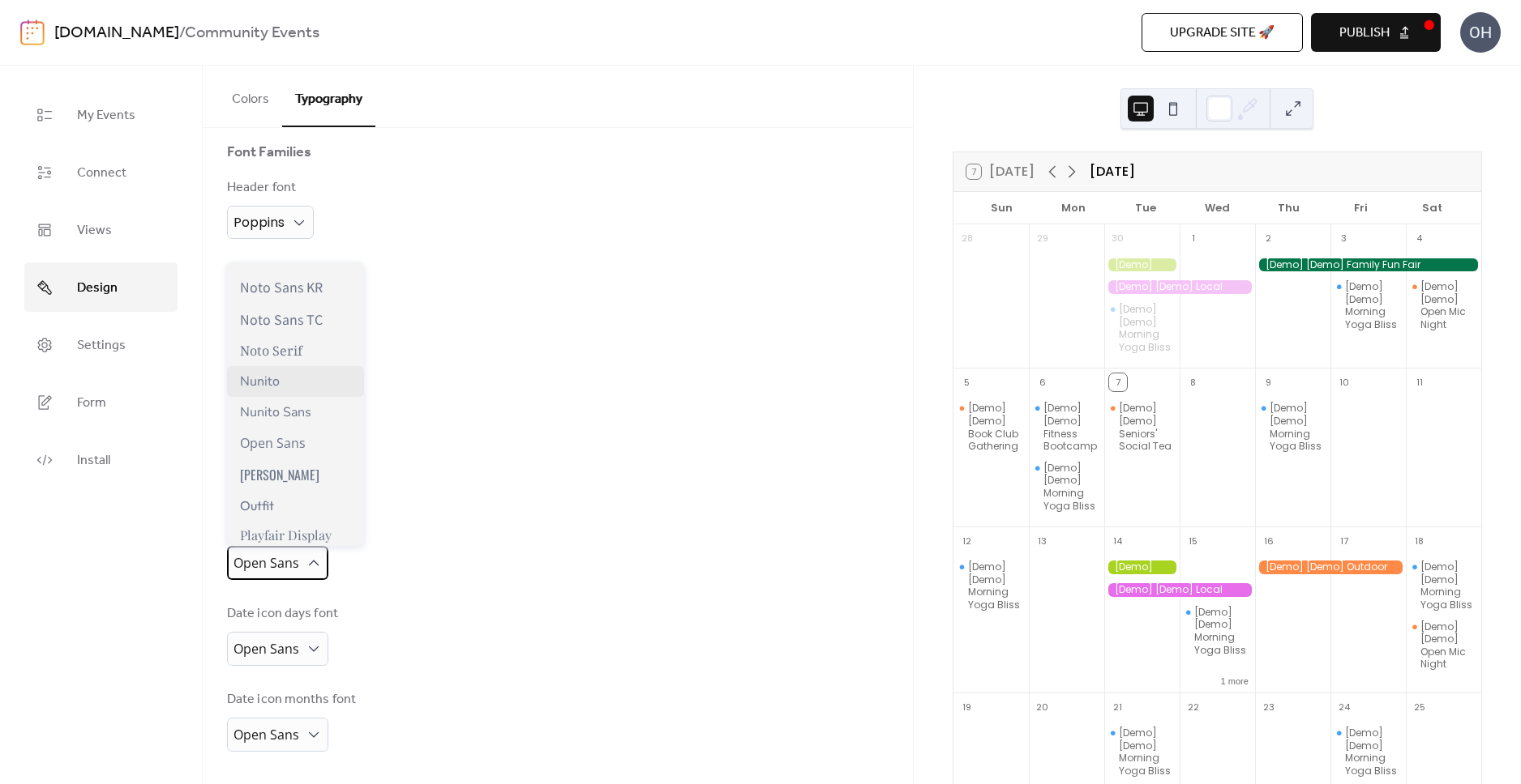
scroll to position [893, 0]
click at [285, 525] on span "Poppins" at bounding box center [265, 530] width 51 height 20
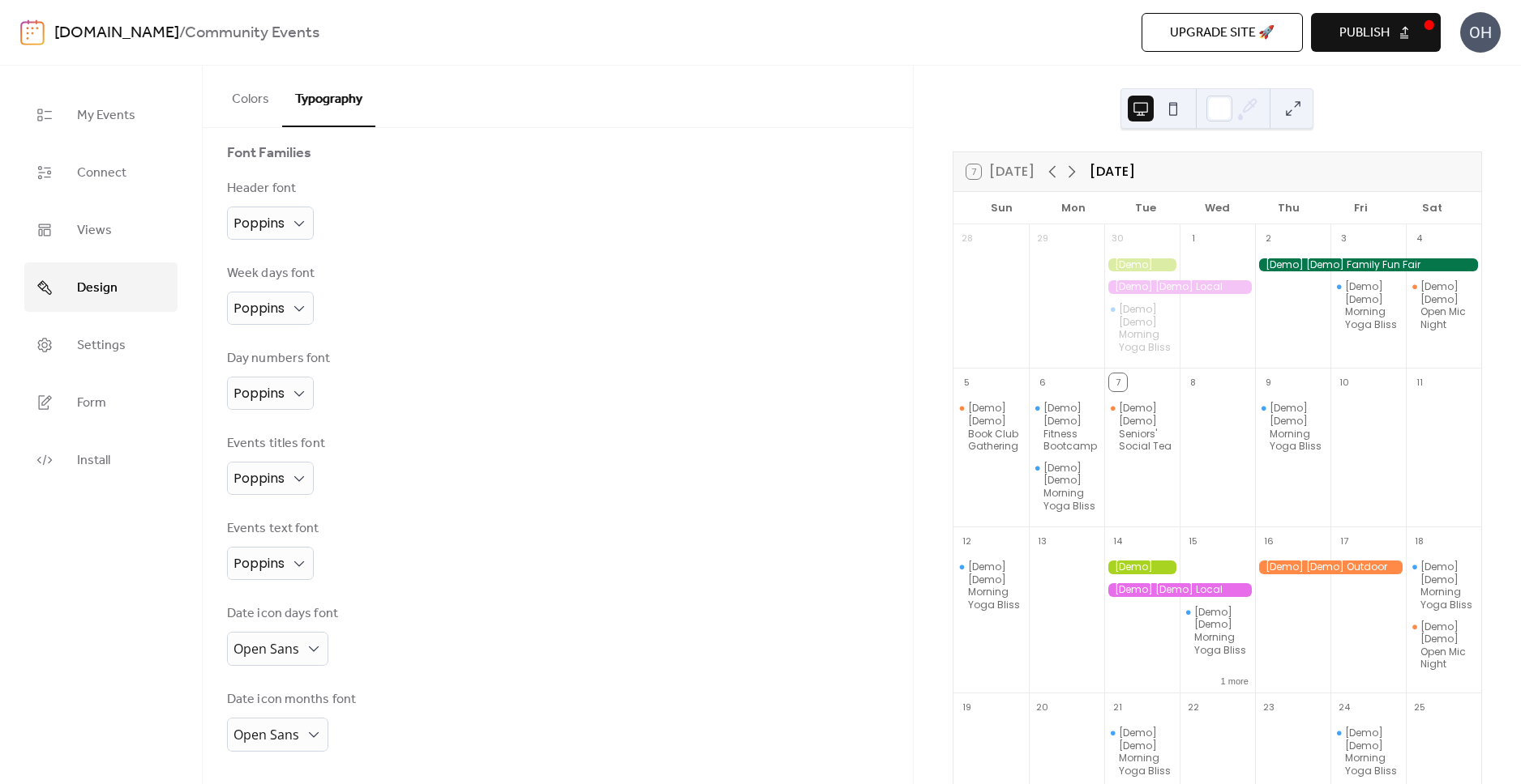
click at [499, 579] on div "Events text font Poppins" at bounding box center [557, 549] width 662 height 60
click at [263, 646] on span "Open Sans" at bounding box center [266, 649] width 65 height 18
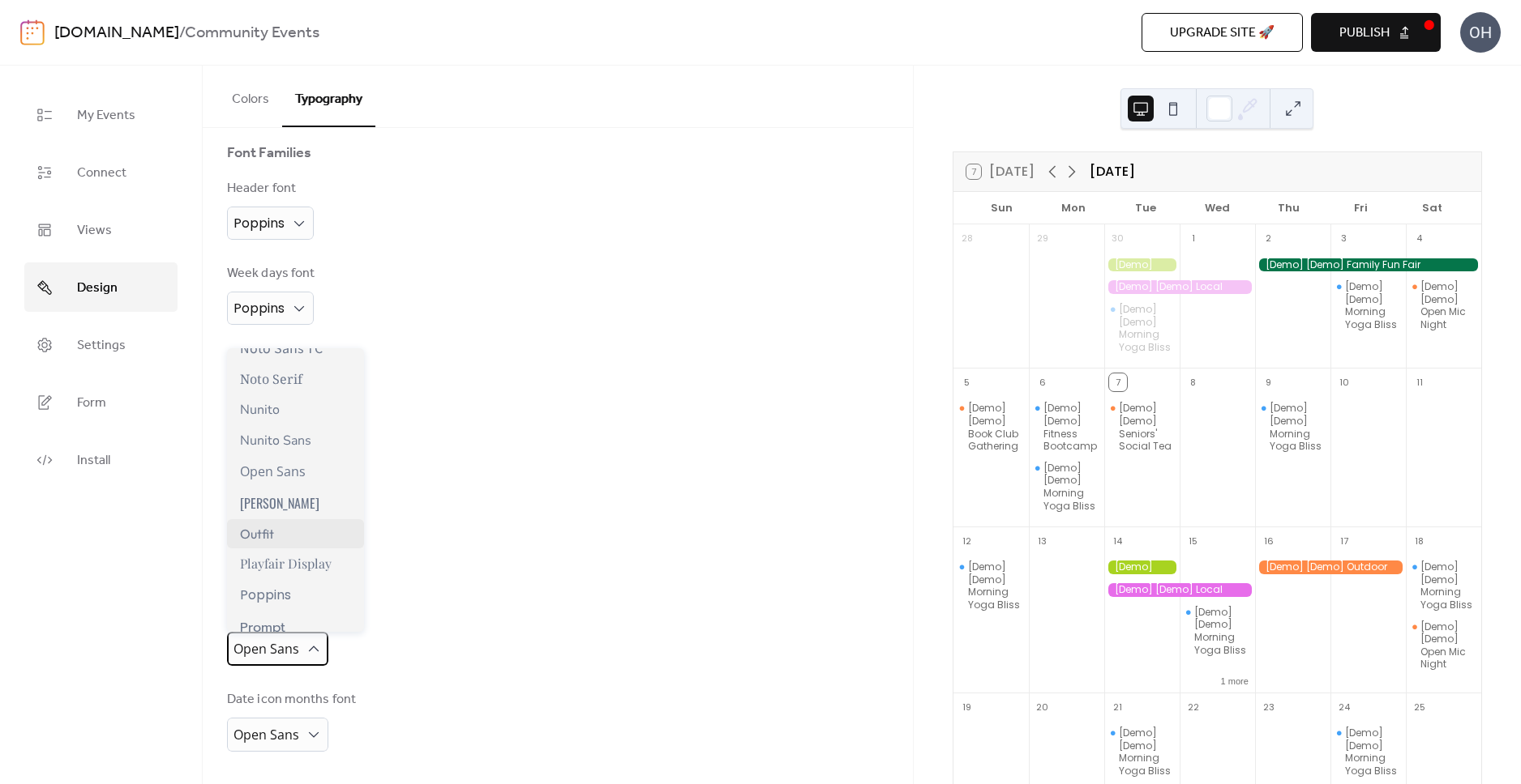
scroll to position [935, 0]
click at [270, 581] on span "Poppins" at bounding box center [265, 574] width 51 height 20
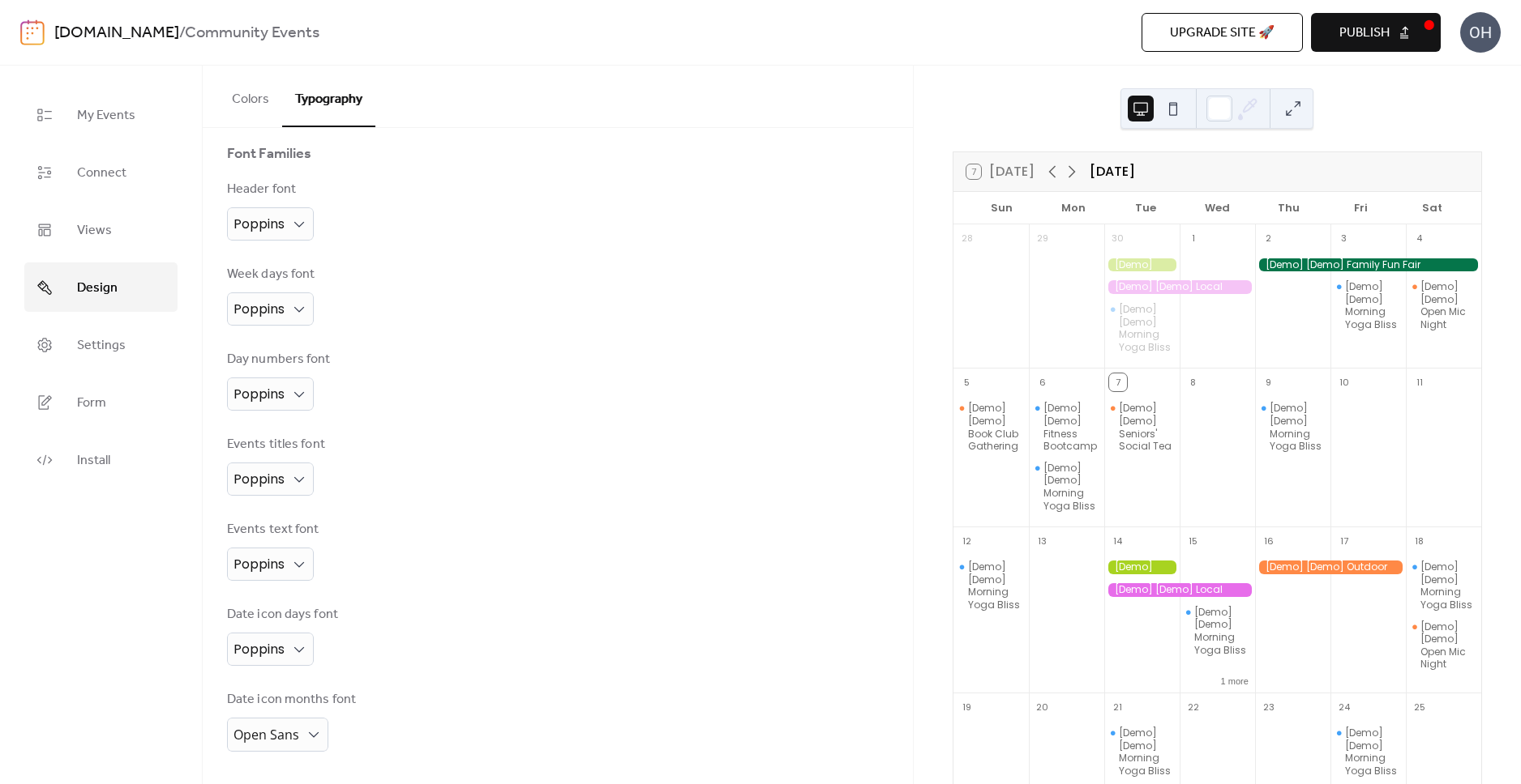
click at [576, 637] on div "Date icon days font Poppins" at bounding box center [557, 635] width 662 height 60
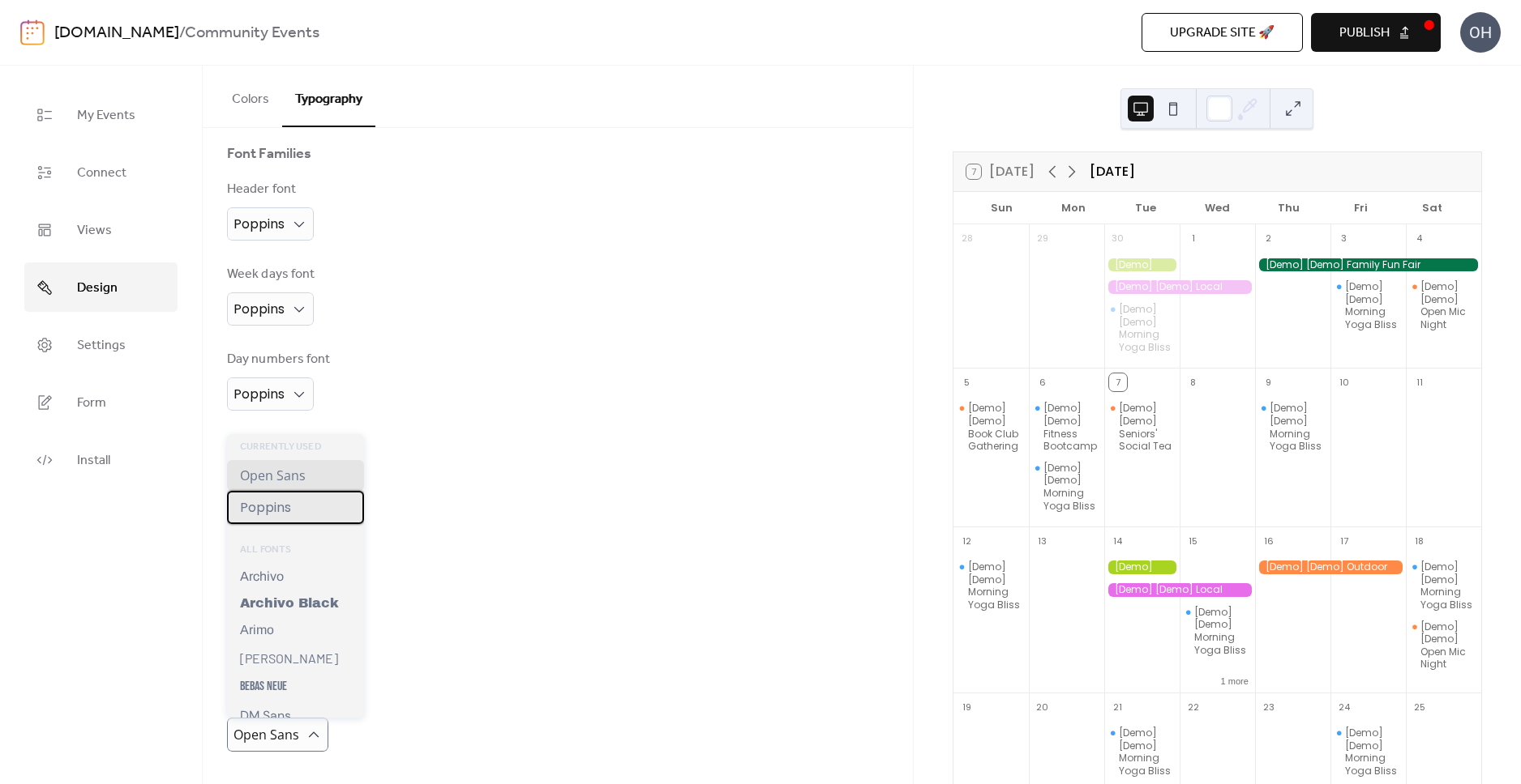
click at [258, 511] on span "Poppins" at bounding box center [265, 507] width 51 height 20
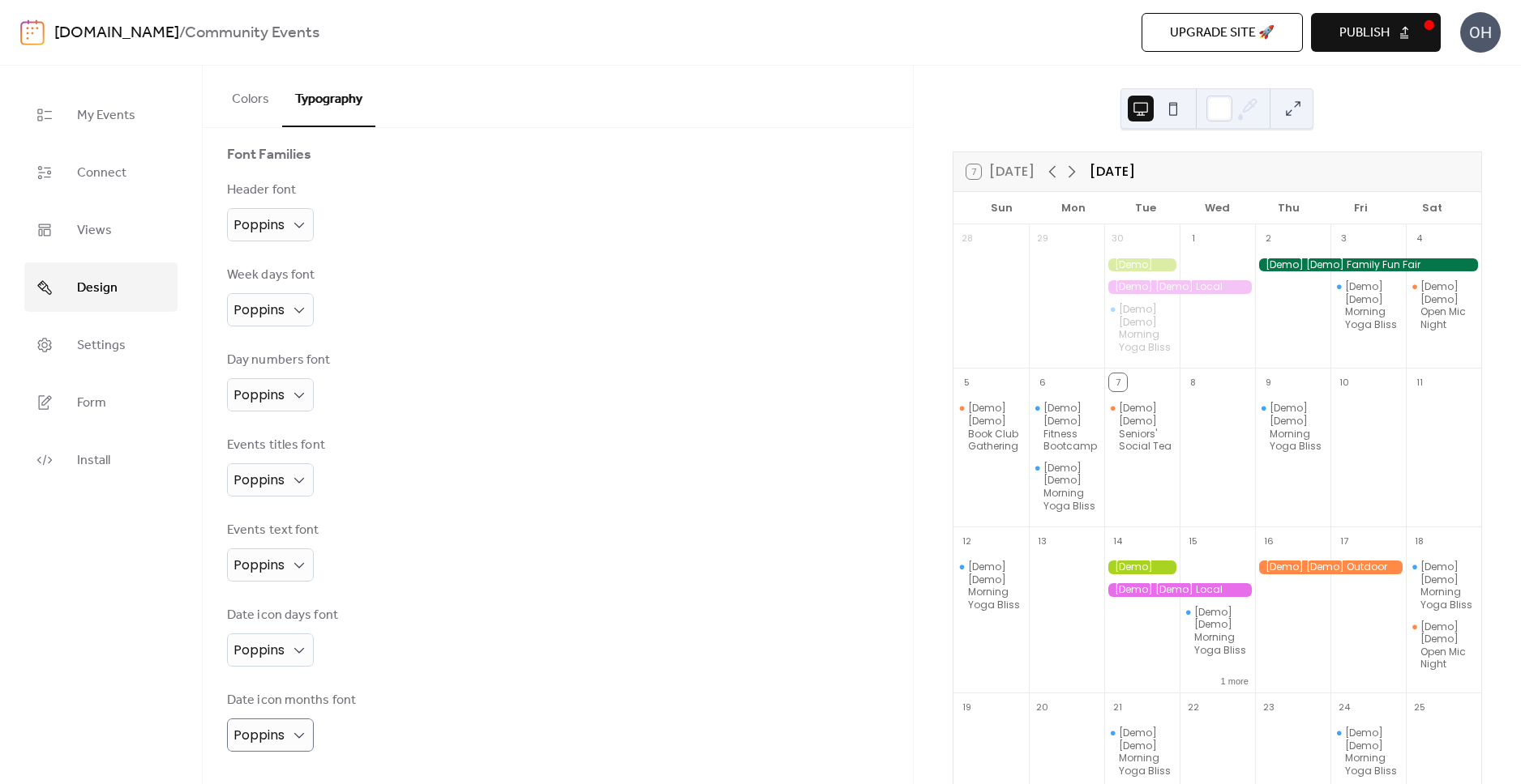
click at [701, 606] on div "Date icon days font Poppins" at bounding box center [557, 636] width 662 height 60
click at [1379, 27] on span "Publish" at bounding box center [1364, 33] width 51 height 19
click at [773, 288] on div "Week days font Poppins" at bounding box center [557, 296] width 662 height 60
click at [1078, 50] on div "Upgrade site 🚀 Preview Publish" at bounding box center [1088, 32] width 705 height 39
click at [122, 358] on link "Settings" at bounding box center [100, 345] width 153 height 50
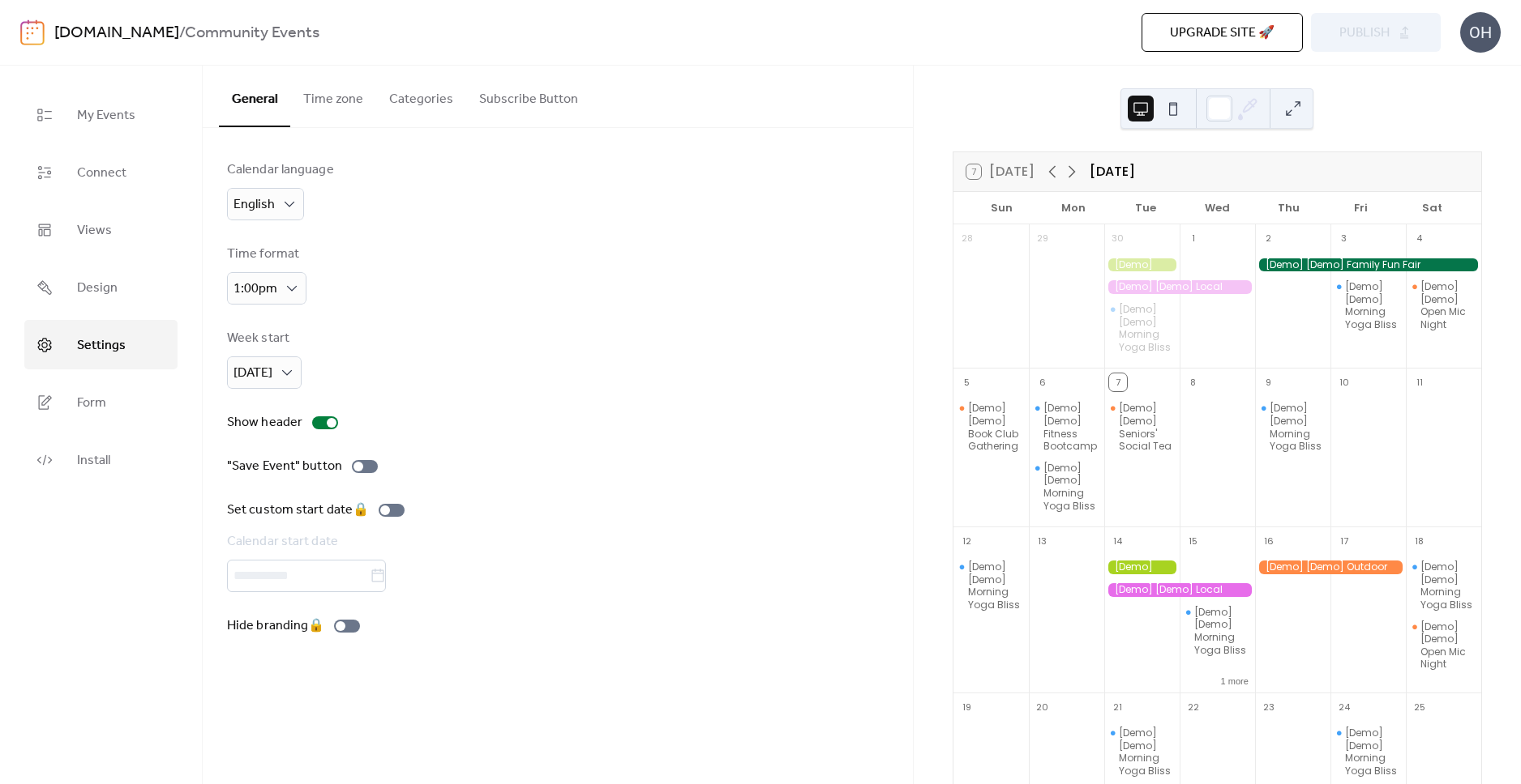
click at [1236, 30] on span "Upgrade site 🚀" at bounding box center [1221, 33] width 104 height 19
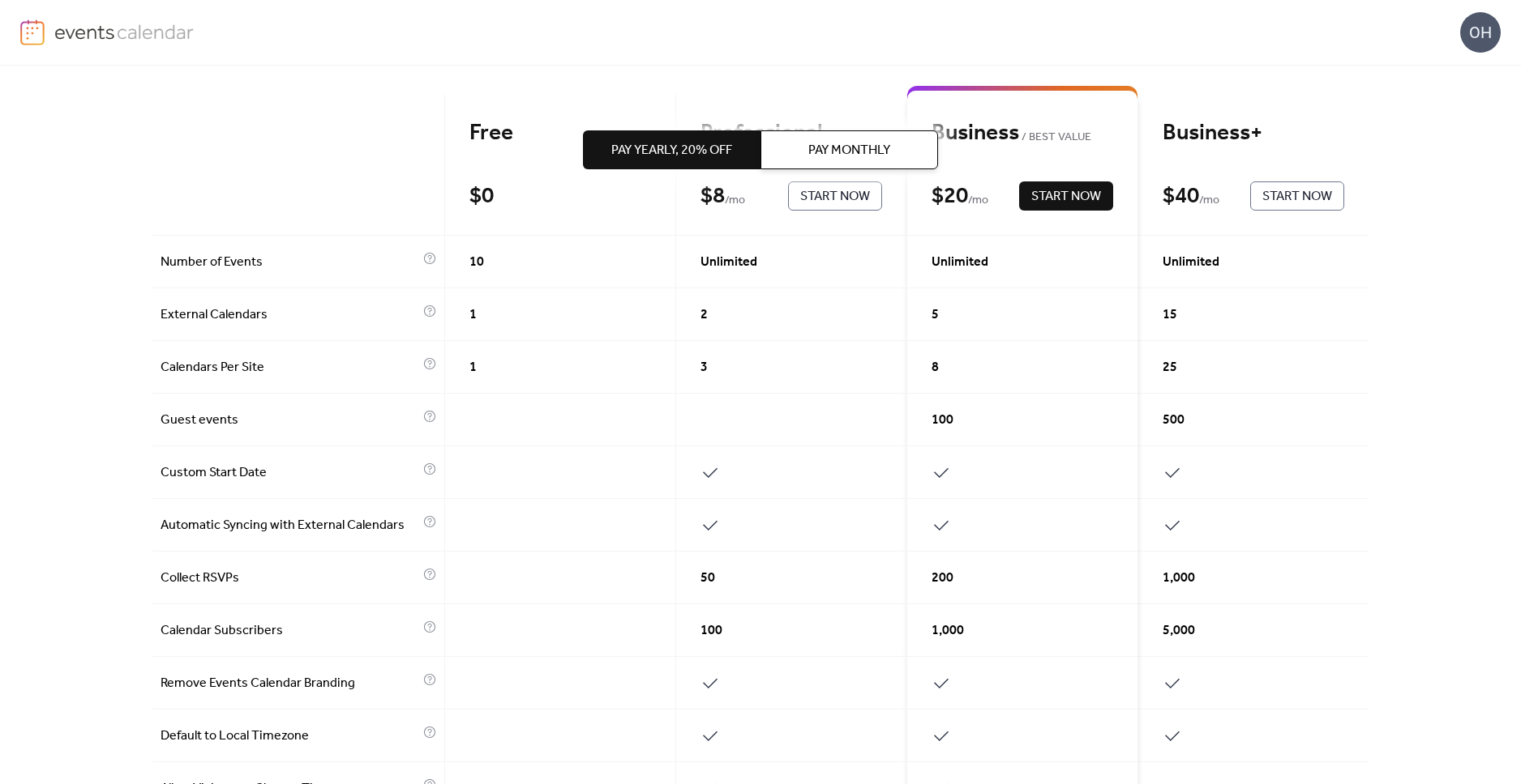
scroll to position [223, 0]
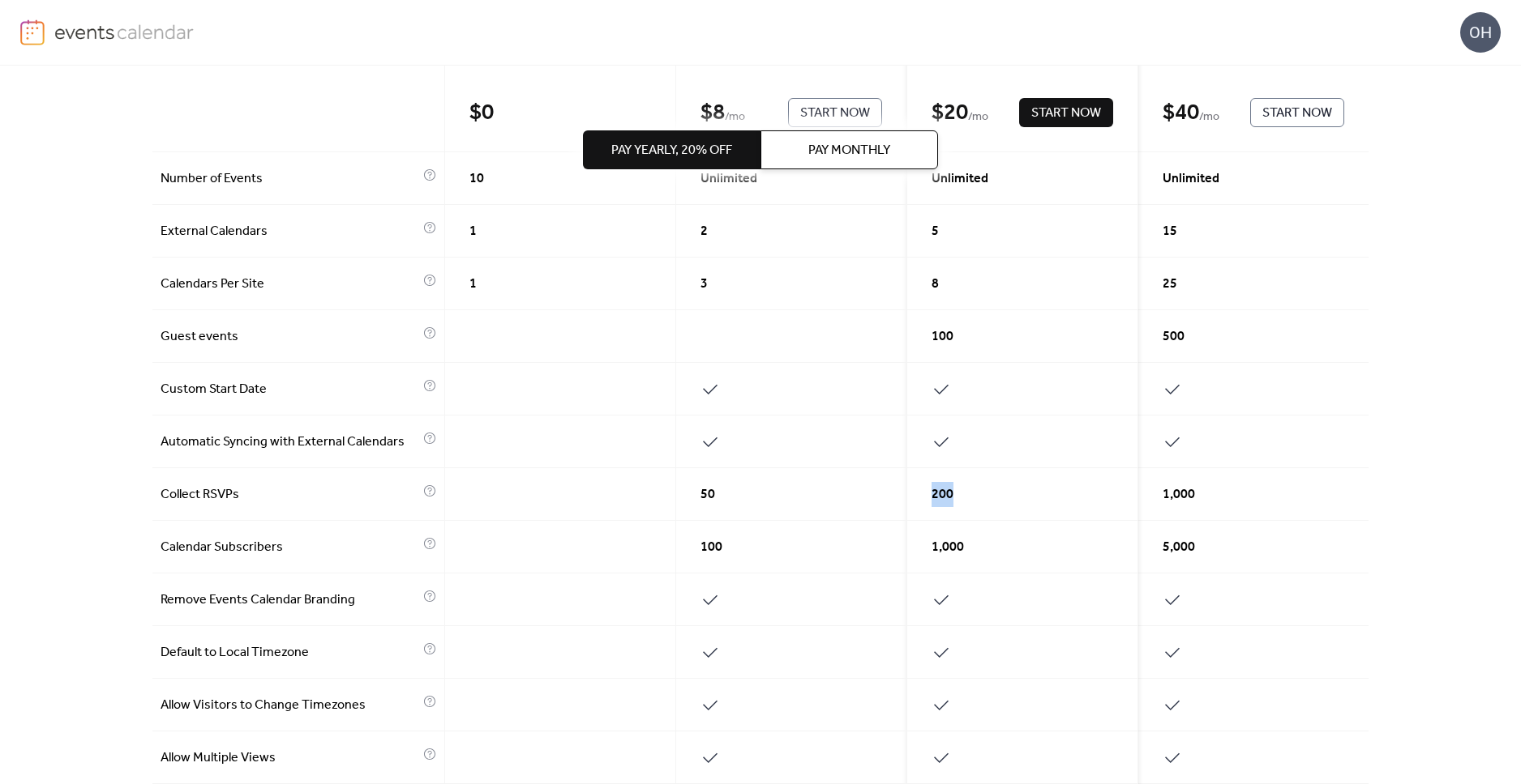
drag, startPoint x: 929, startPoint y: 497, endPoint x: 955, endPoint y: 494, distance: 26.2
click at [955, 494] on div "200" at bounding box center [1022, 495] width 231 height 53
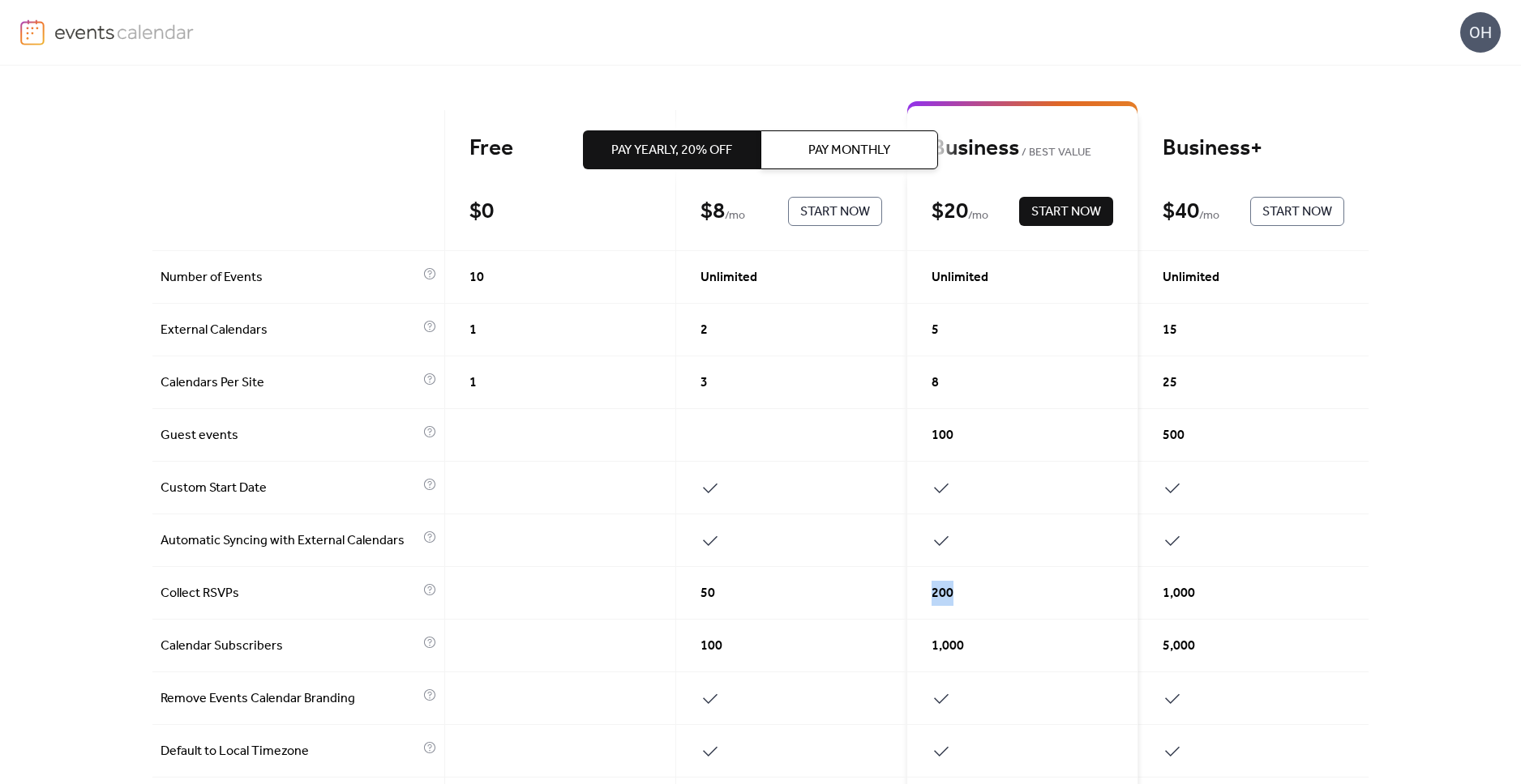
scroll to position [0, 0]
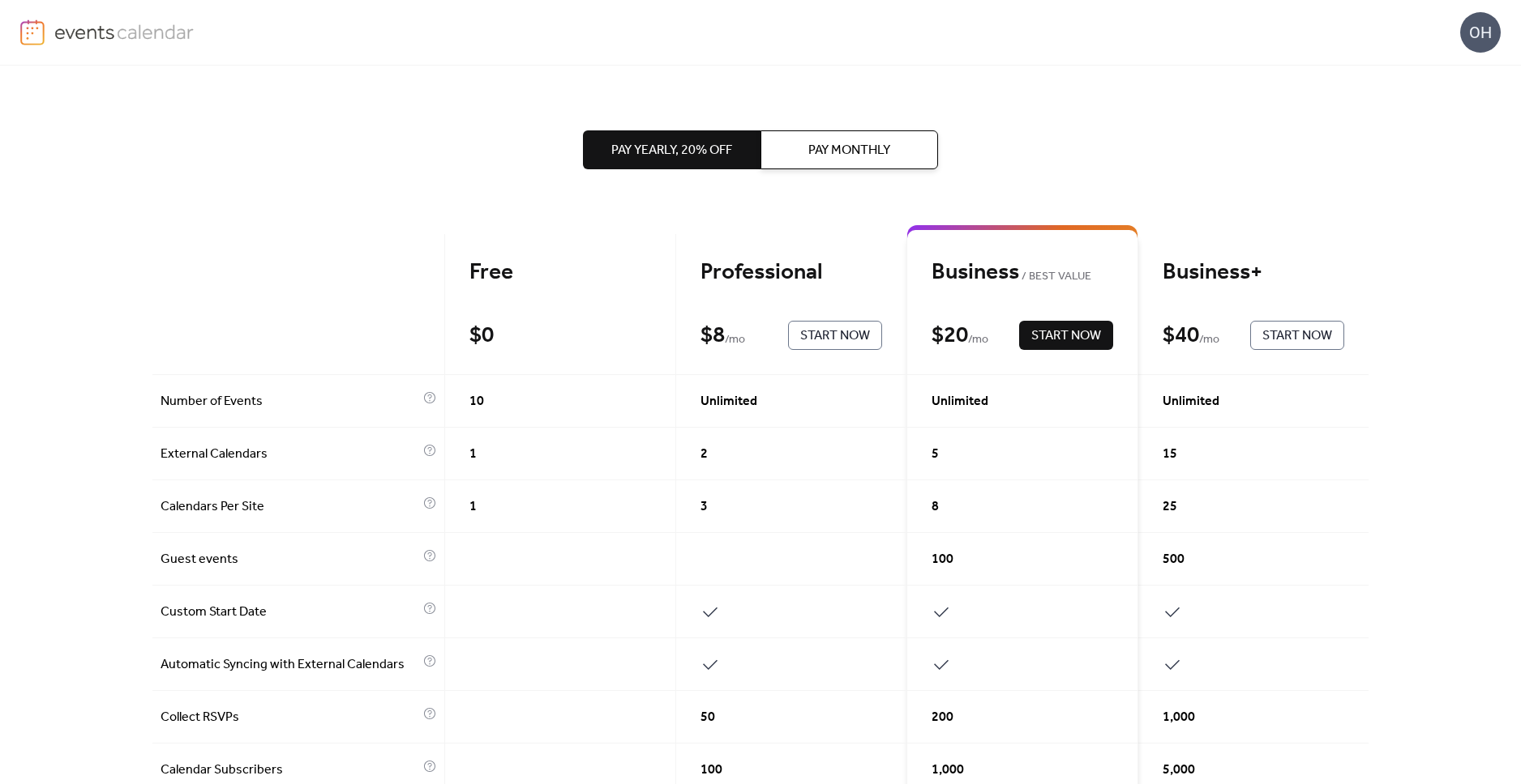
click at [1197, 146] on div "Pay Yearly, 20% off Pay Monthly Free $ 0 Start Now Professional $ 8 / mo Start …" at bounding box center [760, 725] width 1216 height 1320
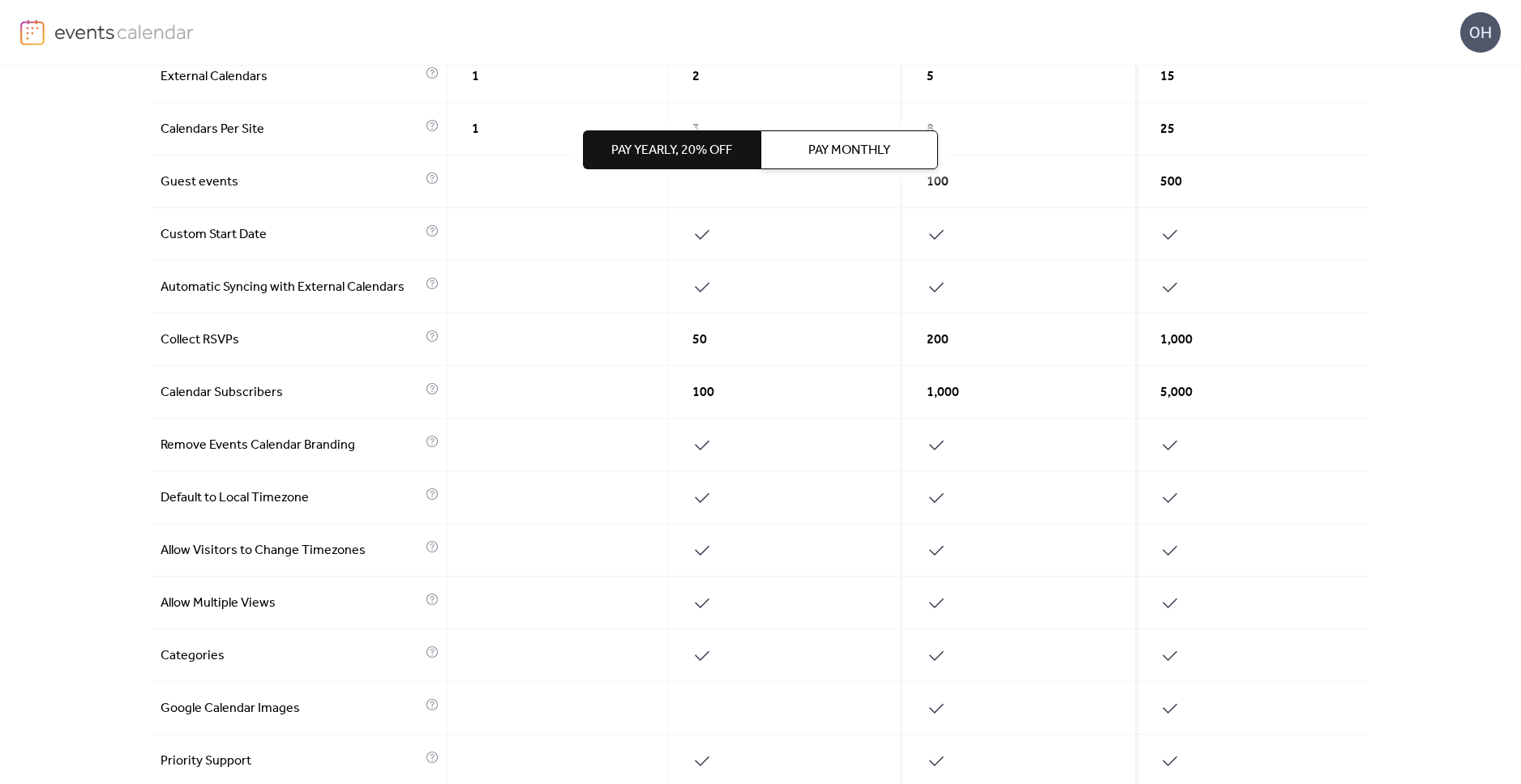
scroll to position [427, 0]
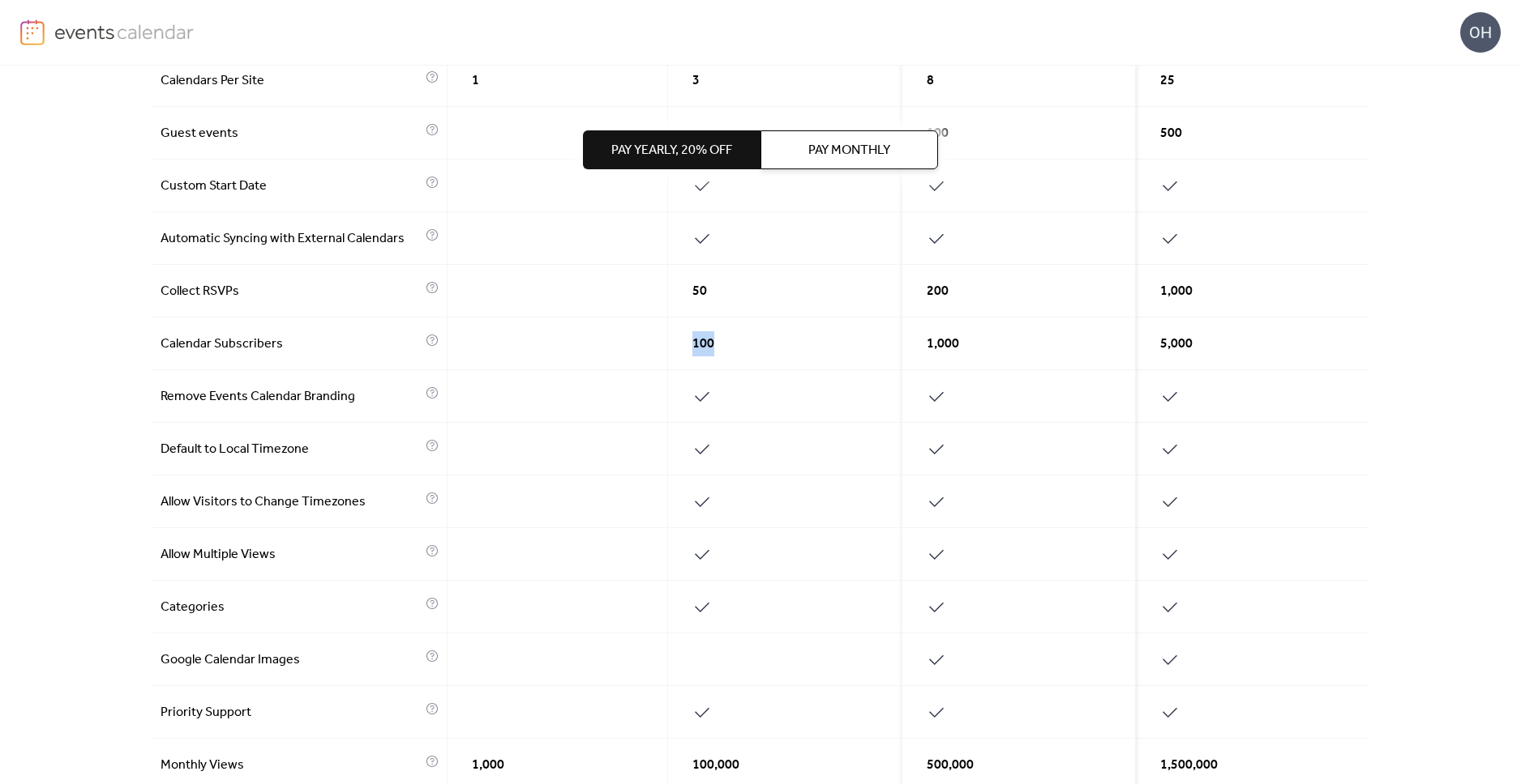
drag, startPoint x: 689, startPoint y: 342, endPoint x: 719, endPoint y: 342, distance: 30.0
click at [719, 342] on div "100" at bounding box center [784, 344] width 234 height 53
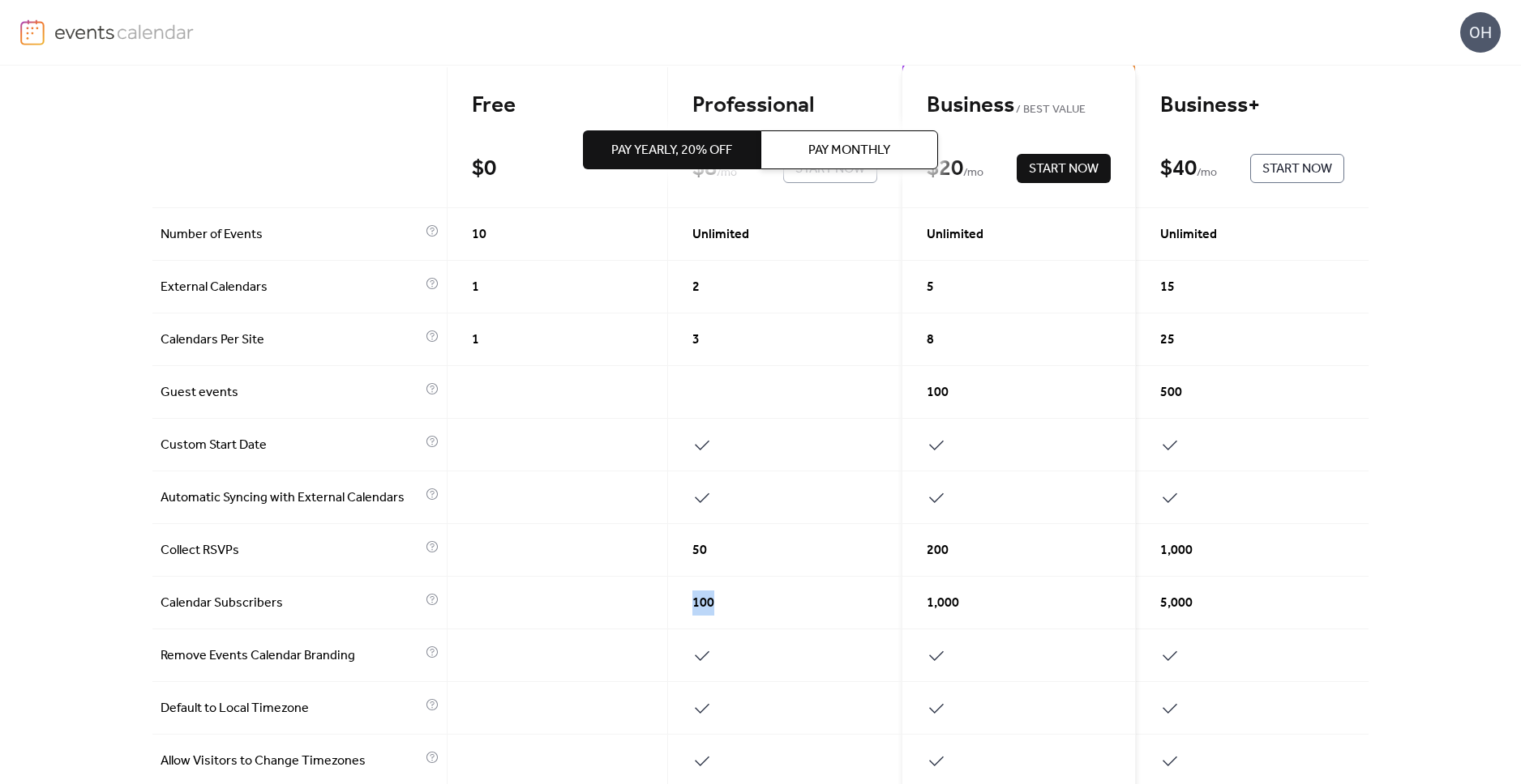
scroll to position [0, 0]
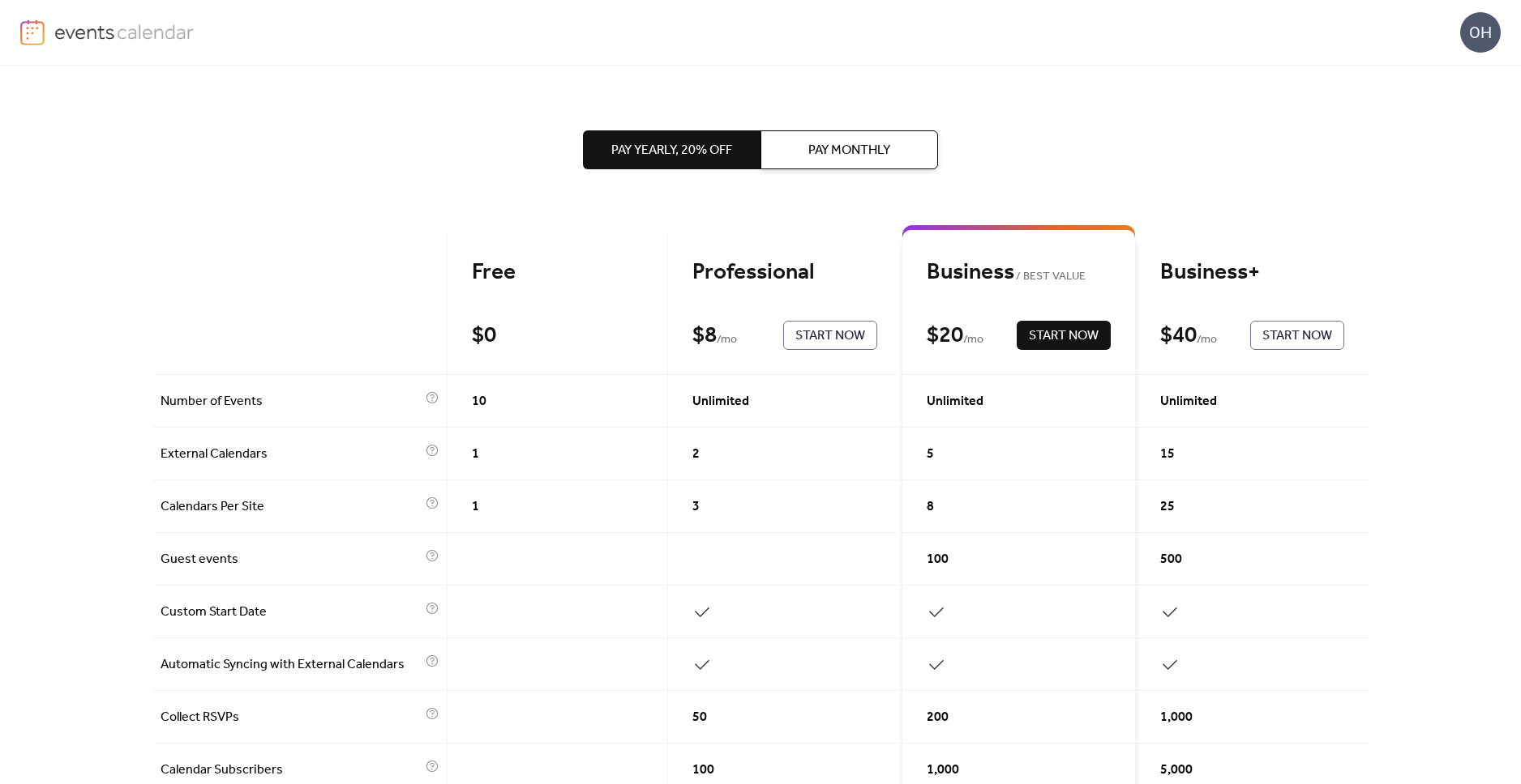
click at [846, 271] on div "Professional" at bounding box center [783, 272] width 184 height 28
drag, startPoint x: 811, startPoint y: 271, endPoint x: 691, endPoint y: 269, distance: 120.0
click at [692, 269] on div "Professional" at bounding box center [783, 272] width 184 height 28
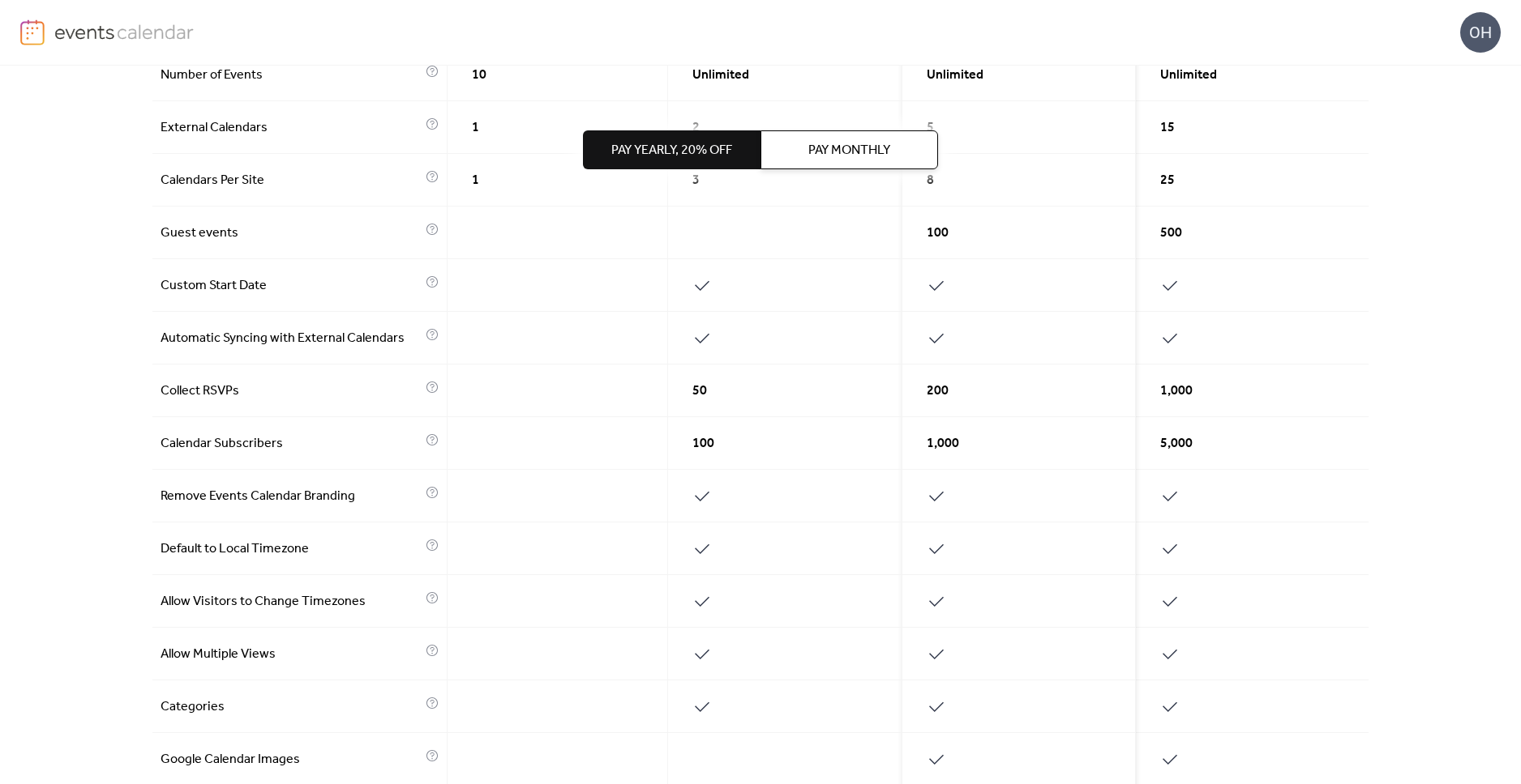
scroll to position [51, 0]
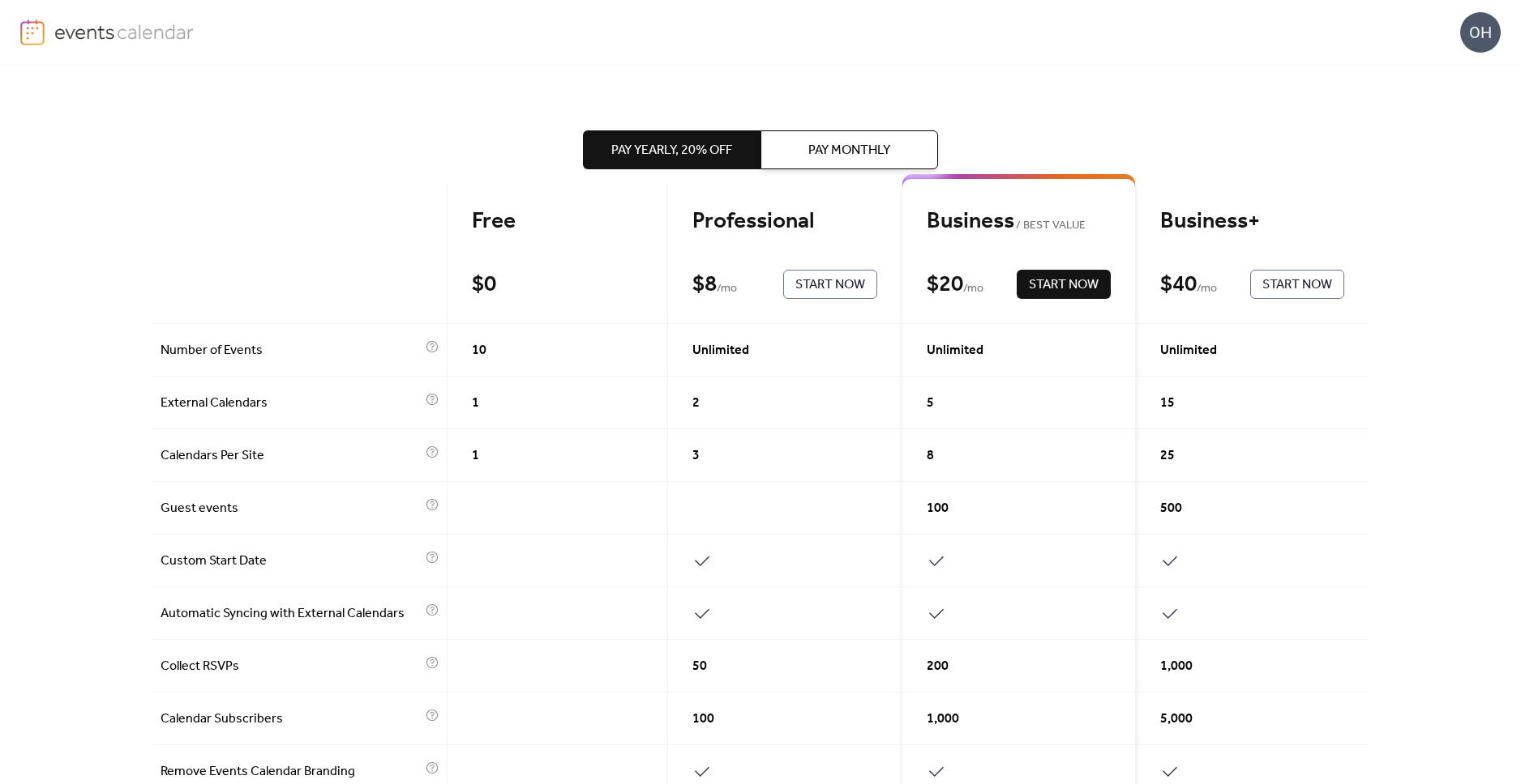
click at [1369, 88] on div "Pay Yearly, 20% off Pay Monthly Free $ 0 Current Professional $ 8 / mo Start No…" at bounding box center [760, 425] width 1521 height 719
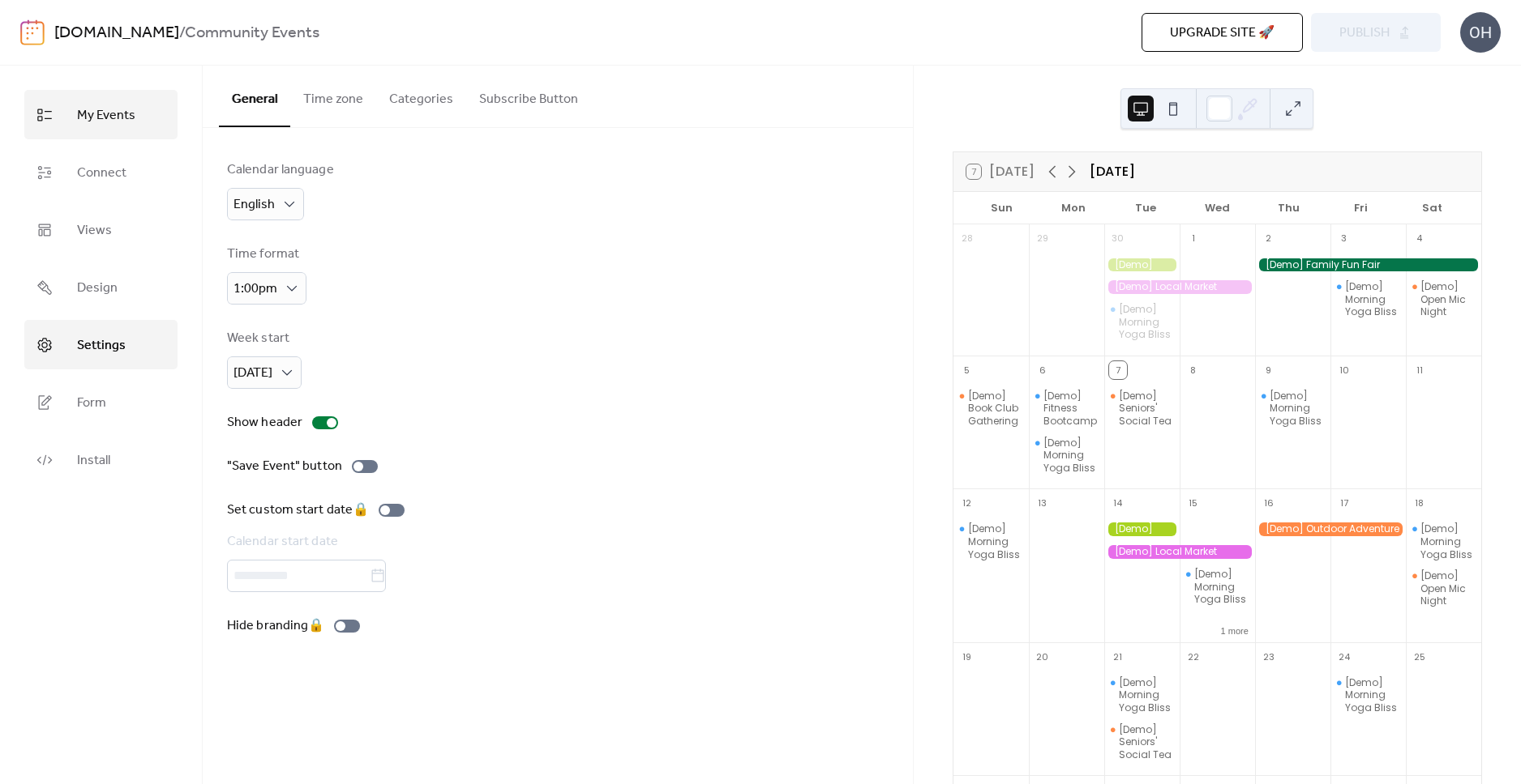
click at [100, 113] on span "My Events" at bounding box center [106, 116] width 58 height 25
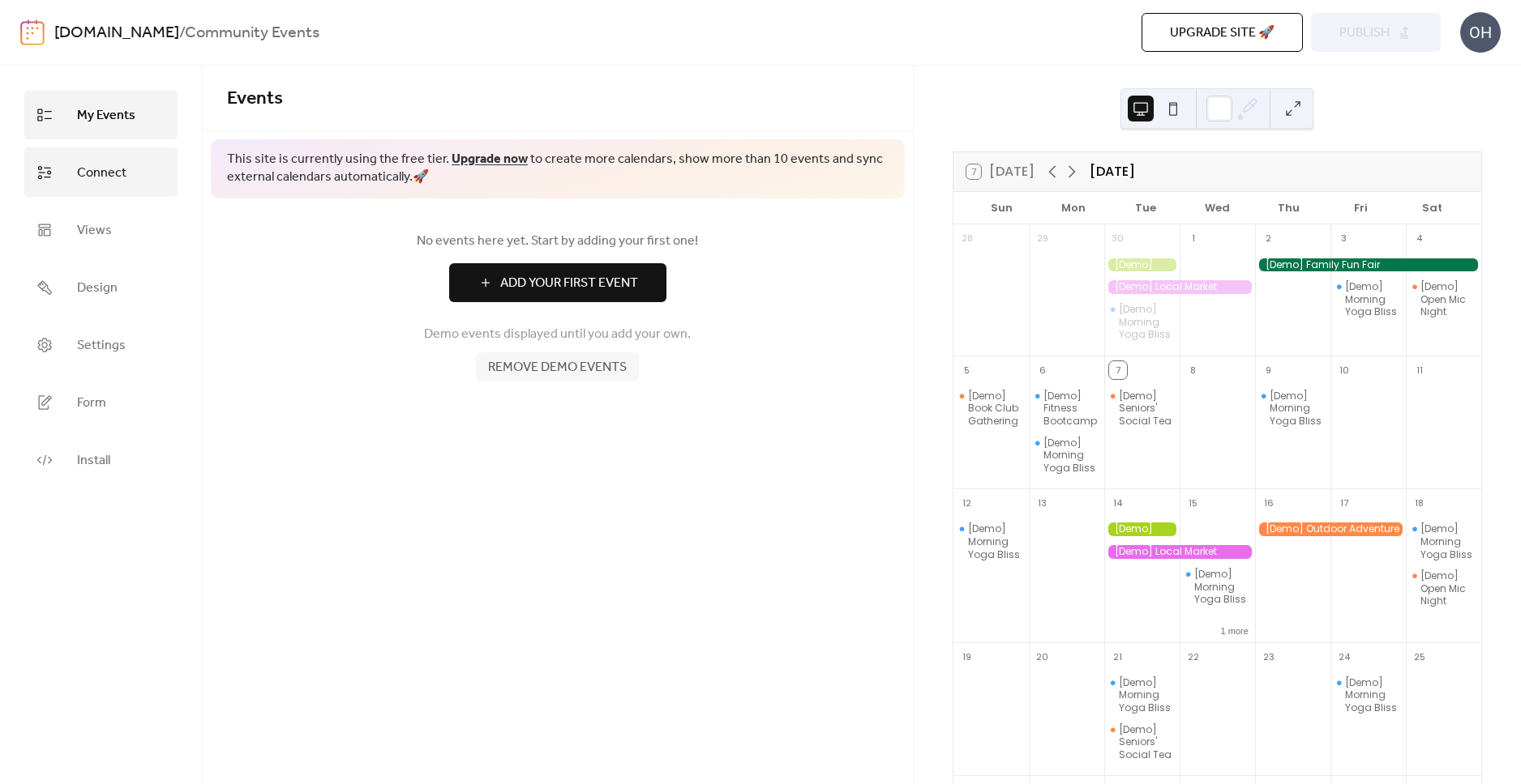
click at [92, 151] on link "Connect" at bounding box center [100, 171] width 153 height 50
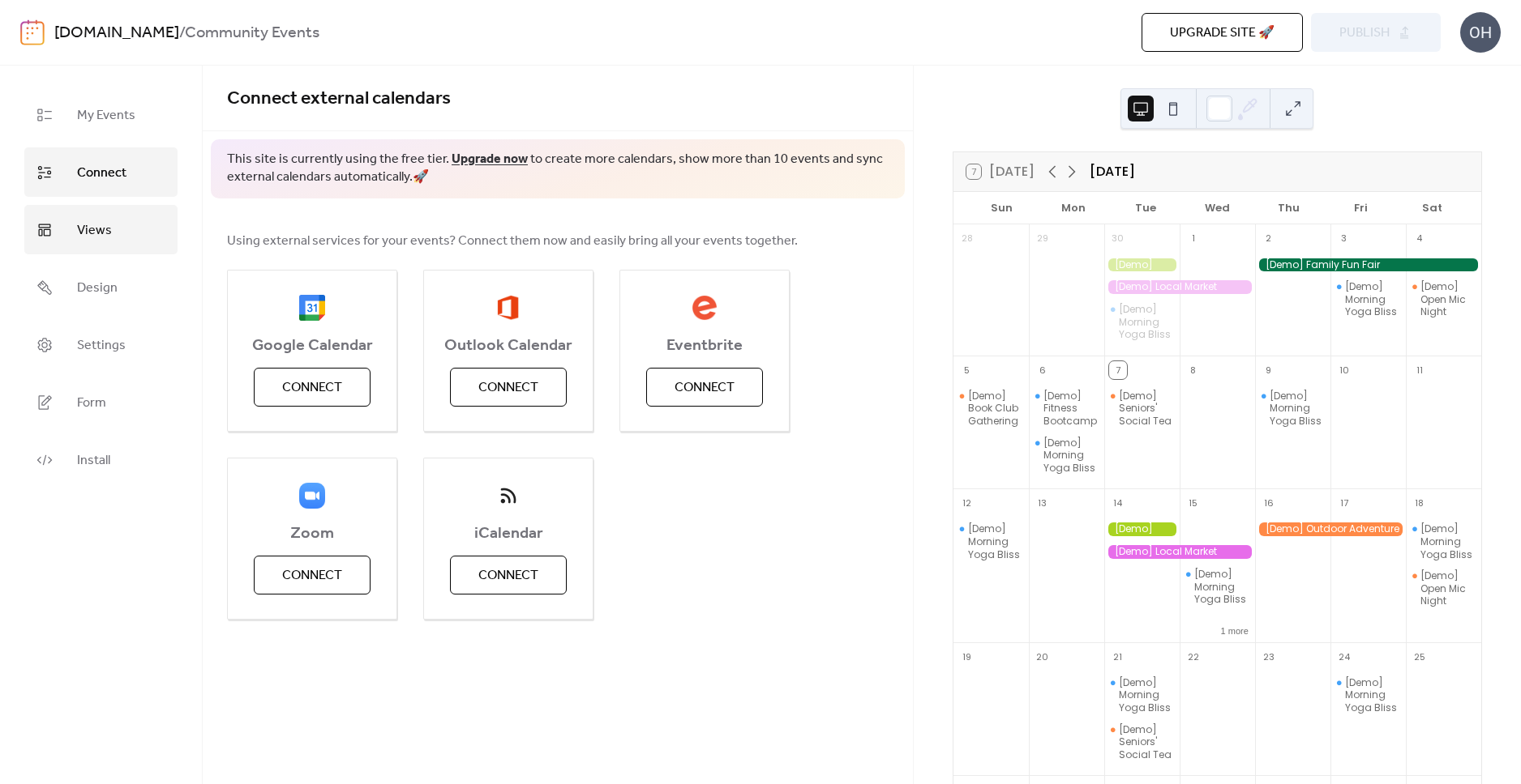
click at [70, 244] on link "Views" at bounding box center [100, 229] width 153 height 50
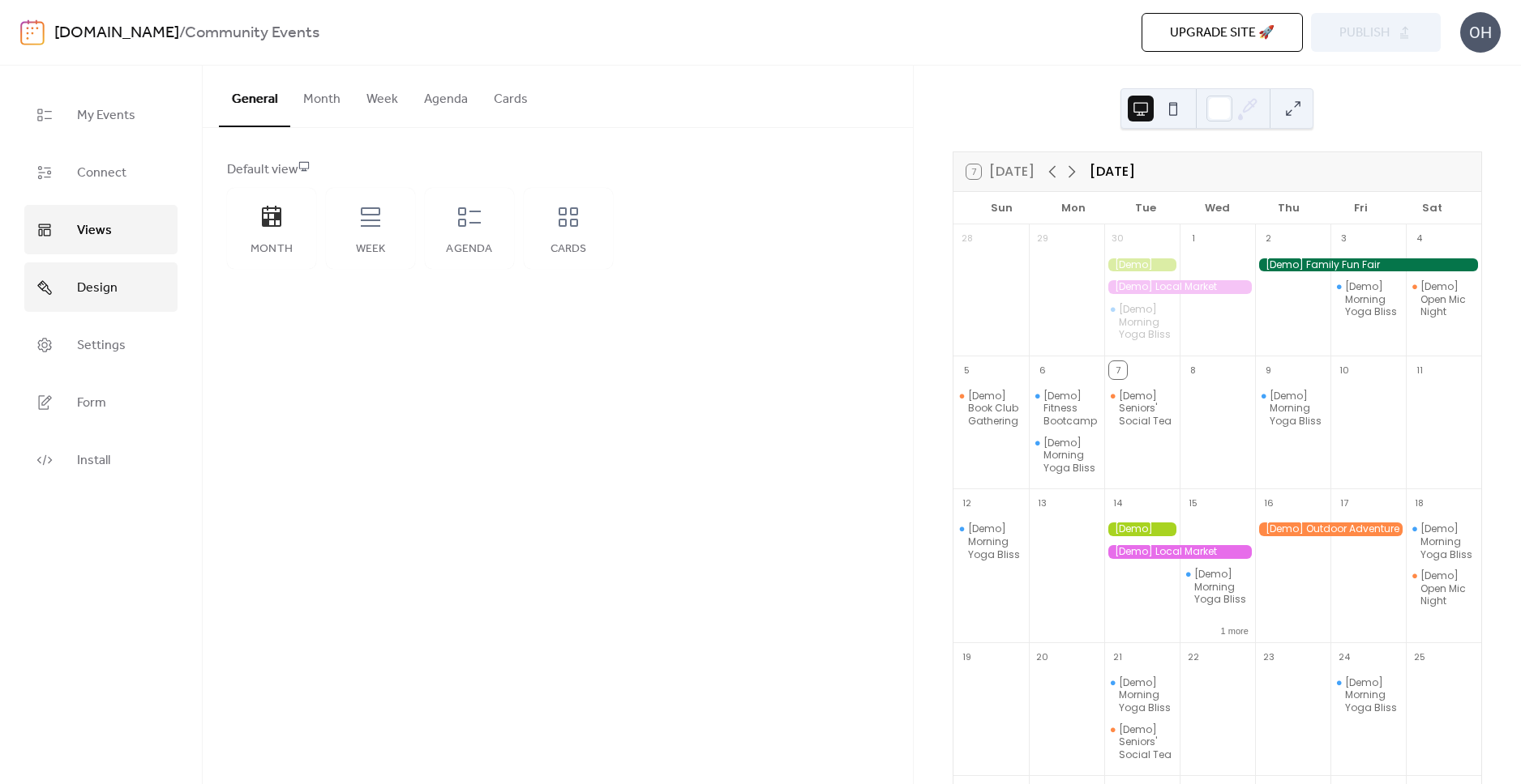
click at [80, 286] on span "Design" at bounding box center [97, 288] width 41 height 25
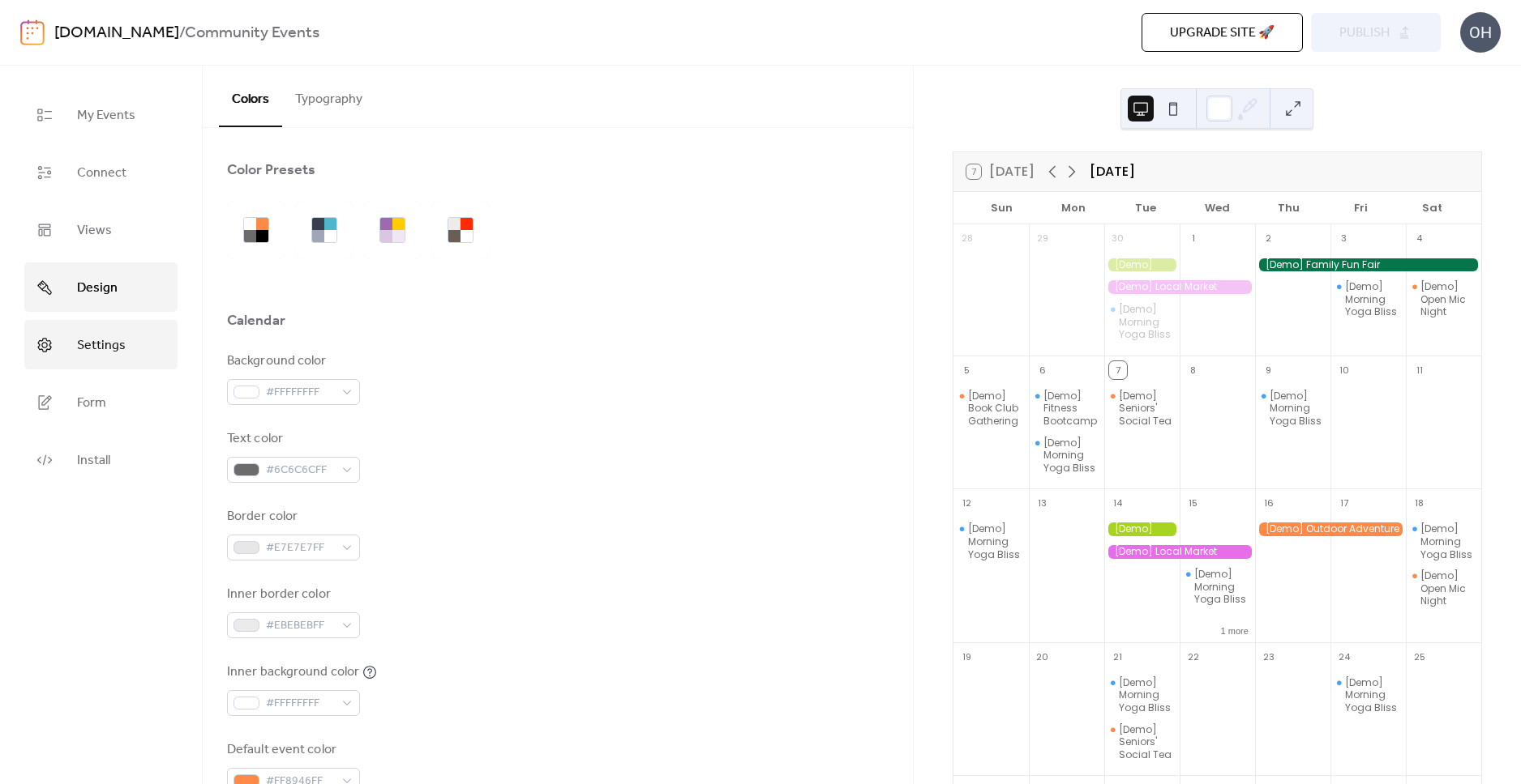
click at [92, 345] on span "Settings" at bounding box center [101, 346] width 49 height 25
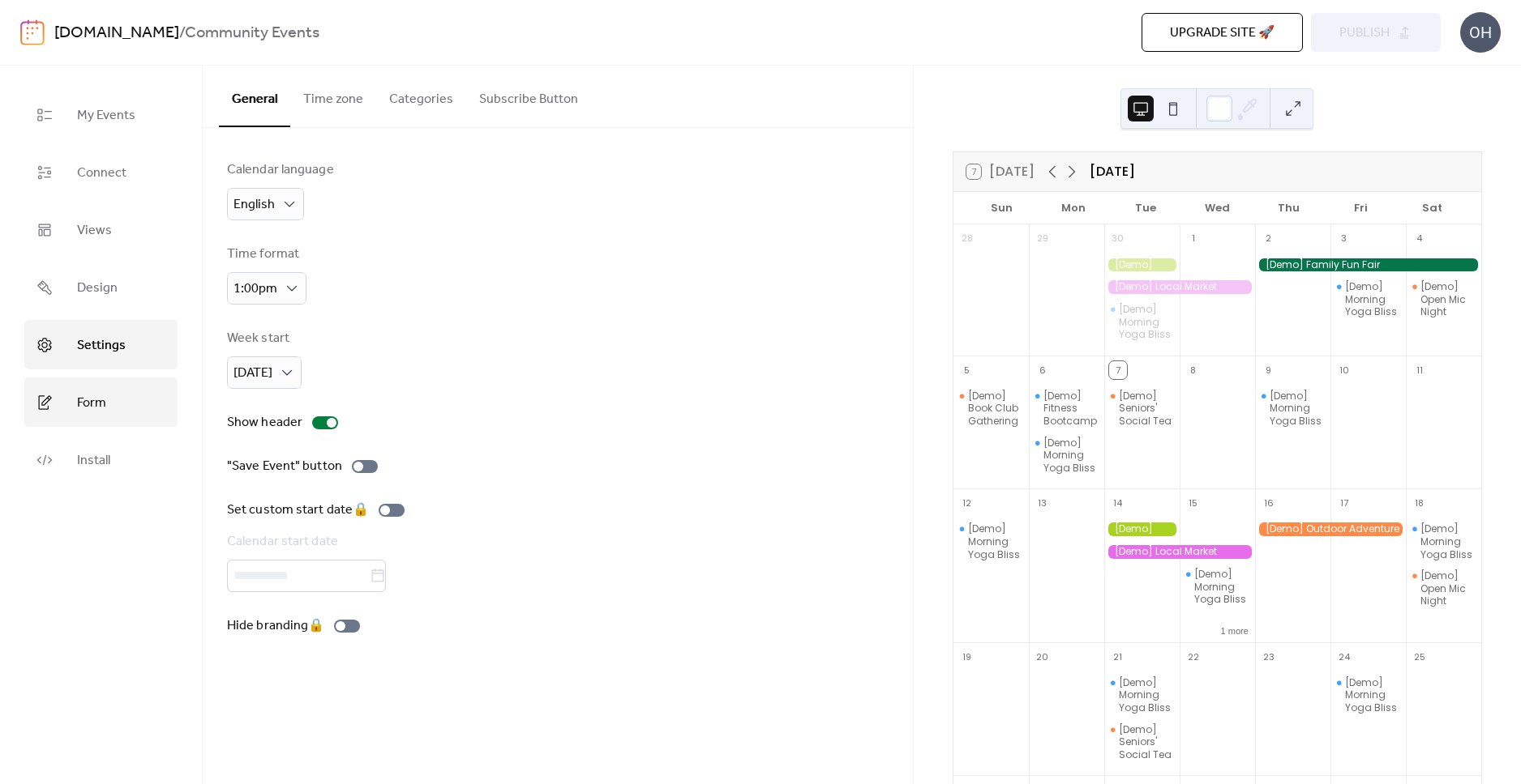
click at [90, 401] on span "Form" at bounding box center [92, 403] width 29 height 25
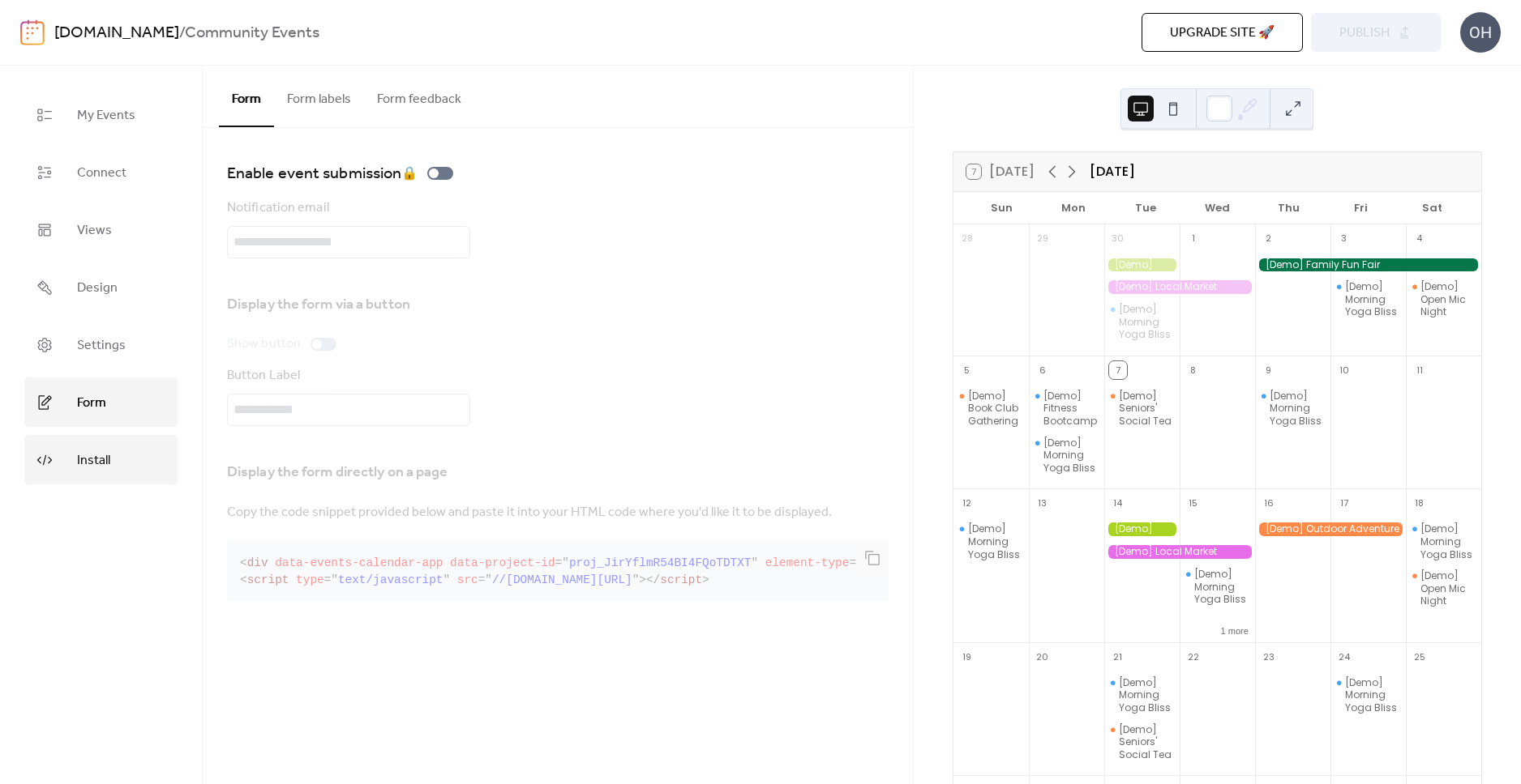
click at [98, 460] on span "Install" at bounding box center [94, 461] width 33 height 25
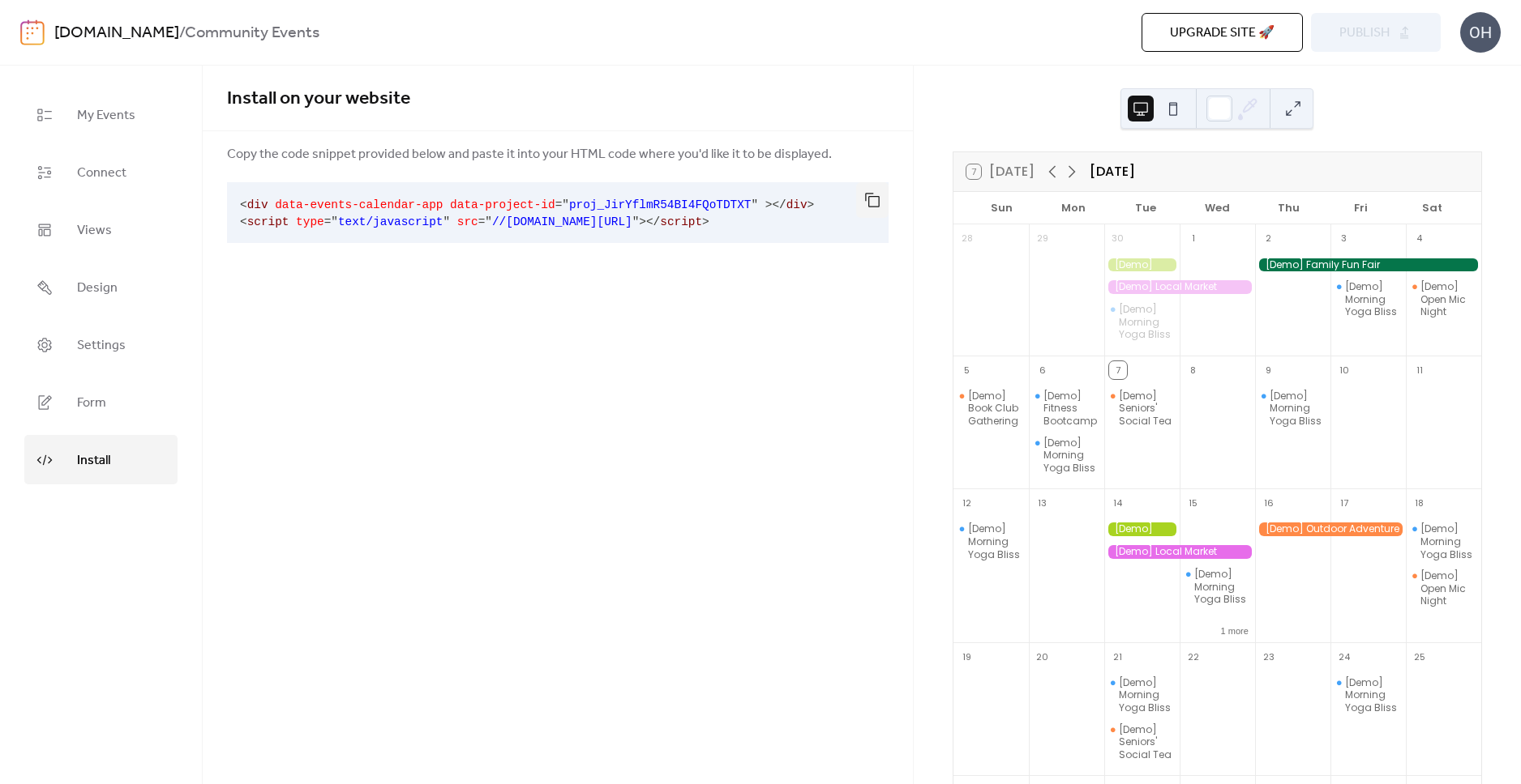
click at [910, 102] on div "Install on your website" at bounding box center [557, 97] width 710 height 65
click at [903, 51] on div "Upgrade site 🚀 Preview Publish" at bounding box center [1088, 32] width 705 height 39
click at [101, 109] on span "My Events" at bounding box center [106, 116] width 58 height 25
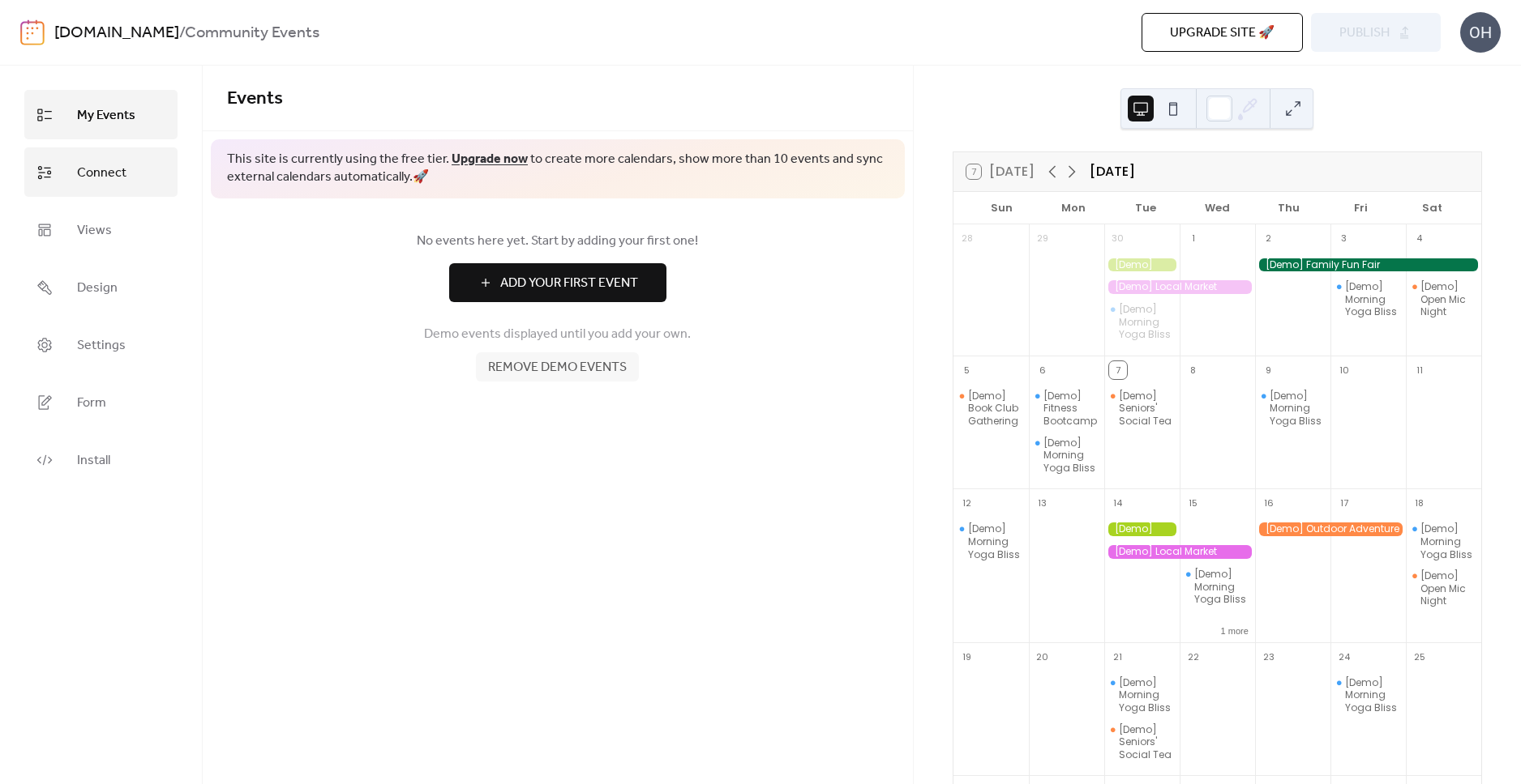
click at [95, 171] on span "Connect" at bounding box center [101, 173] width 50 height 25
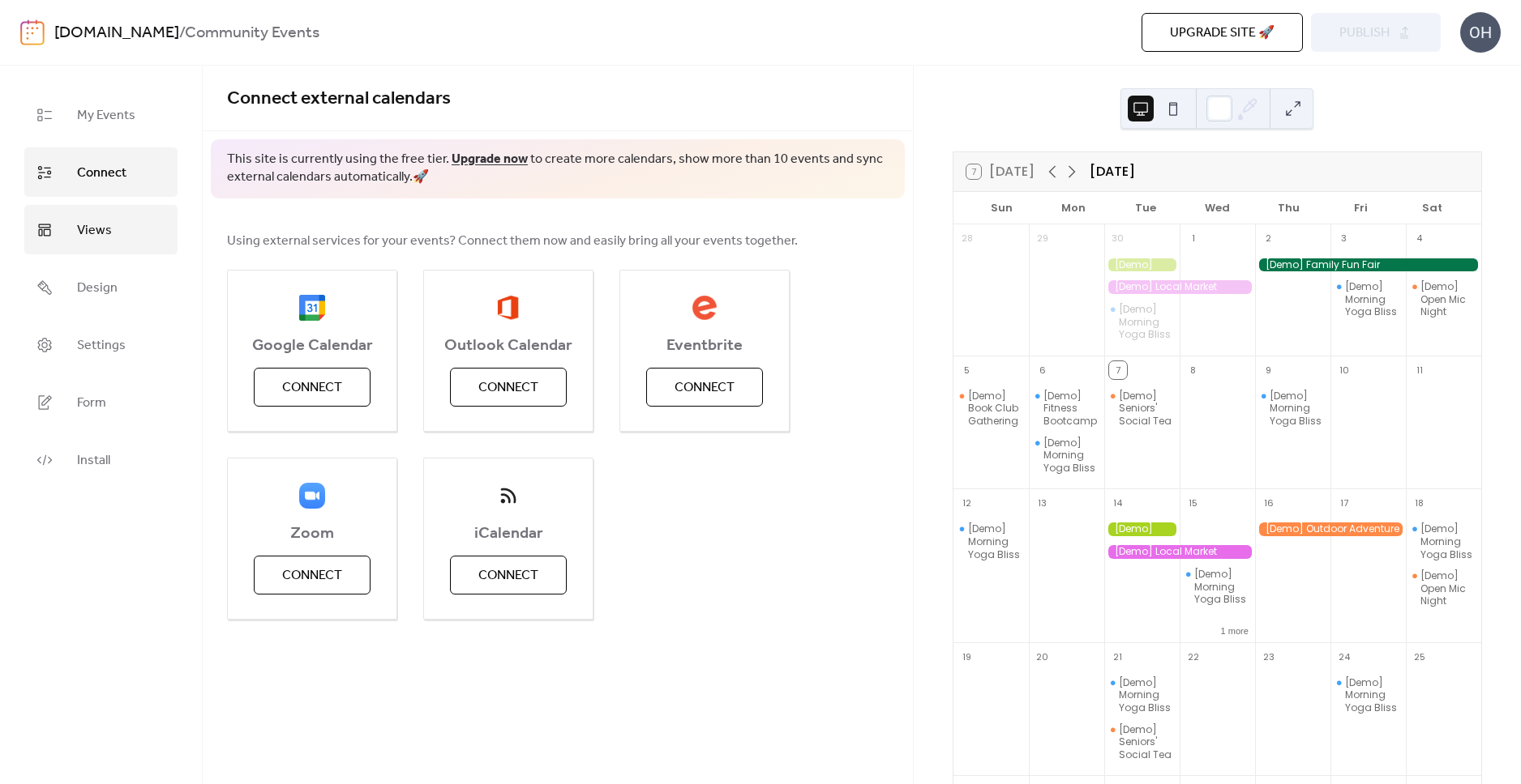
click at [95, 234] on span "Views" at bounding box center [95, 231] width 35 height 25
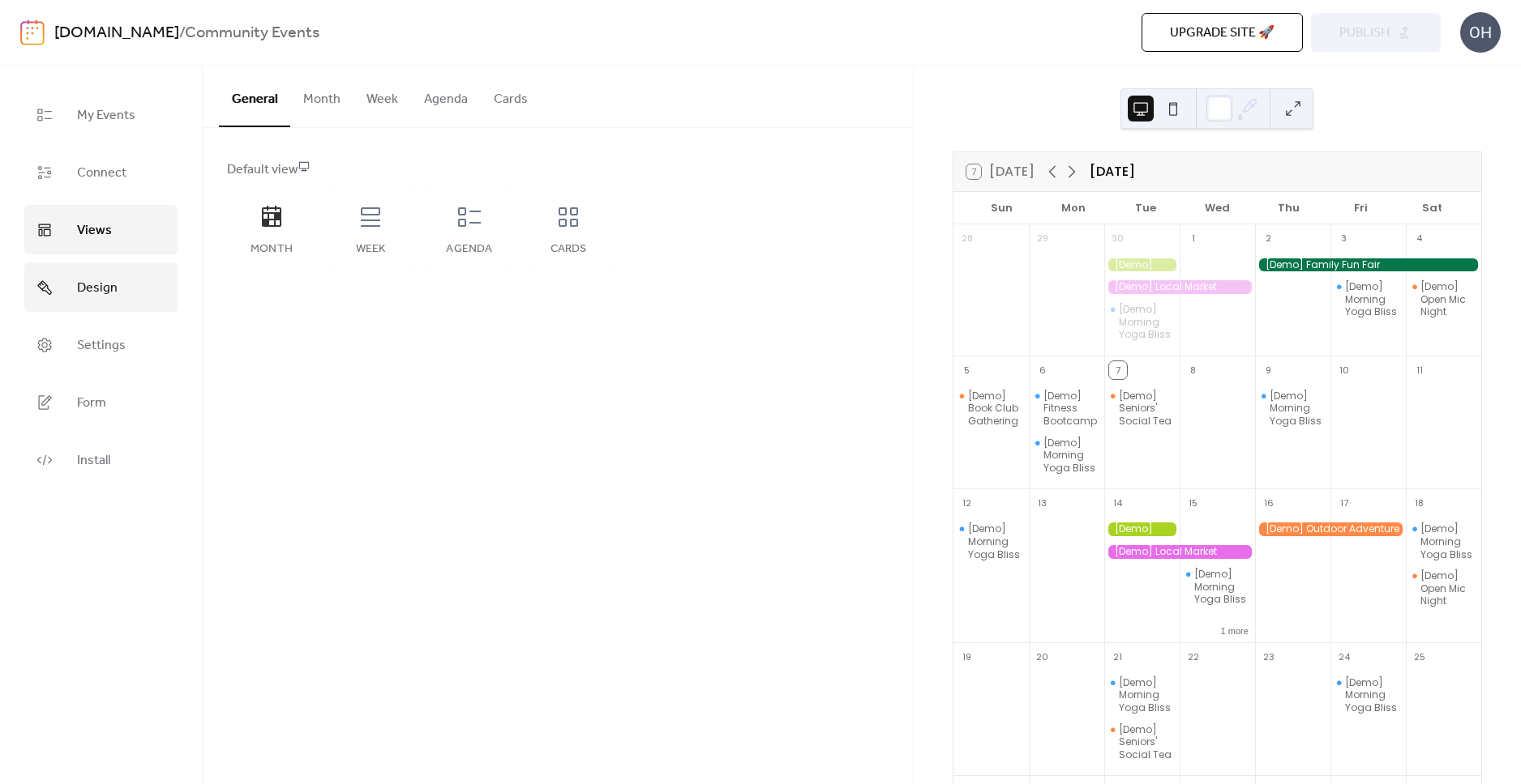
click at [92, 272] on link "Design" at bounding box center [100, 287] width 153 height 50
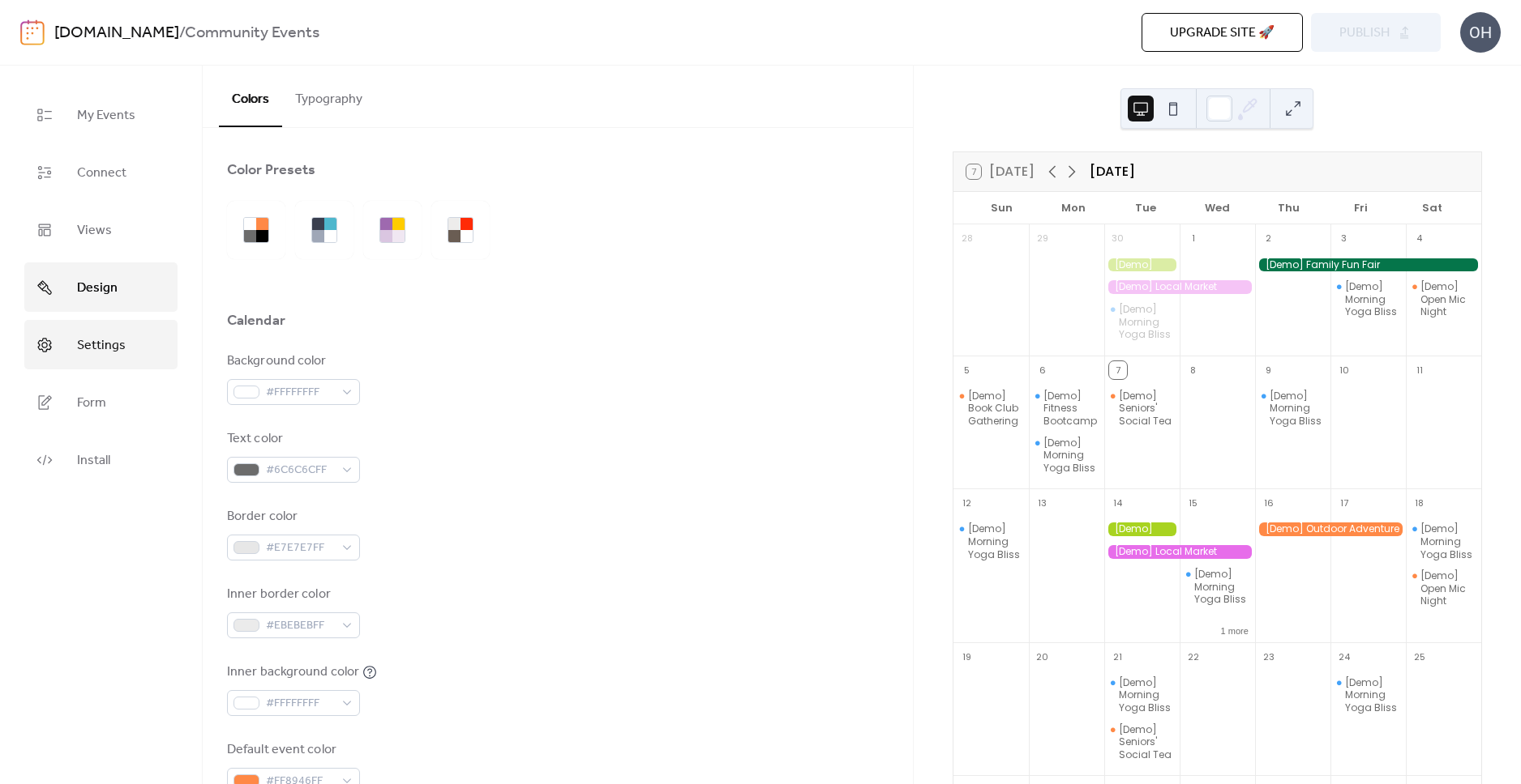
click at [100, 344] on span "Settings" at bounding box center [101, 346] width 49 height 25
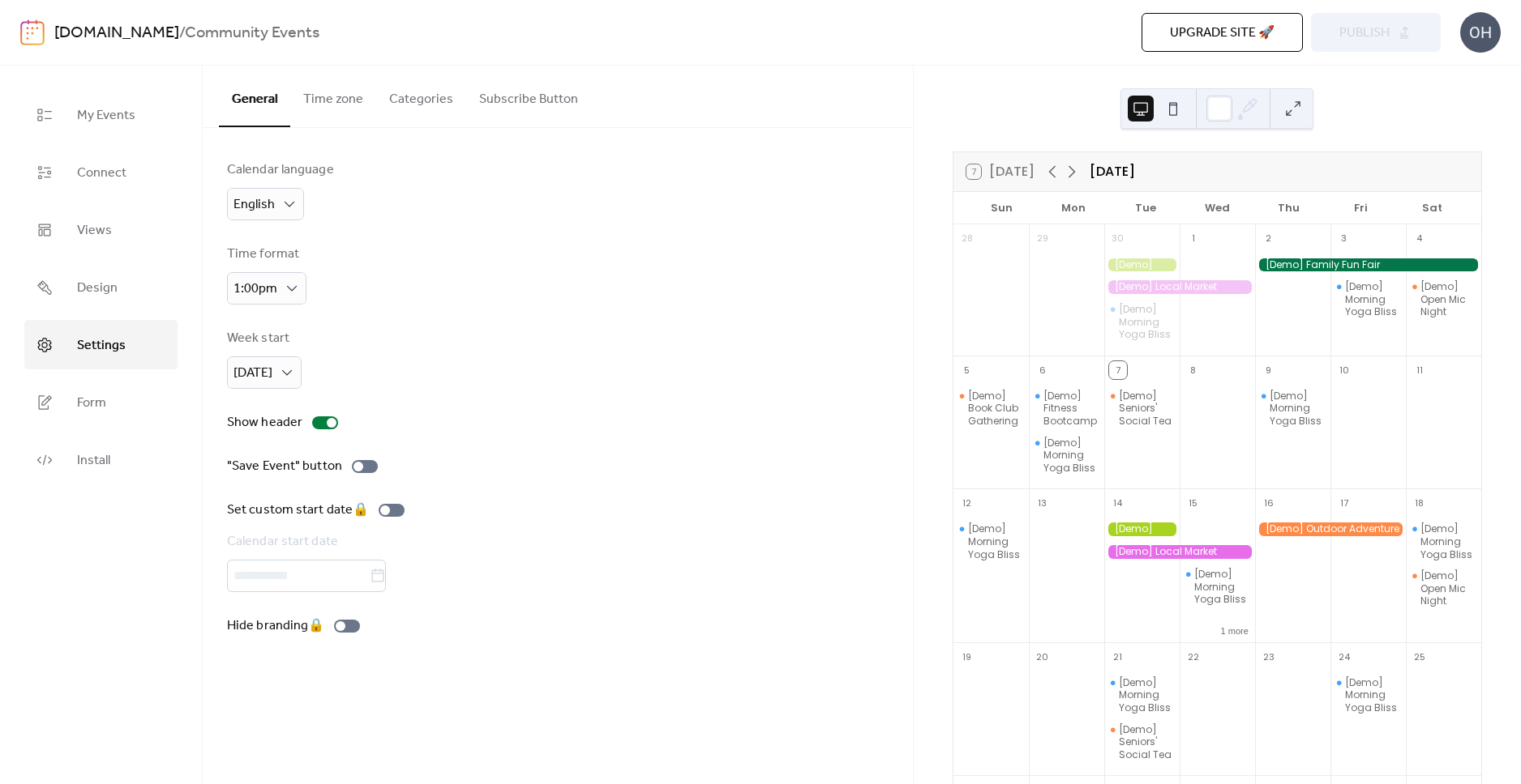
click at [311, 98] on button "Time zone" at bounding box center [333, 95] width 86 height 60
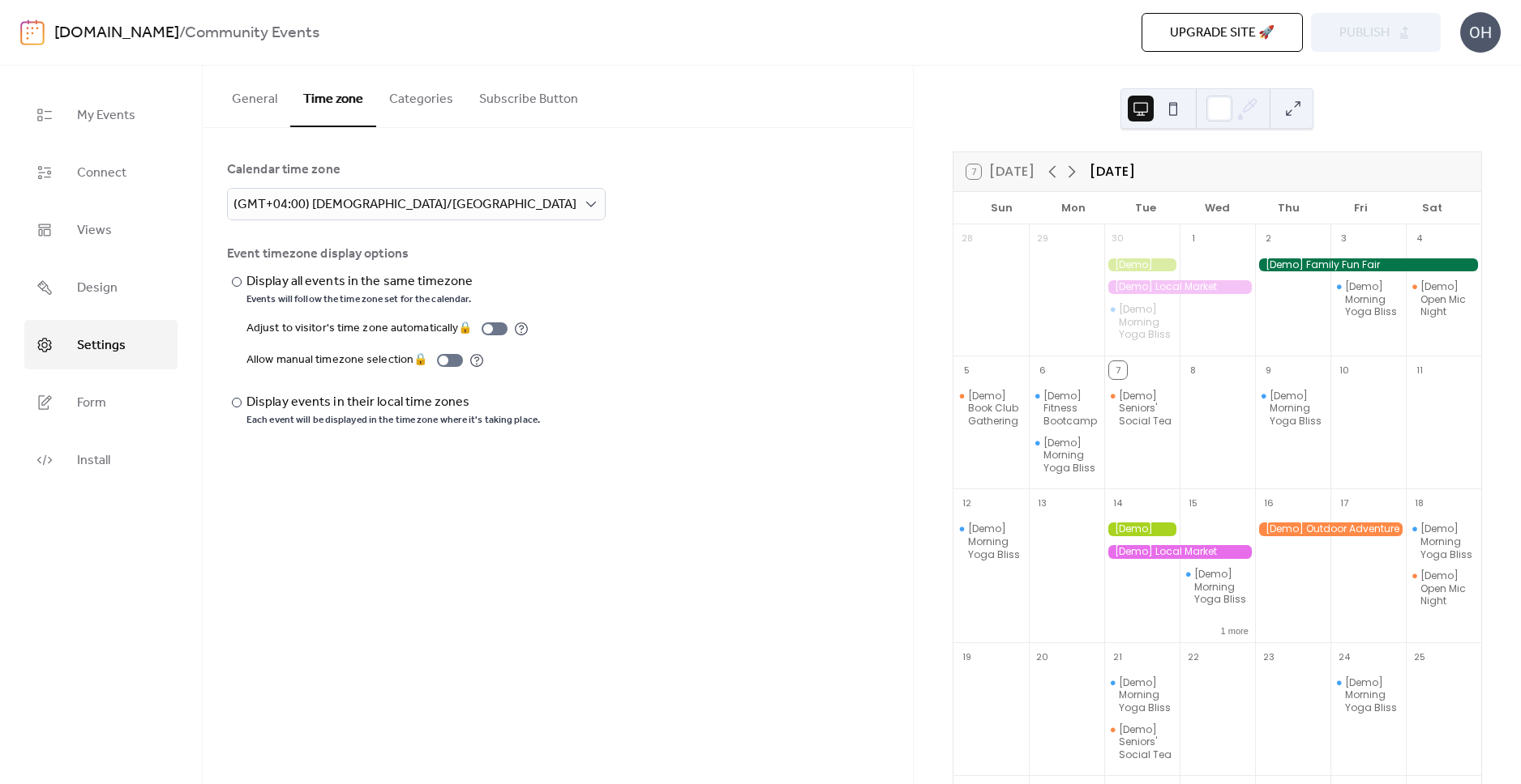
click at [403, 97] on button "Categories" at bounding box center [421, 95] width 90 height 60
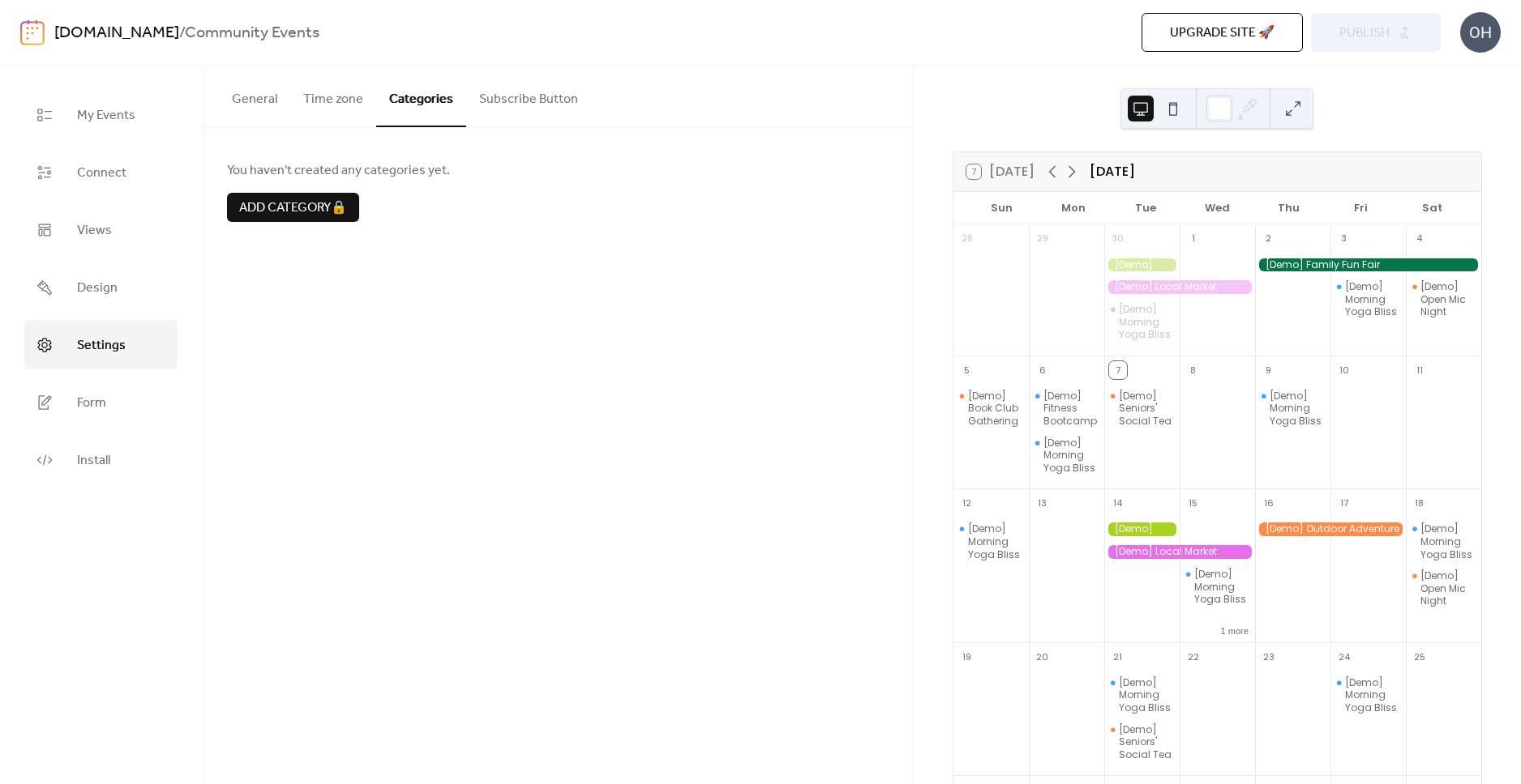
click at [511, 93] on button "Subscribe Button" at bounding box center [528, 95] width 125 height 60
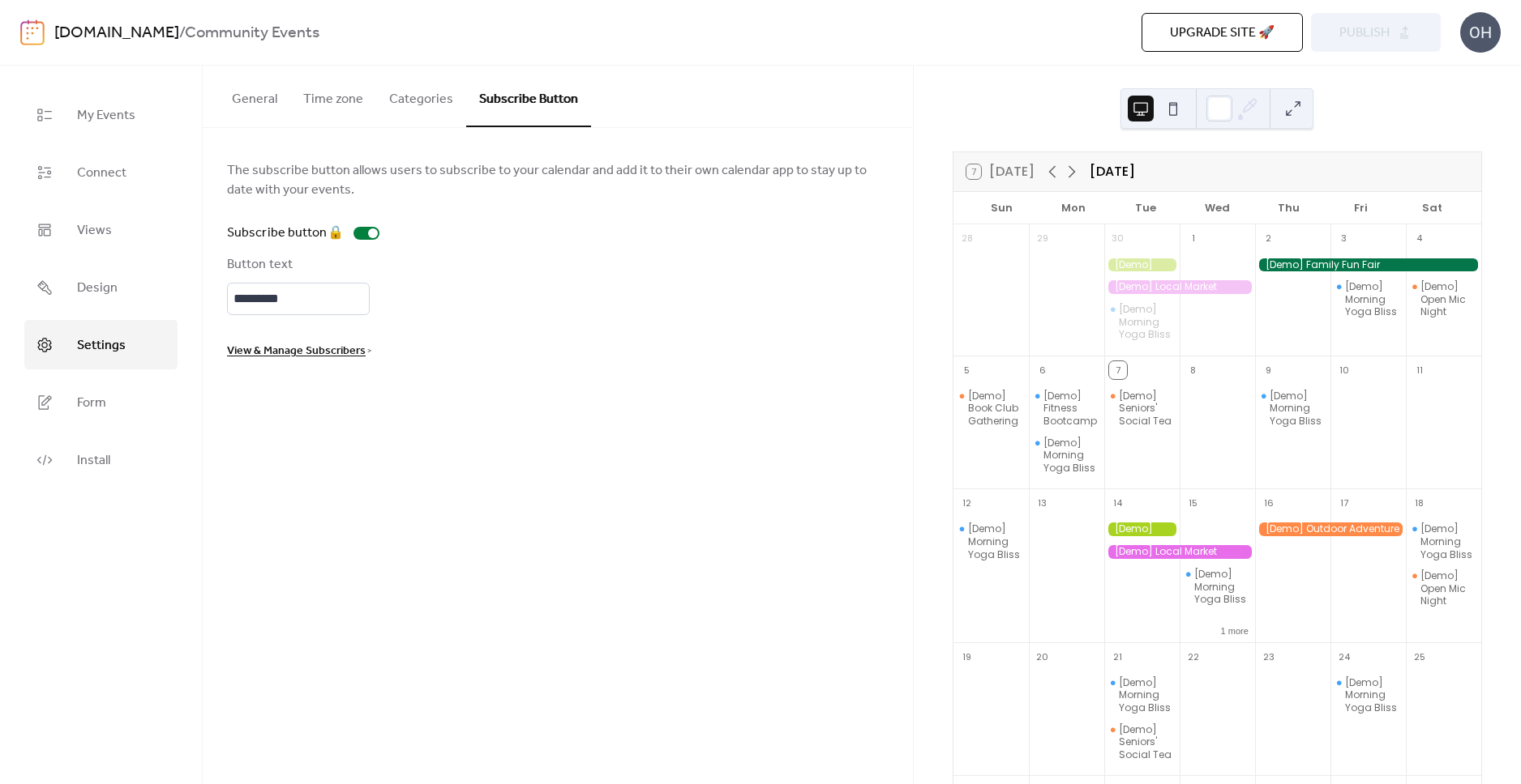
click at [258, 97] on button "General" at bounding box center [254, 95] width 71 height 60
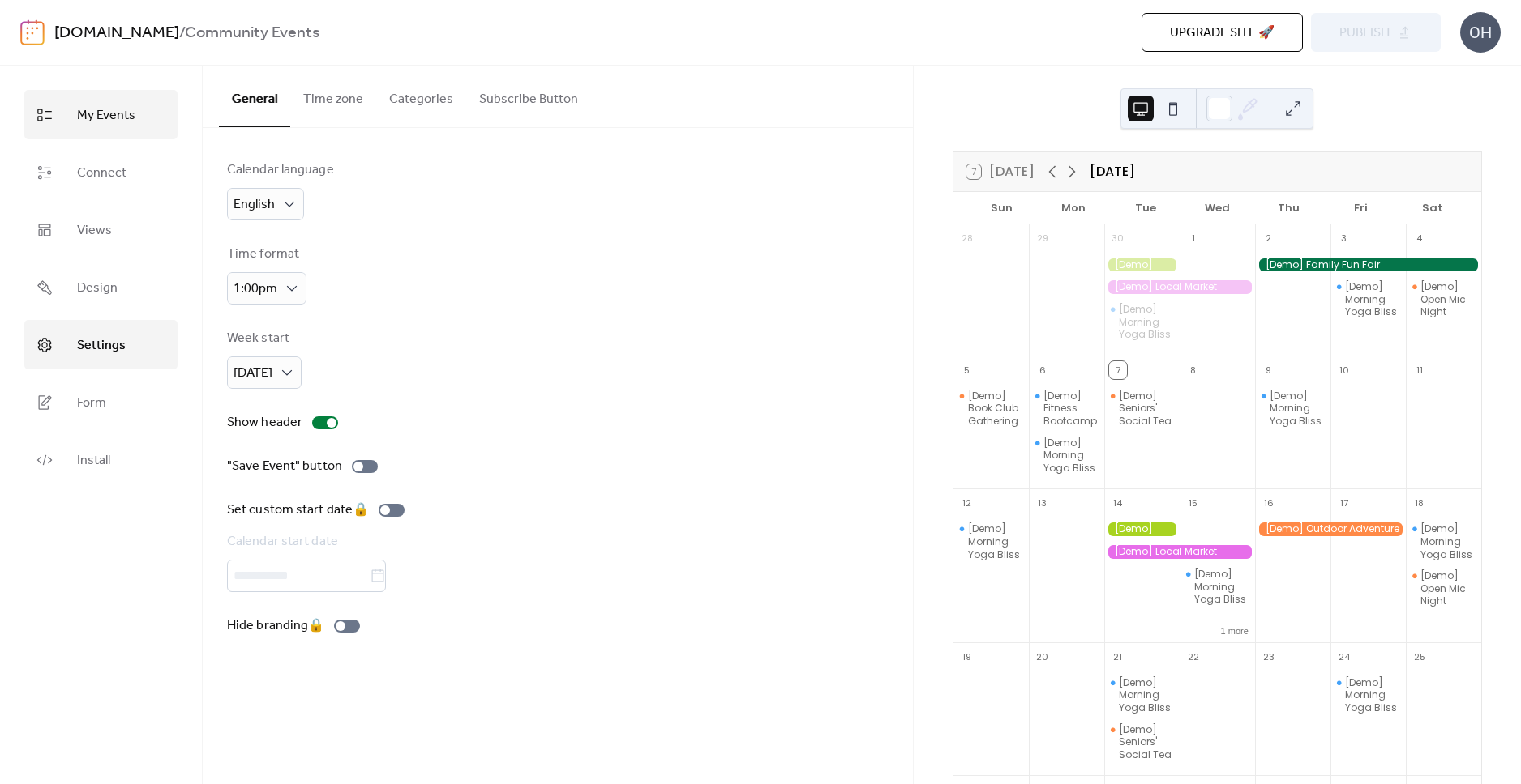
click at [103, 125] on span "My Events" at bounding box center [106, 116] width 58 height 25
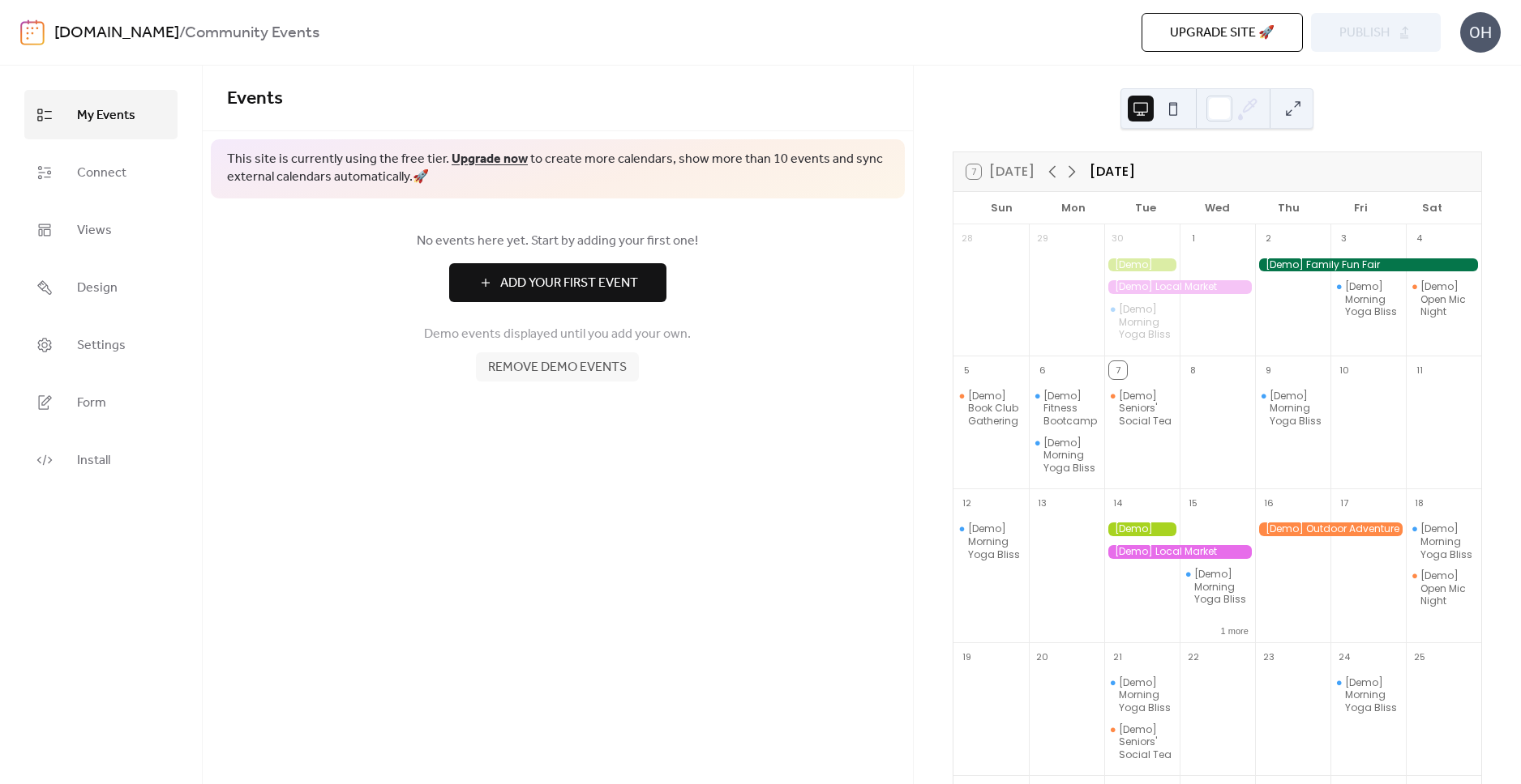
click at [1013, 85] on div "7 Today October 2025 Sun Mon Tue Wed Thu Fri Sat 28 29 30 [Demo] Morning Yoga B…" at bounding box center [1217, 425] width 607 height 719
click at [952, 61] on div "zendesk.com / Community Events Upgrade site 🚀 Preview Publish OH" at bounding box center [760, 32] width 1480 height 65
click at [975, 80] on div "7 Today October 2025 Sun Mon Tue Wed Thu Fri Sat 28 29 30 [Demo] Morning Yoga B…" at bounding box center [1217, 425] width 607 height 719
